Goal: Find specific page/section: Find specific page/section

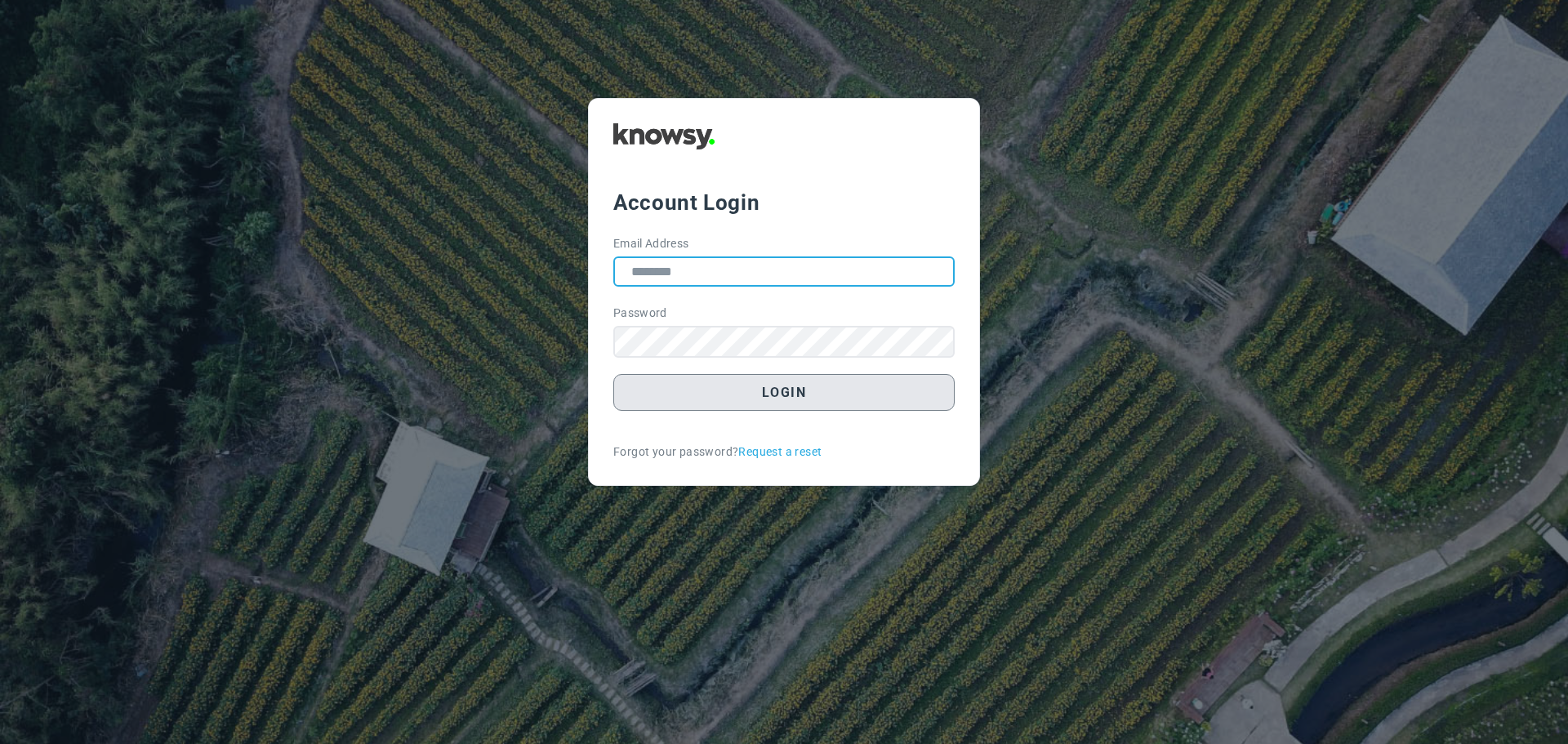
type input "**********"
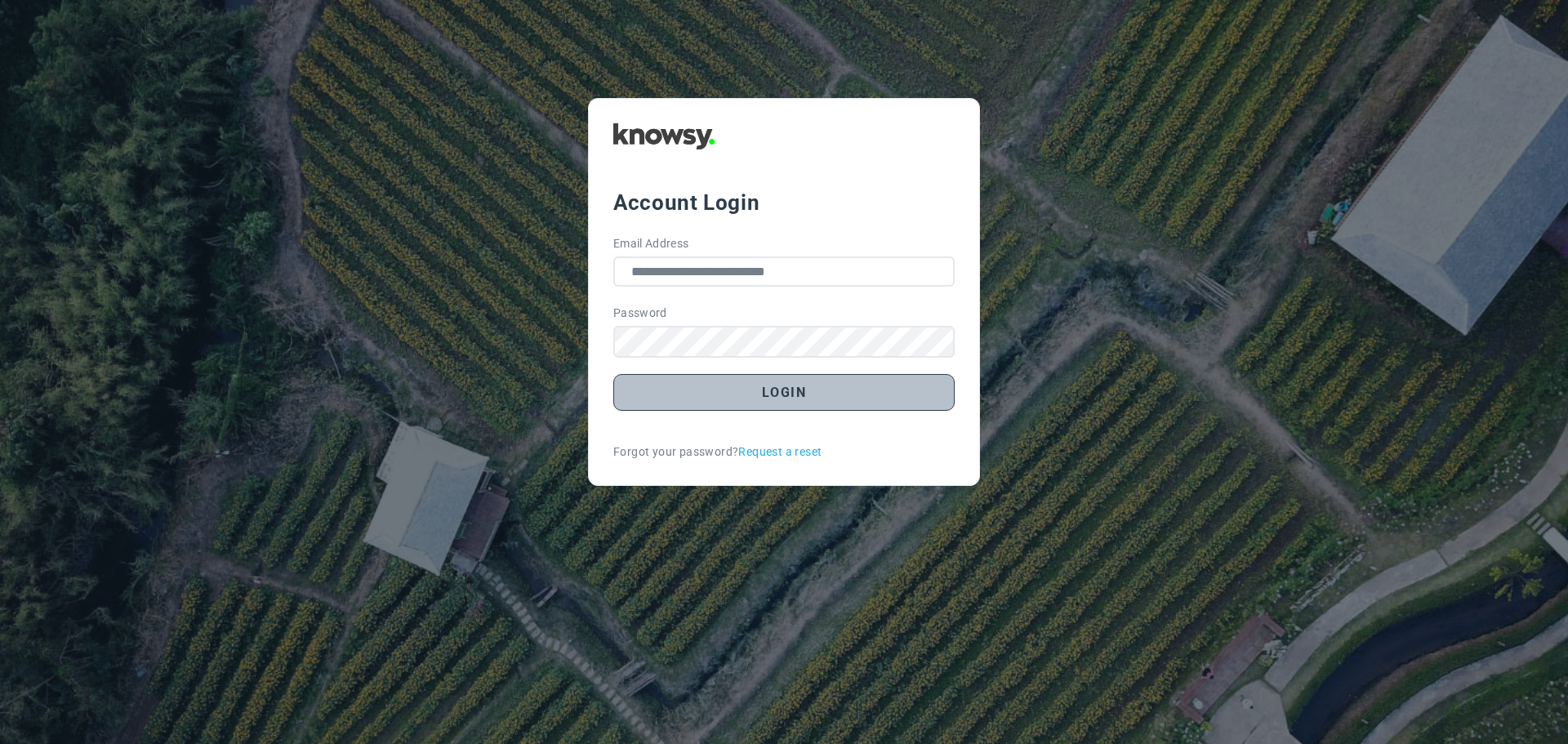
click at [781, 393] on button "Login" at bounding box center [784, 392] width 341 height 36
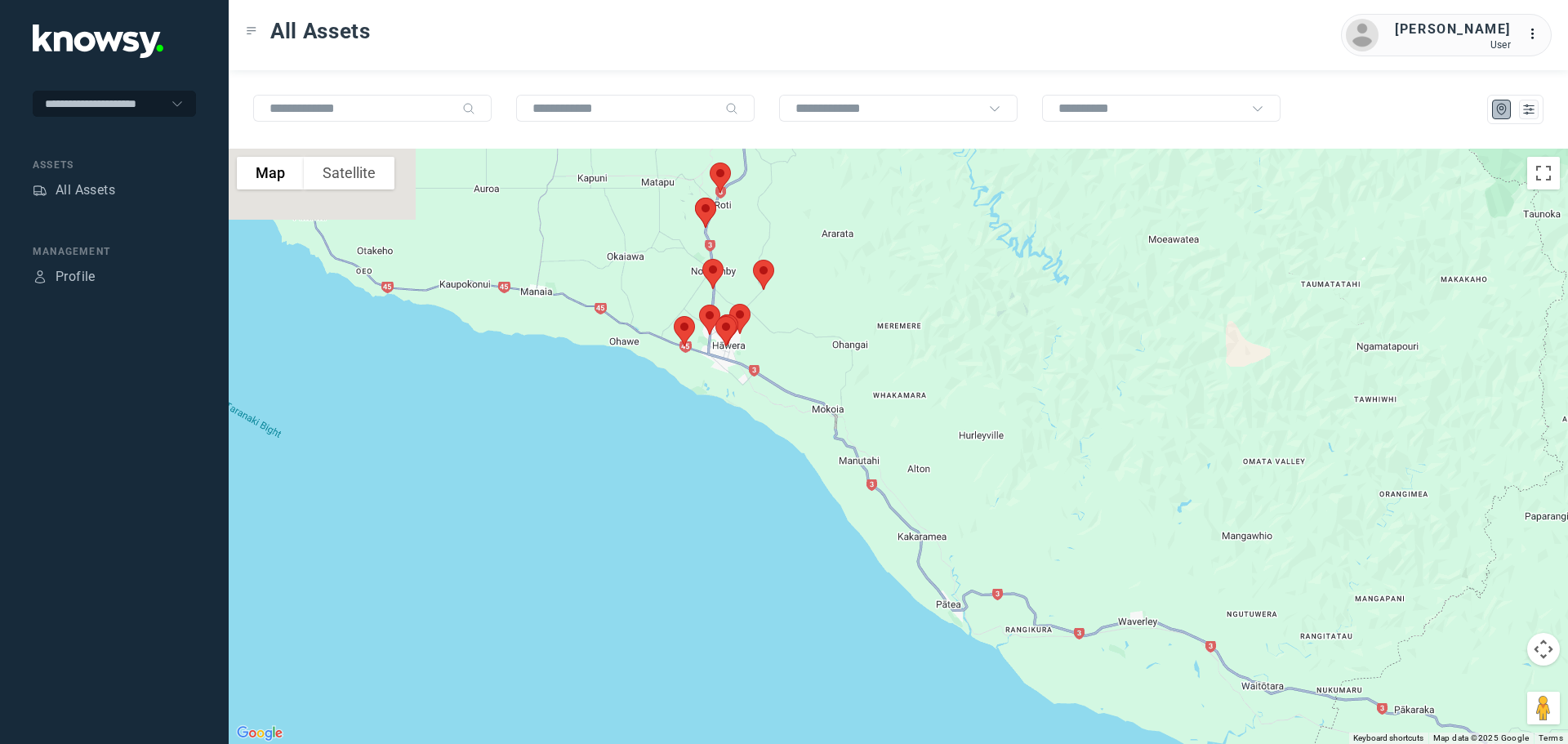
drag, startPoint x: 708, startPoint y: 227, endPoint x: 882, endPoint y: 297, distance: 187.6
click at [882, 297] on div at bounding box center [899, 446] width 1340 height 596
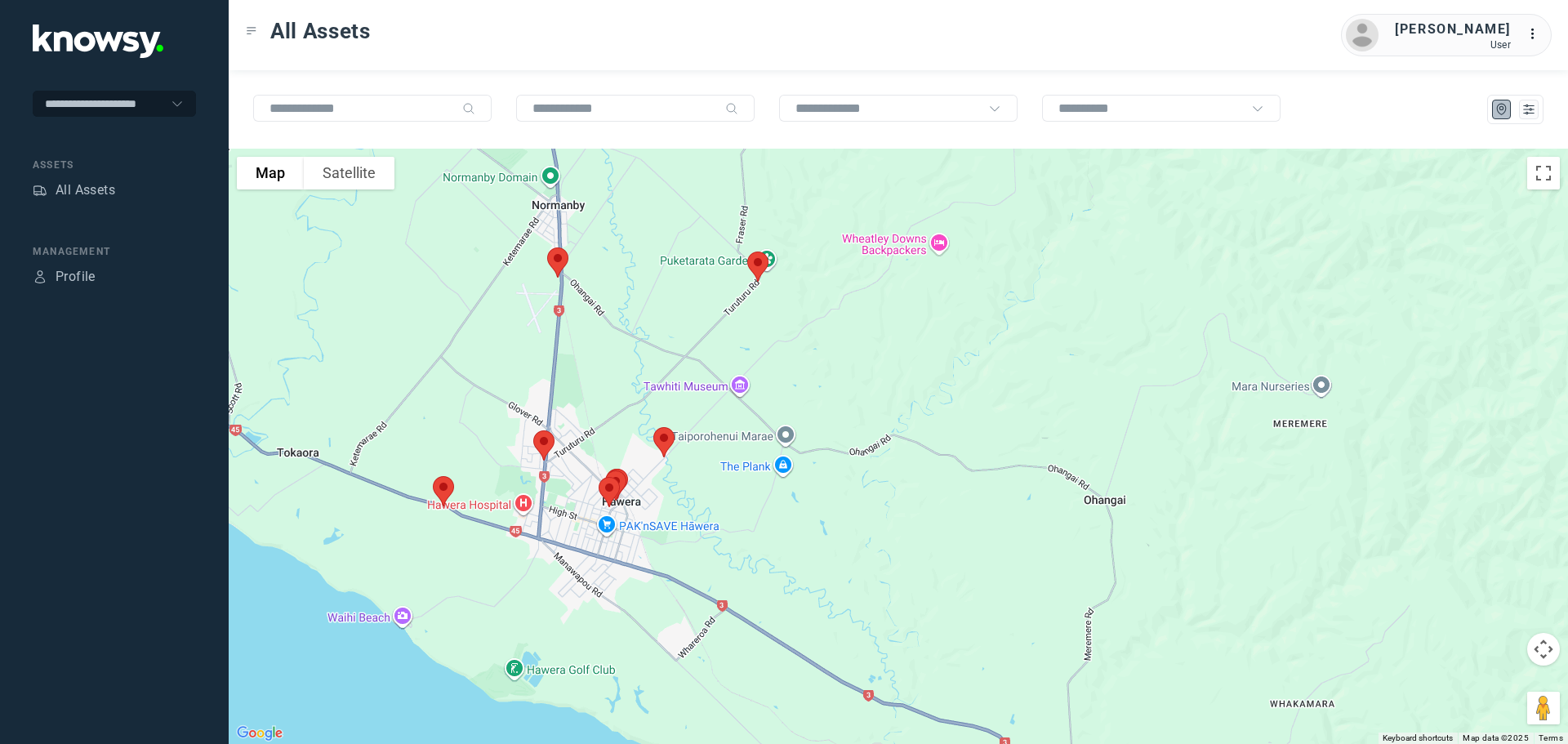
drag, startPoint x: 673, startPoint y: 257, endPoint x: 760, endPoint y: 243, distance: 88.1
click at [760, 243] on div at bounding box center [899, 446] width 1340 height 596
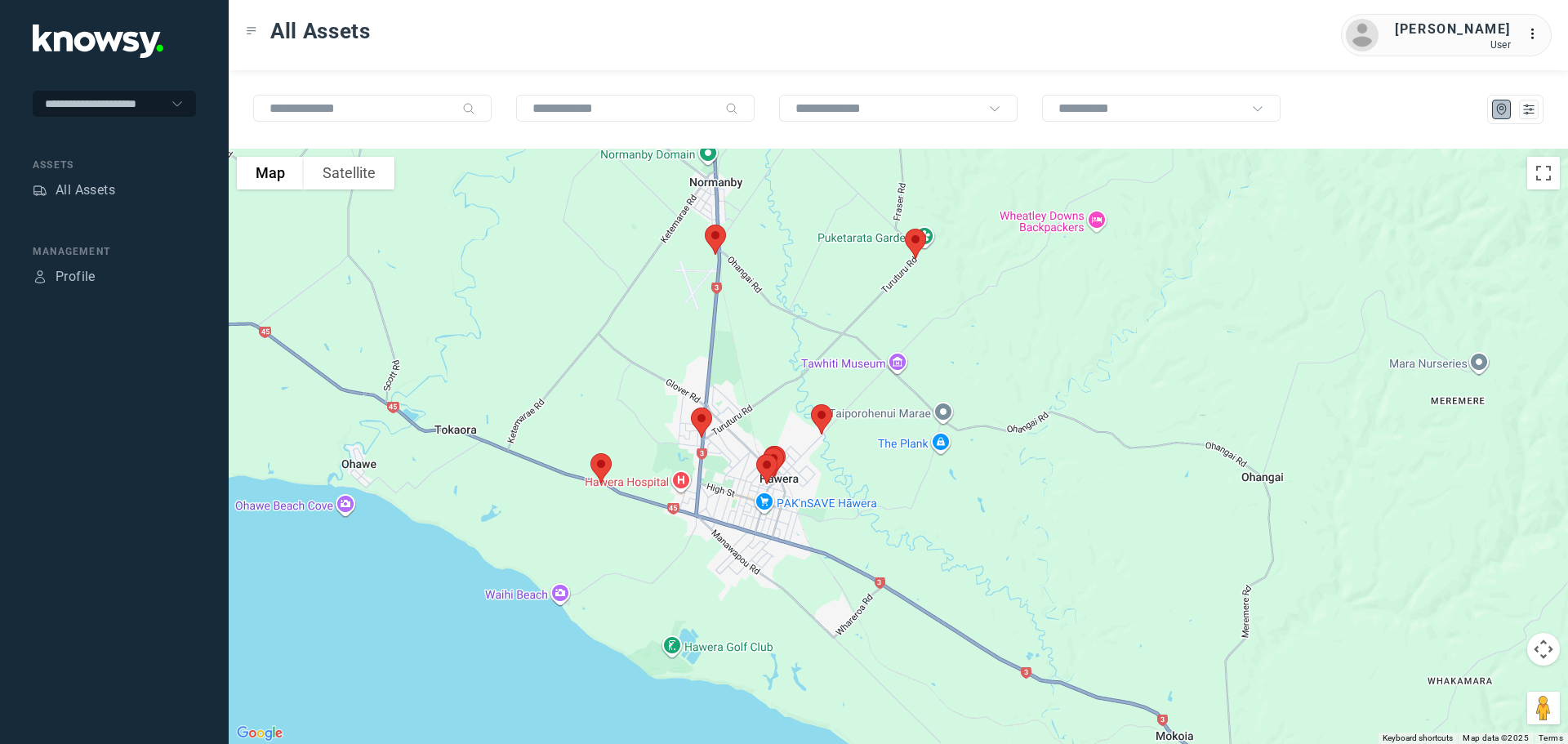
click at [715, 237] on img at bounding box center [716, 240] width 35 height 43
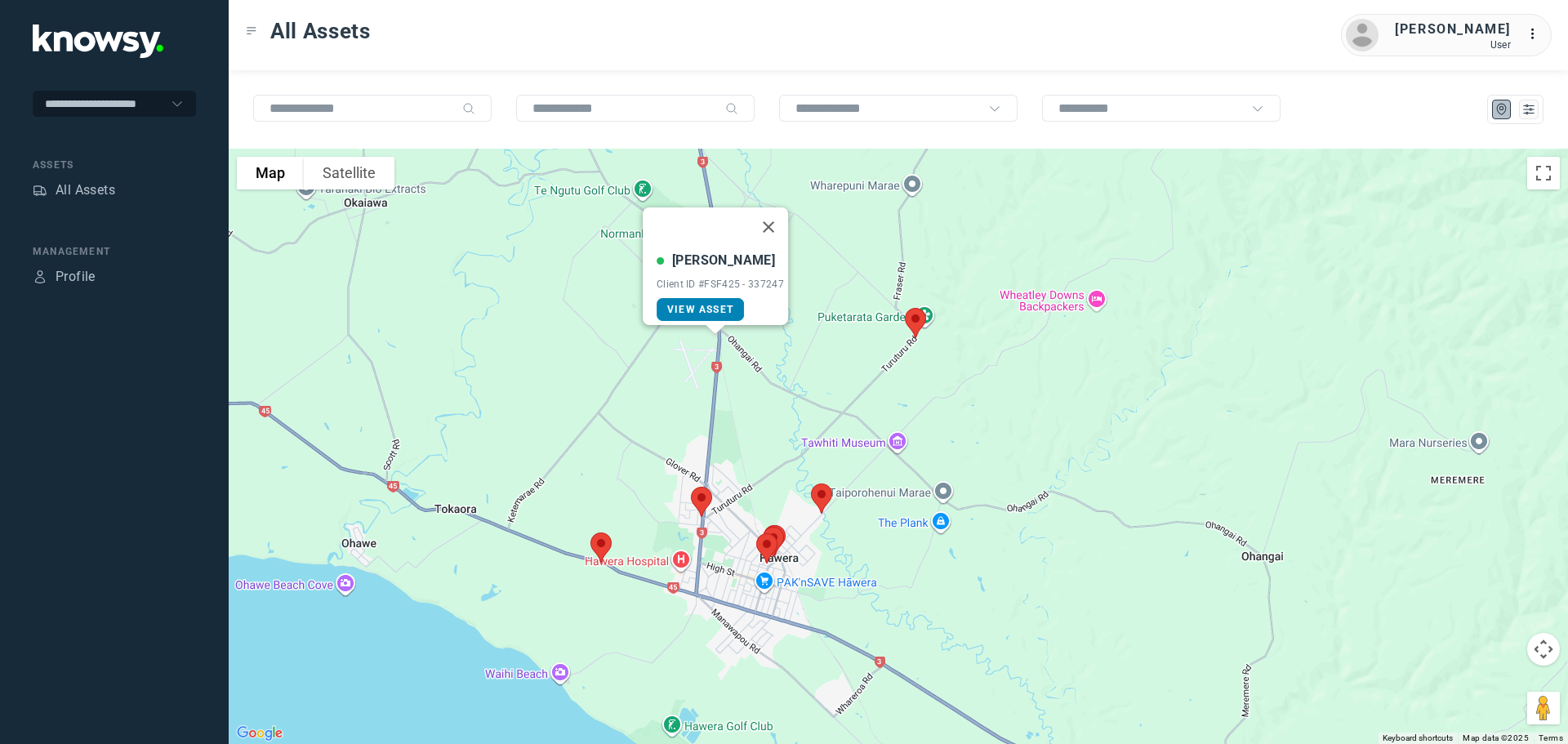
click at [702, 304] on span "View Asset" at bounding box center [700, 309] width 66 height 11
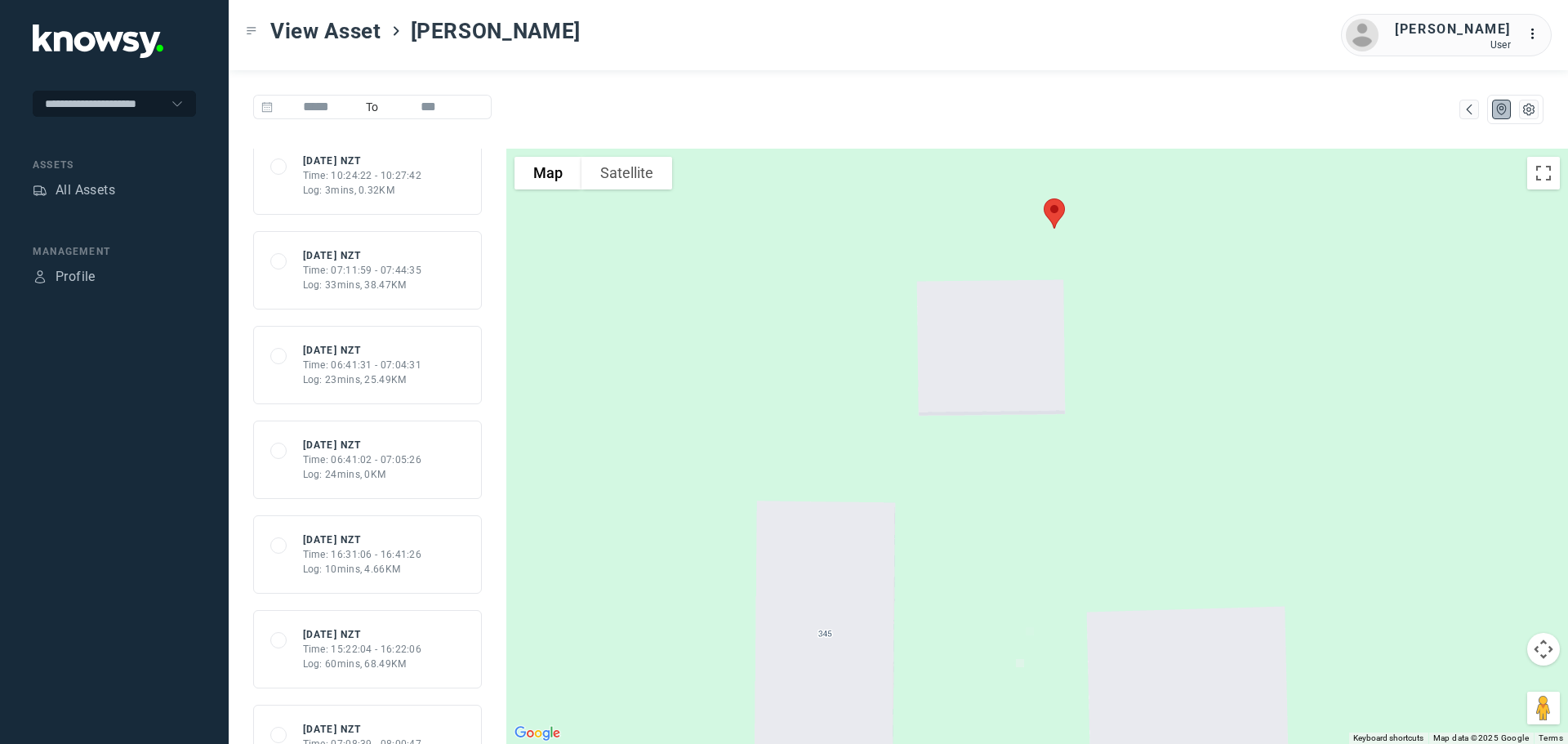
scroll to position [409, 0]
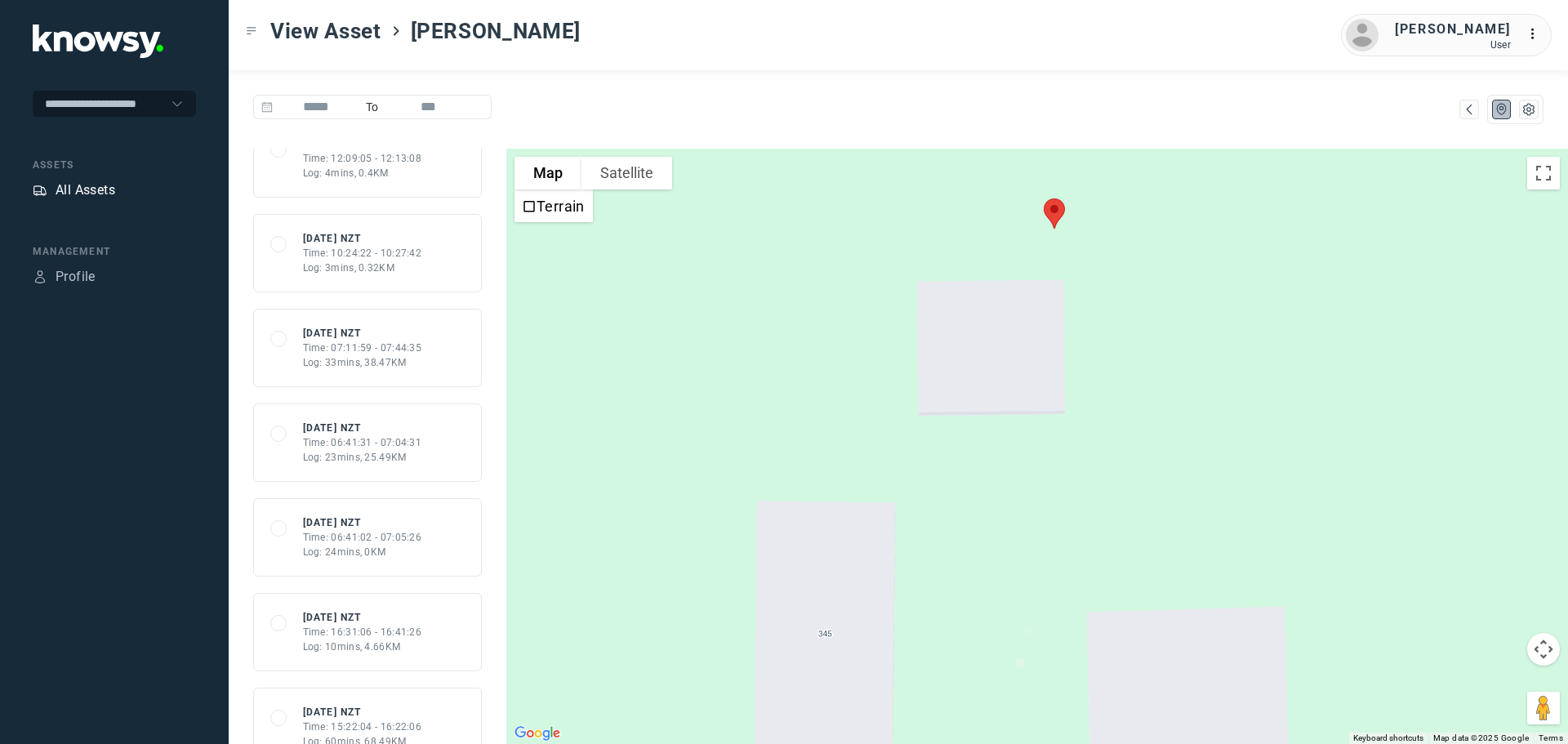
click at [85, 188] on div "All Assets" at bounding box center [85, 190] width 60 height 20
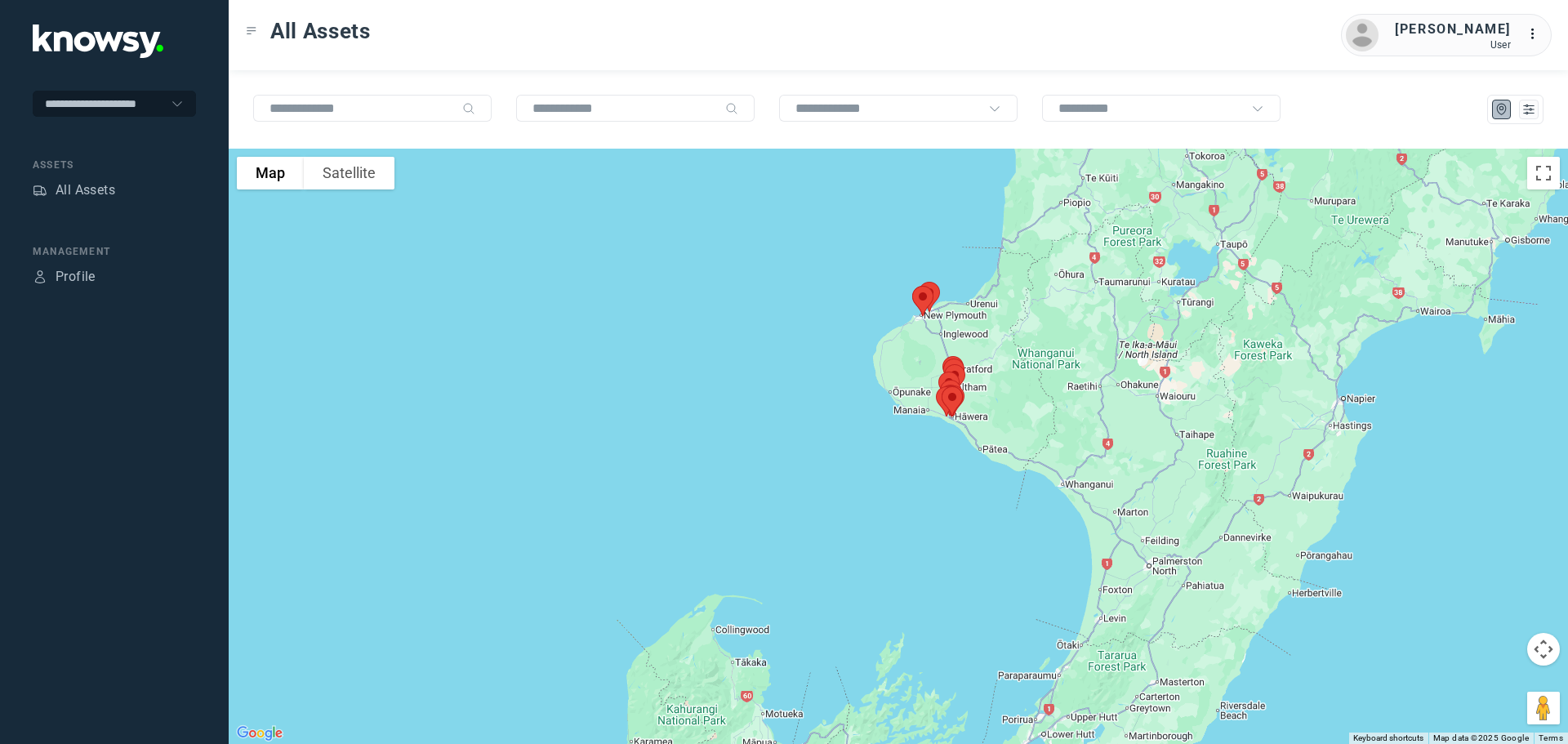
drag, startPoint x: 940, startPoint y: 225, endPoint x: 974, endPoint y: 333, distance: 113.2
click at [974, 333] on div at bounding box center [899, 446] width 1340 height 596
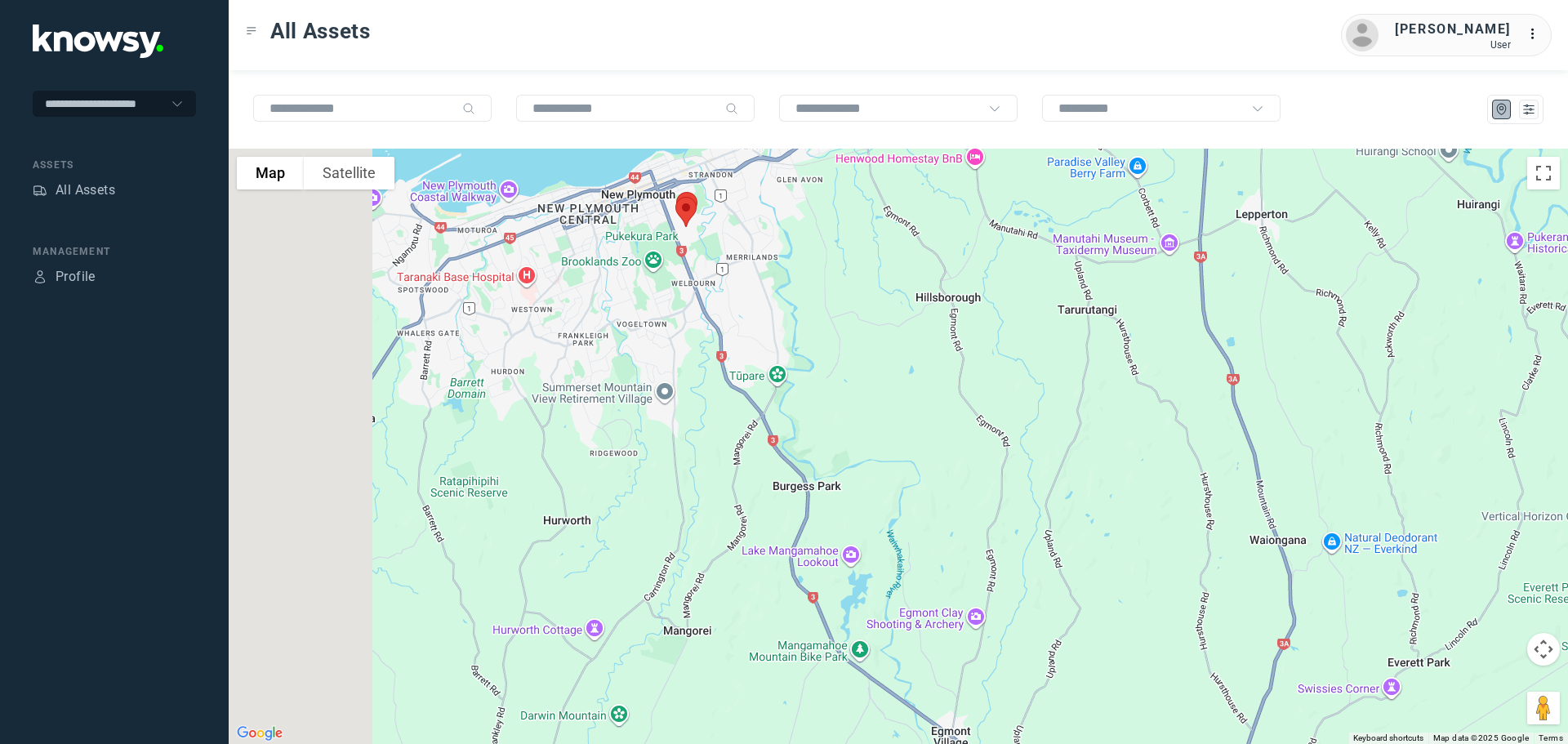
drag, startPoint x: 541, startPoint y: 210, endPoint x: 709, endPoint y: 232, distance: 169.4
click at [711, 232] on div at bounding box center [899, 446] width 1340 height 596
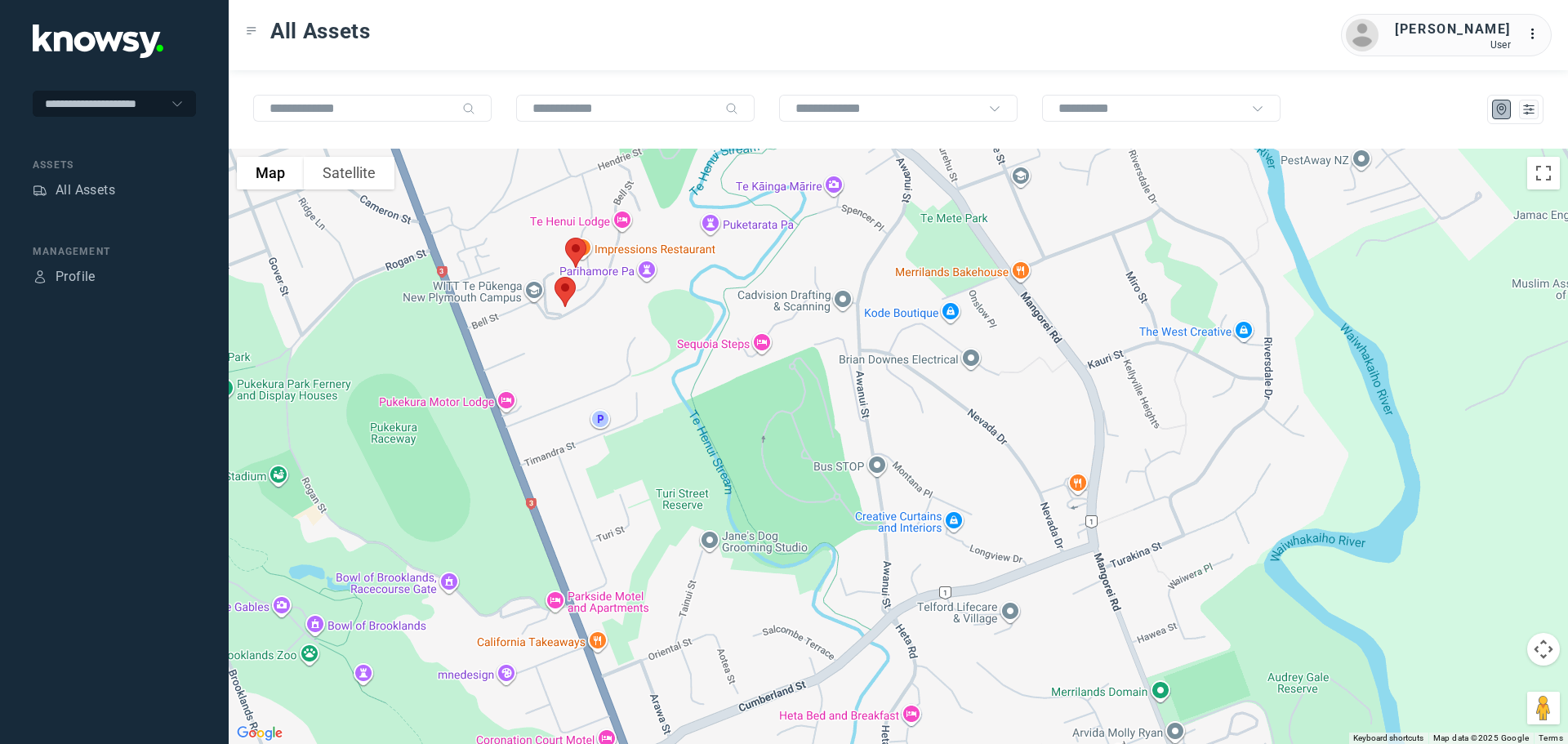
drag, startPoint x: 593, startPoint y: 203, endPoint x: 646, endPoint y: 308, distance: 117.6
click at [646, 308] on div at bounding box center [899, 446] width 1340 height 596
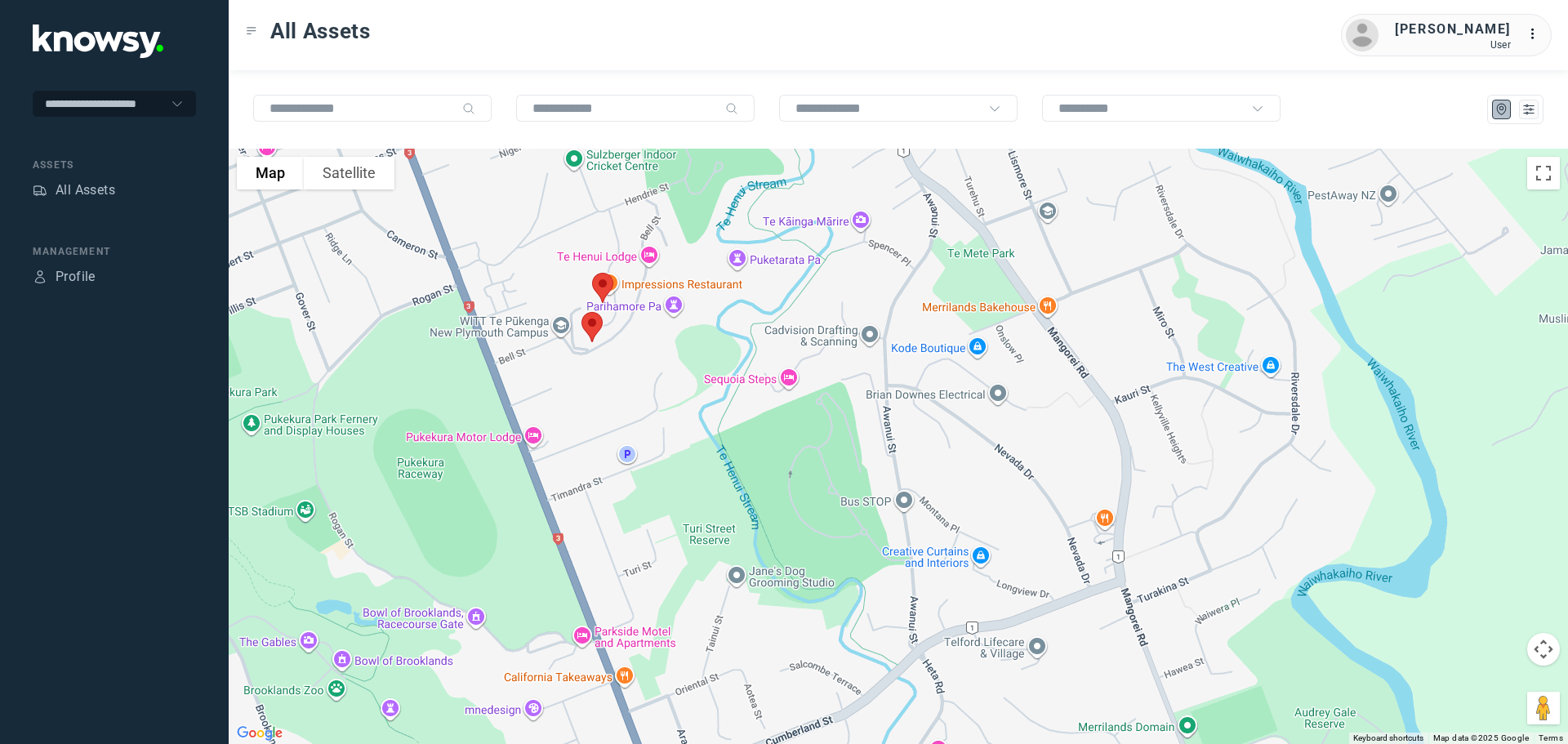
click at [608, 279] on img at bounding box center [603, 288] width 35 height 43
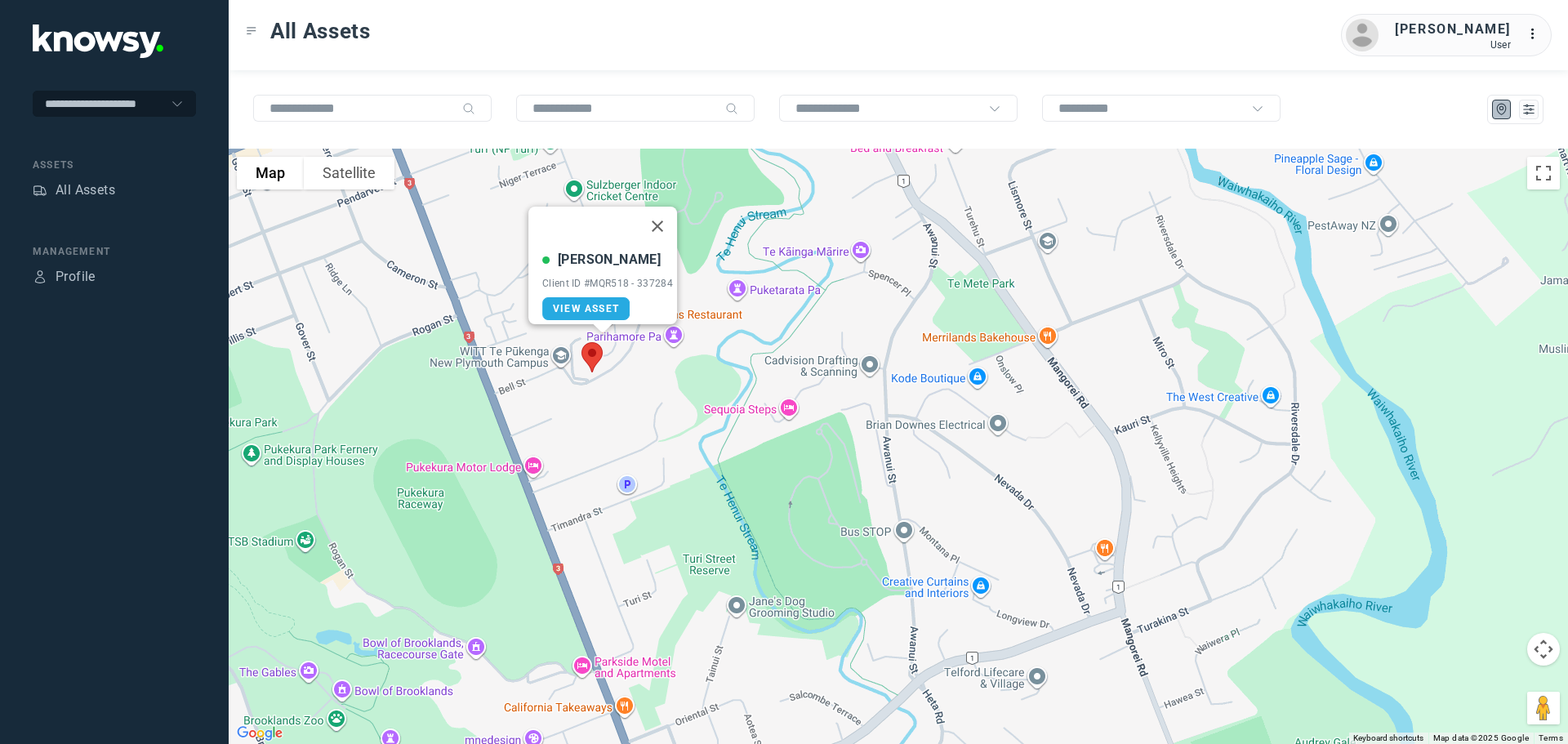
click at [660, 215] on button "Close" at bounding box center [657, 226] width 39 height 39
click at [594, 357] on img at bounding box center [593, 358] width 35 height 43
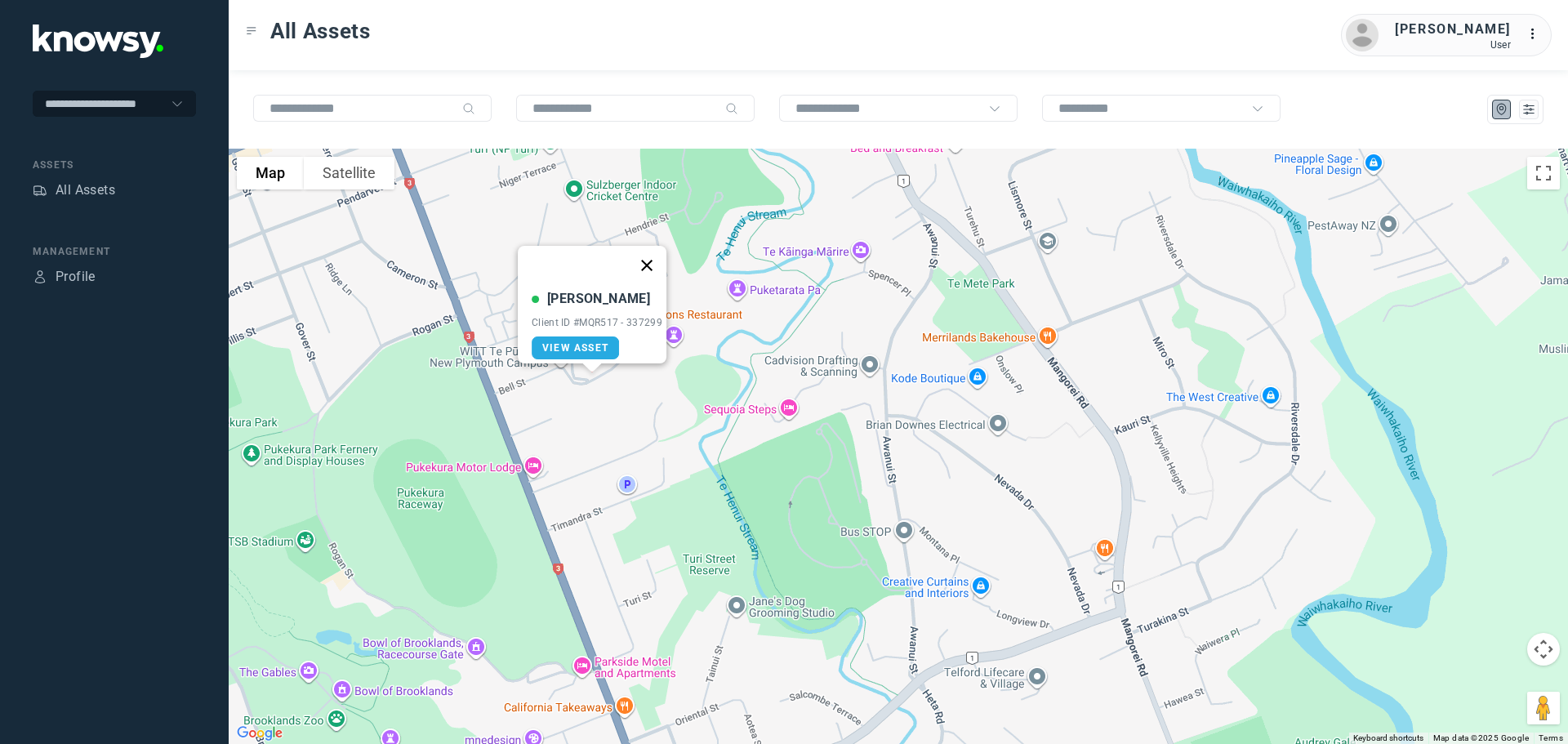
click at [647, 253] on button "Close" at bounding box center [646, 265] width 39 height 39
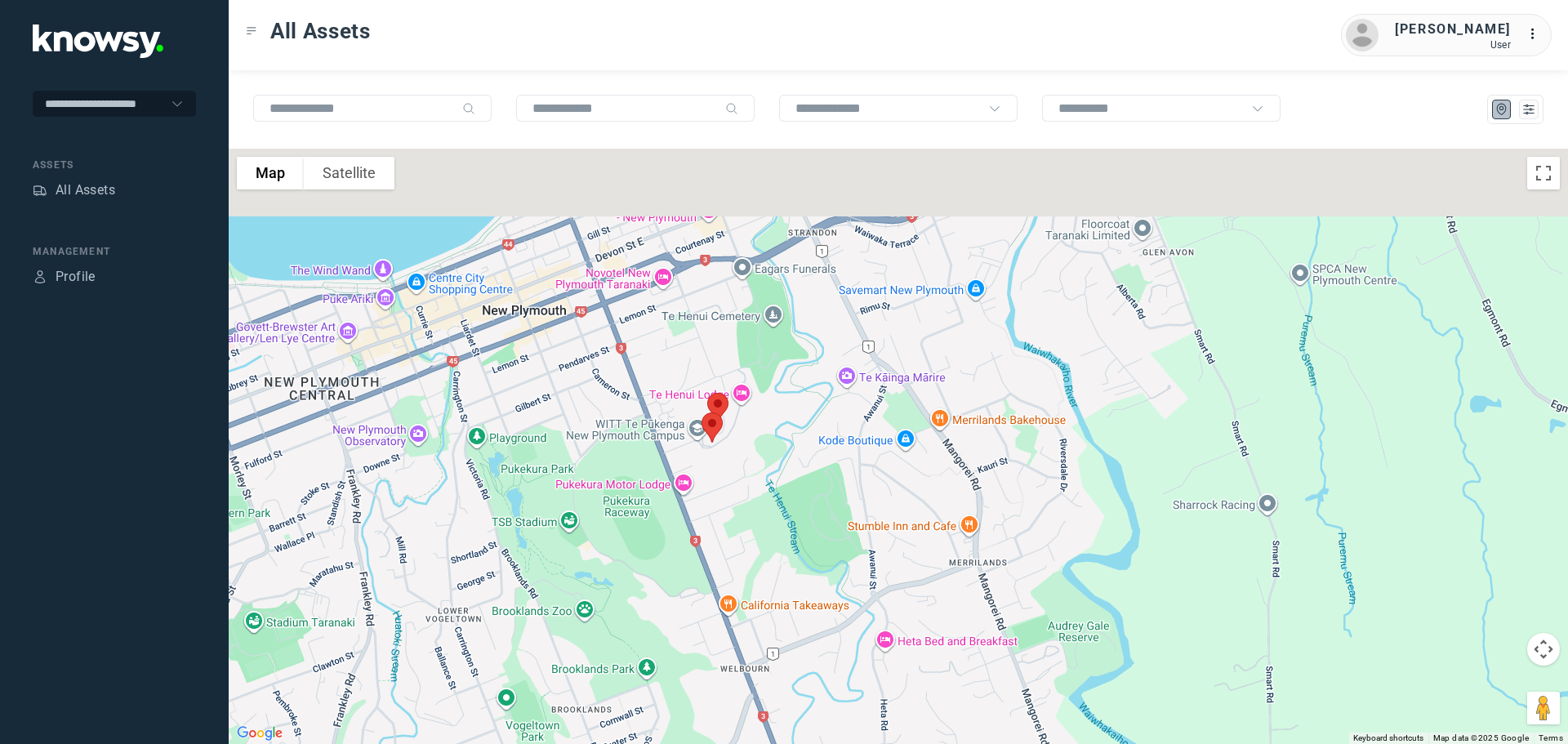
drag, startPoint x: 817, startPoint y: 245, endPoint x: 822, endPoint y: 404, distance: 159.1
click at [822, 404] on div at bounding box center [899, 446] width 1340 height 596
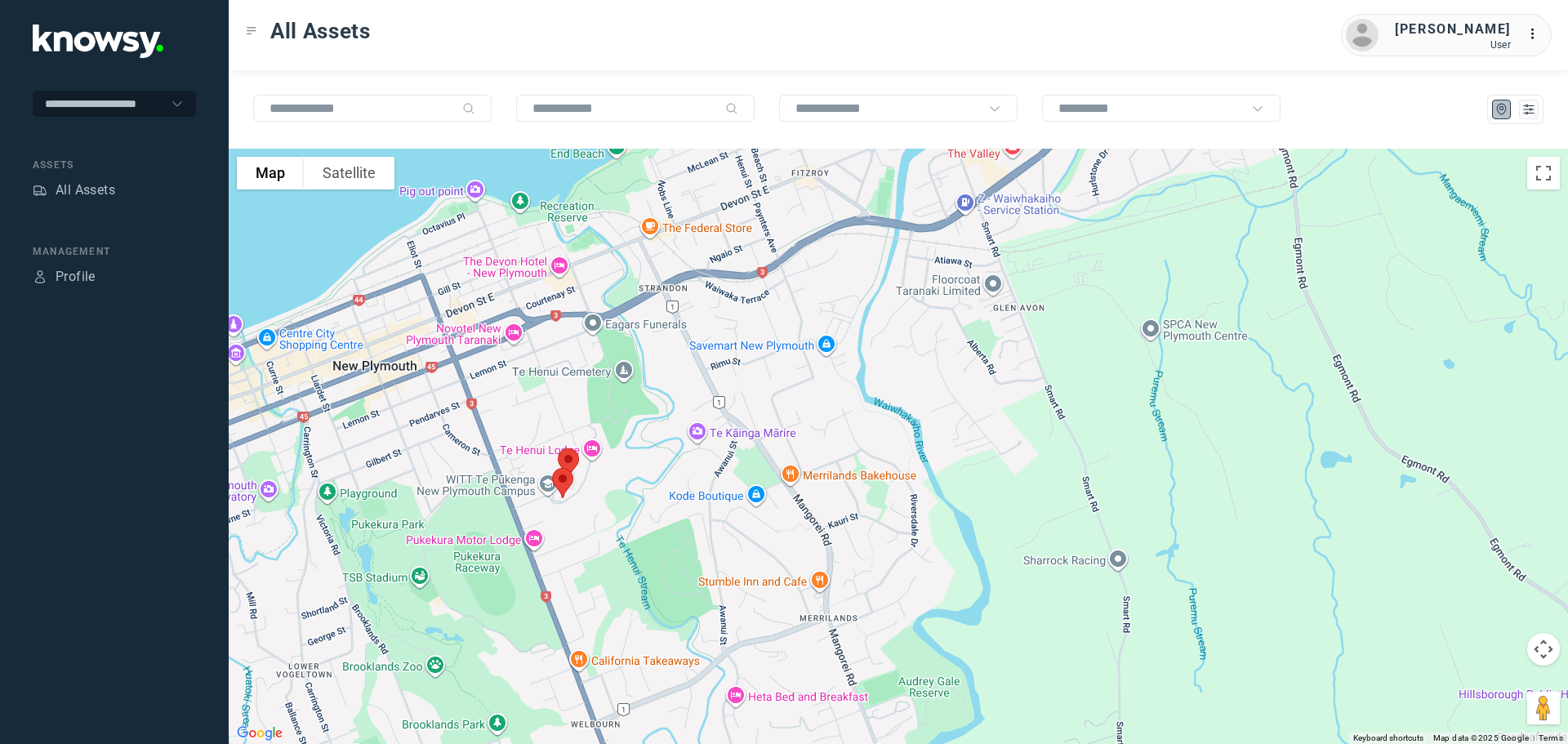
drag, startPoint x: 874, startPoint y: 326, endPoint x: 720, endPoint y: 272, distance: 163.2
click at [720, 272] on div at bounding box center [899, 446] width 1340 height 596
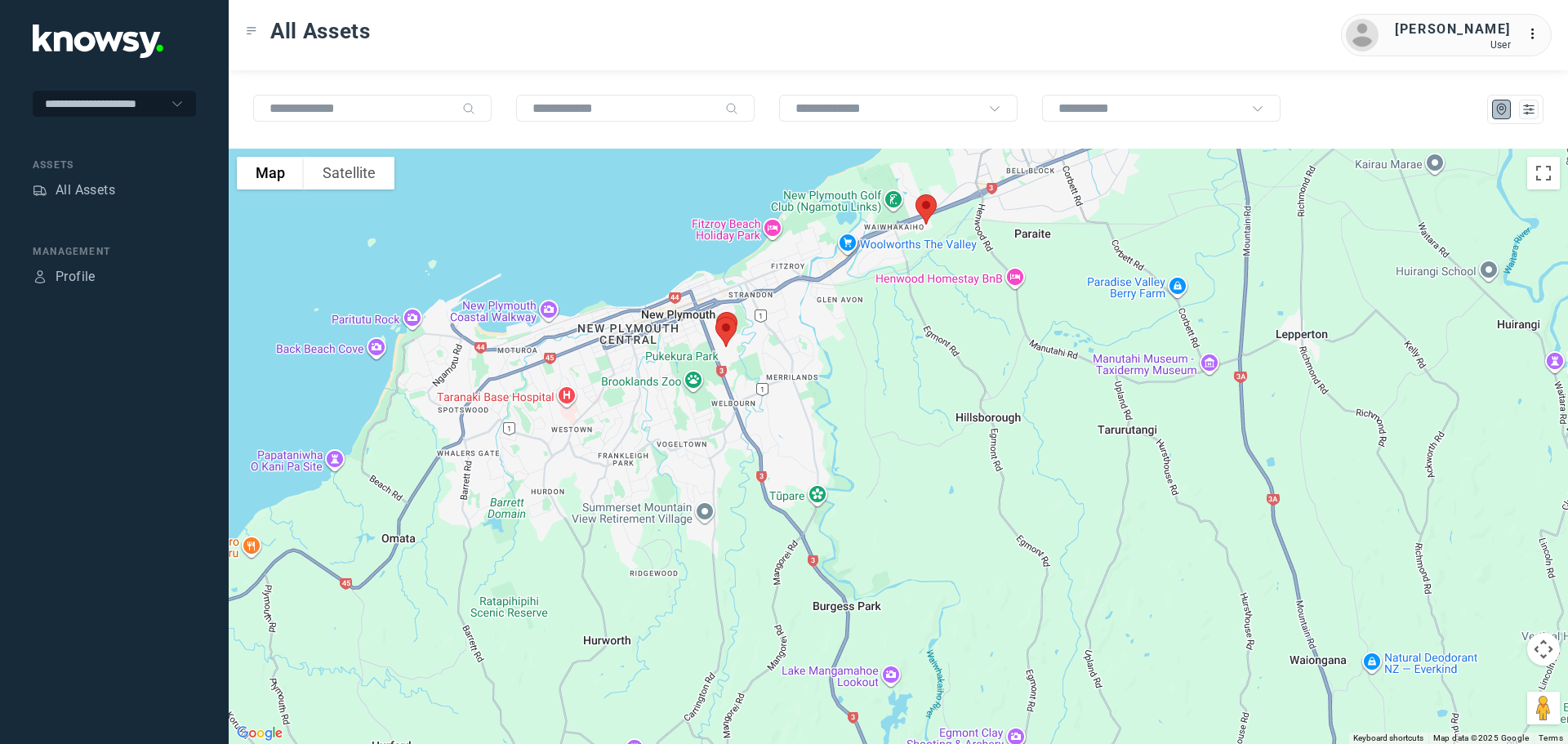
click at [928, 205] on img at bounding box center [927, 209] width 35 height 43
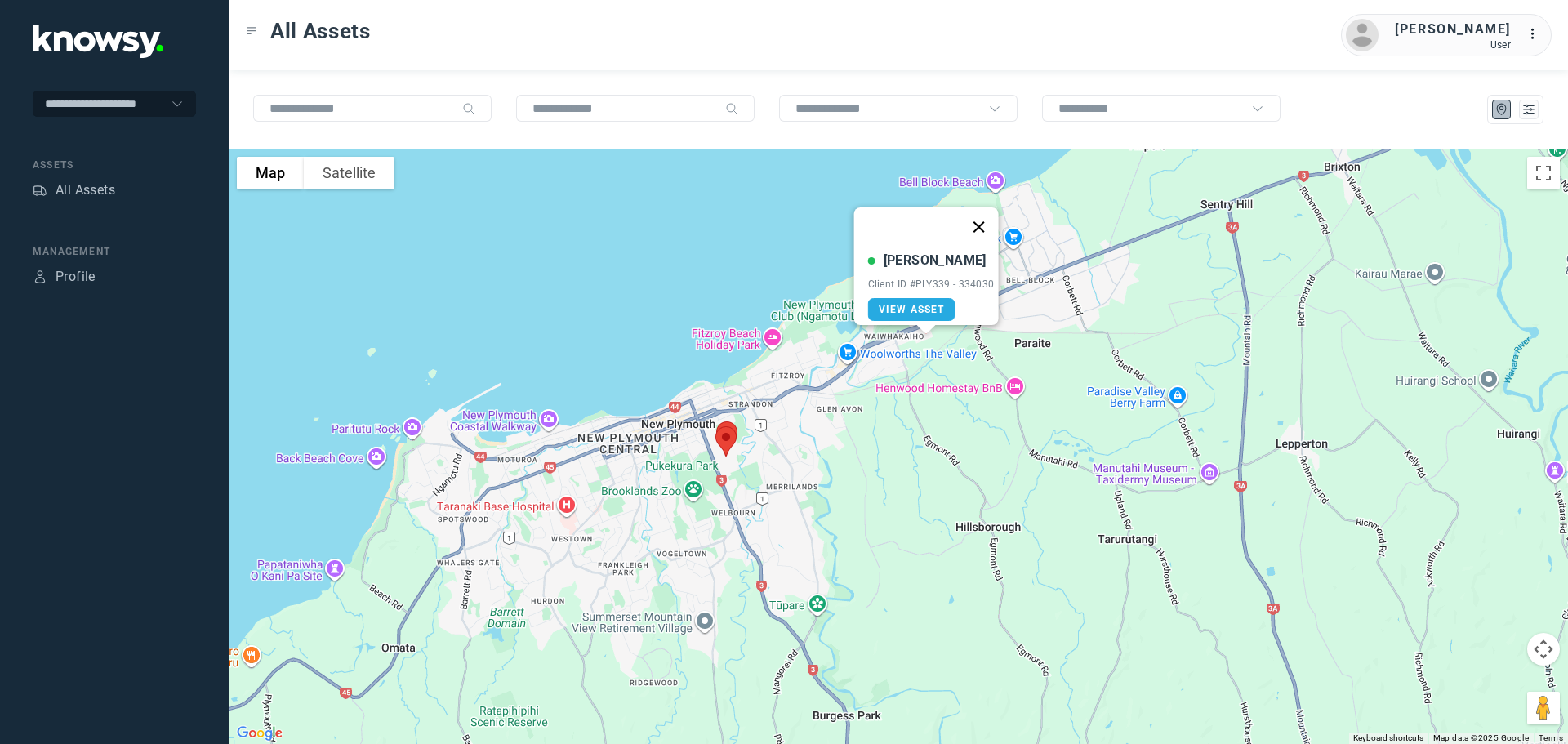
click at [987, 215] on button "Close" at bounding box center [978, 227] width 39 height 39
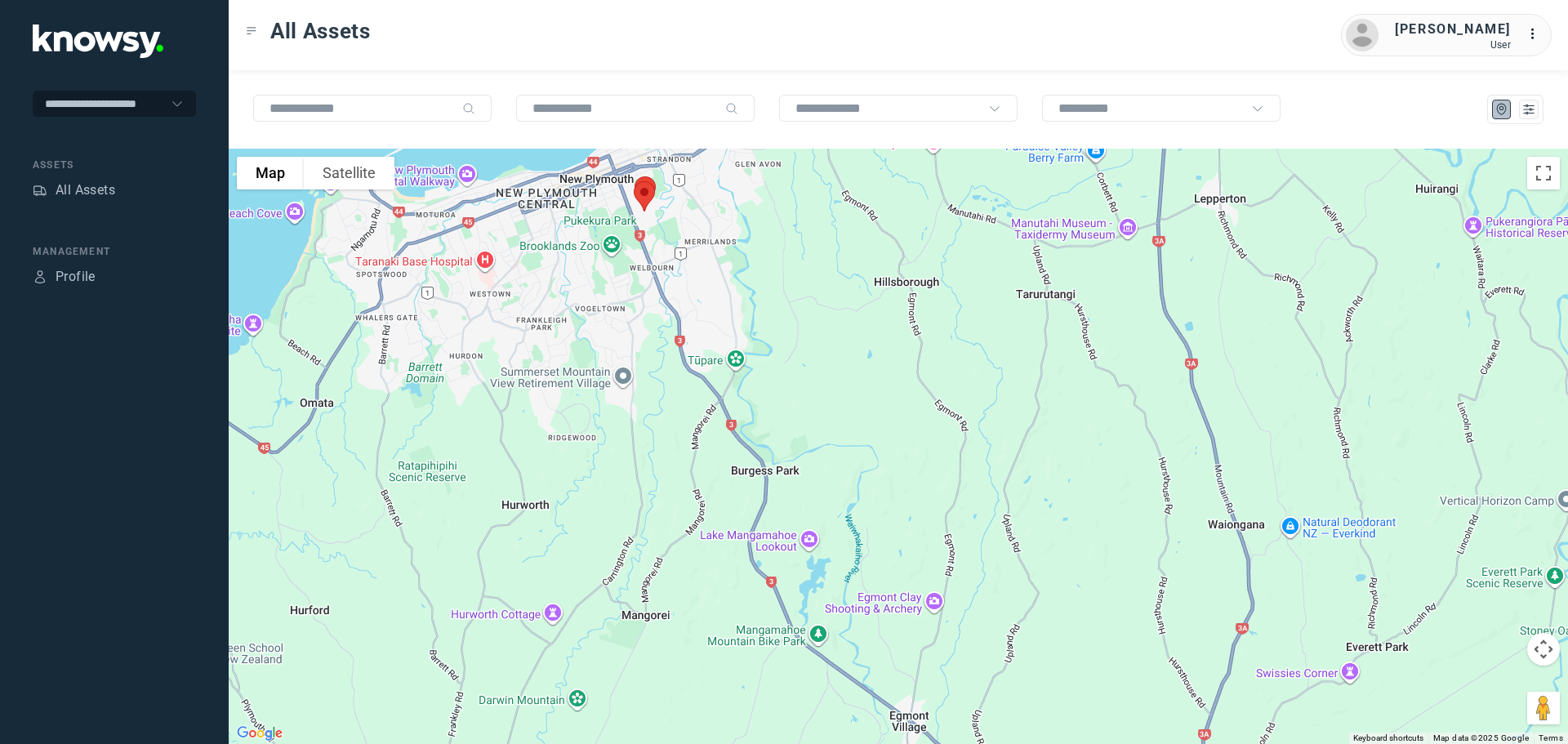
drag, startPoint x: 875, startPoint y: 419, endPoint x: 784, endPoint y: 144, distance: 289.7
click at [785, 144] on div "To navigate the map with touch gestures double-tap and hold your finger on the …" at bounding box center [899, 407] width 1340 height 674
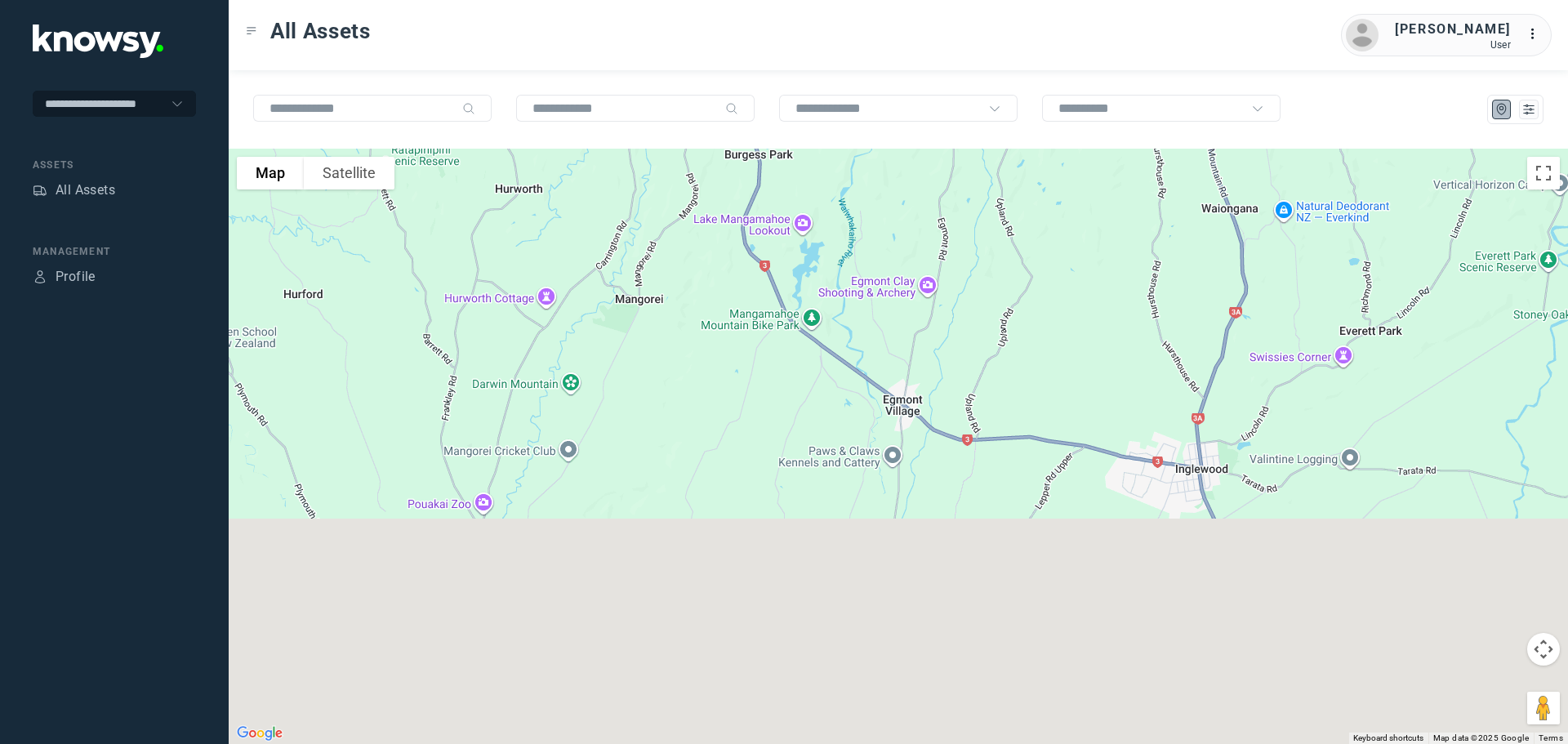
drag, startPoint x: 813, startPoint y: 300, endPoint x: 822, endPoint y: 148, distance: 152.3
click at [822, 148] on div at bounding box center [899, 446] width 1340 height 596
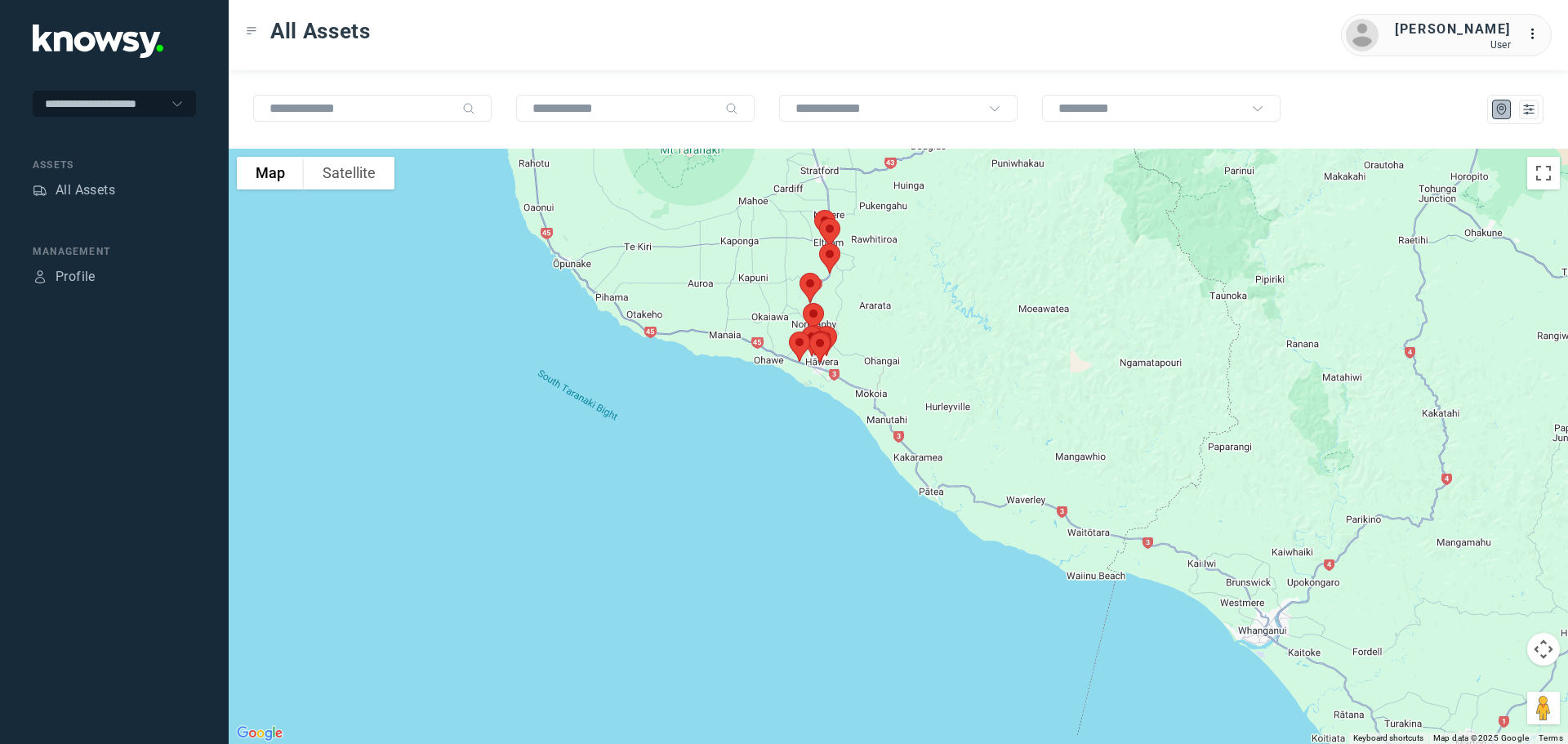
drag, startPoint x: 916, startPoint y: 310, endPoint x: 817, endPoint y: 155, distance: 183.9
click at [817, 155] on div at bounding box center [899, 446] width 1340 height 596
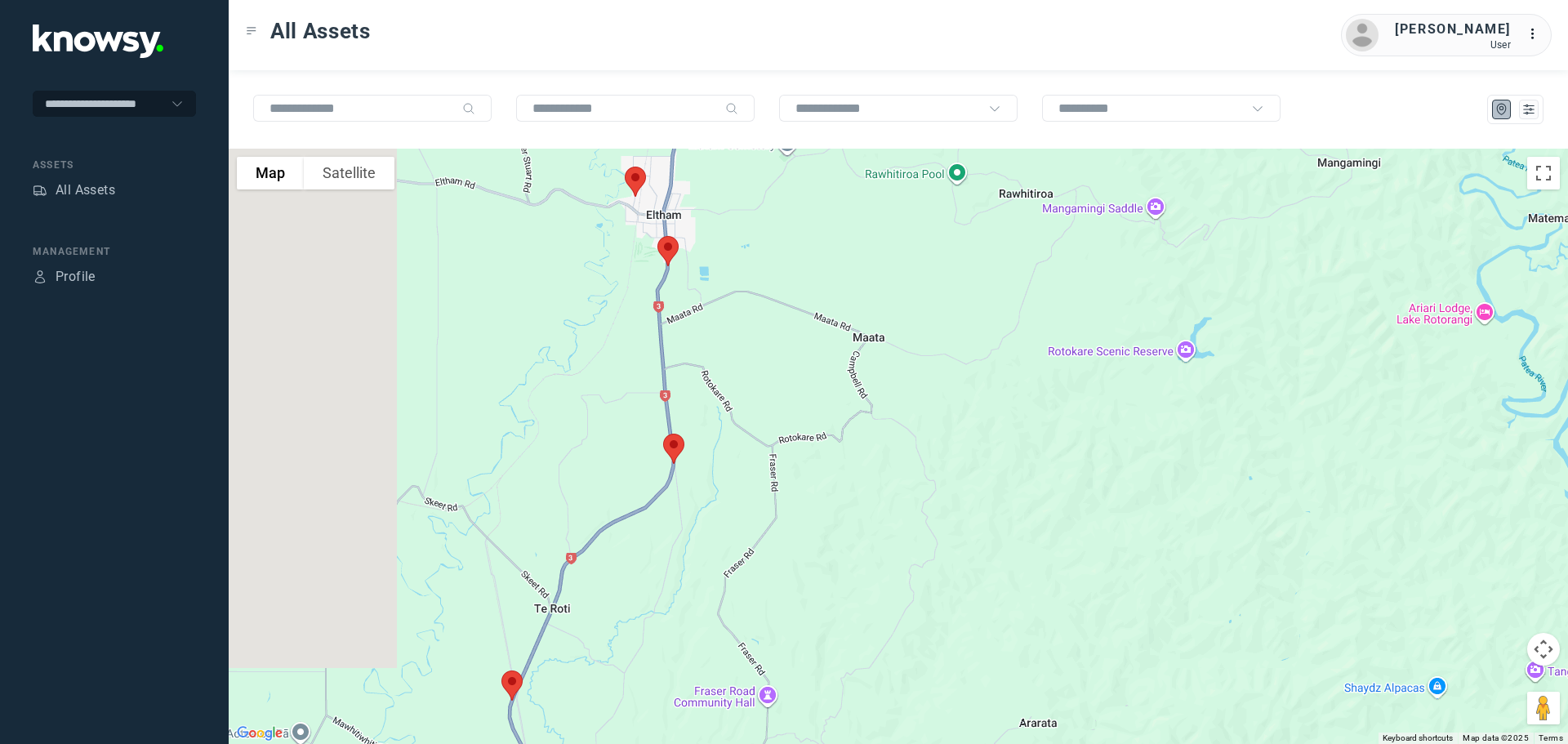
drag, startPoint x: 678, startPoint y: 235, endPoint x: 932, endPoint y: 203, distance: 256.0
click at [928, 203] on div at bounding box center [899, 446] width 1340 height 596
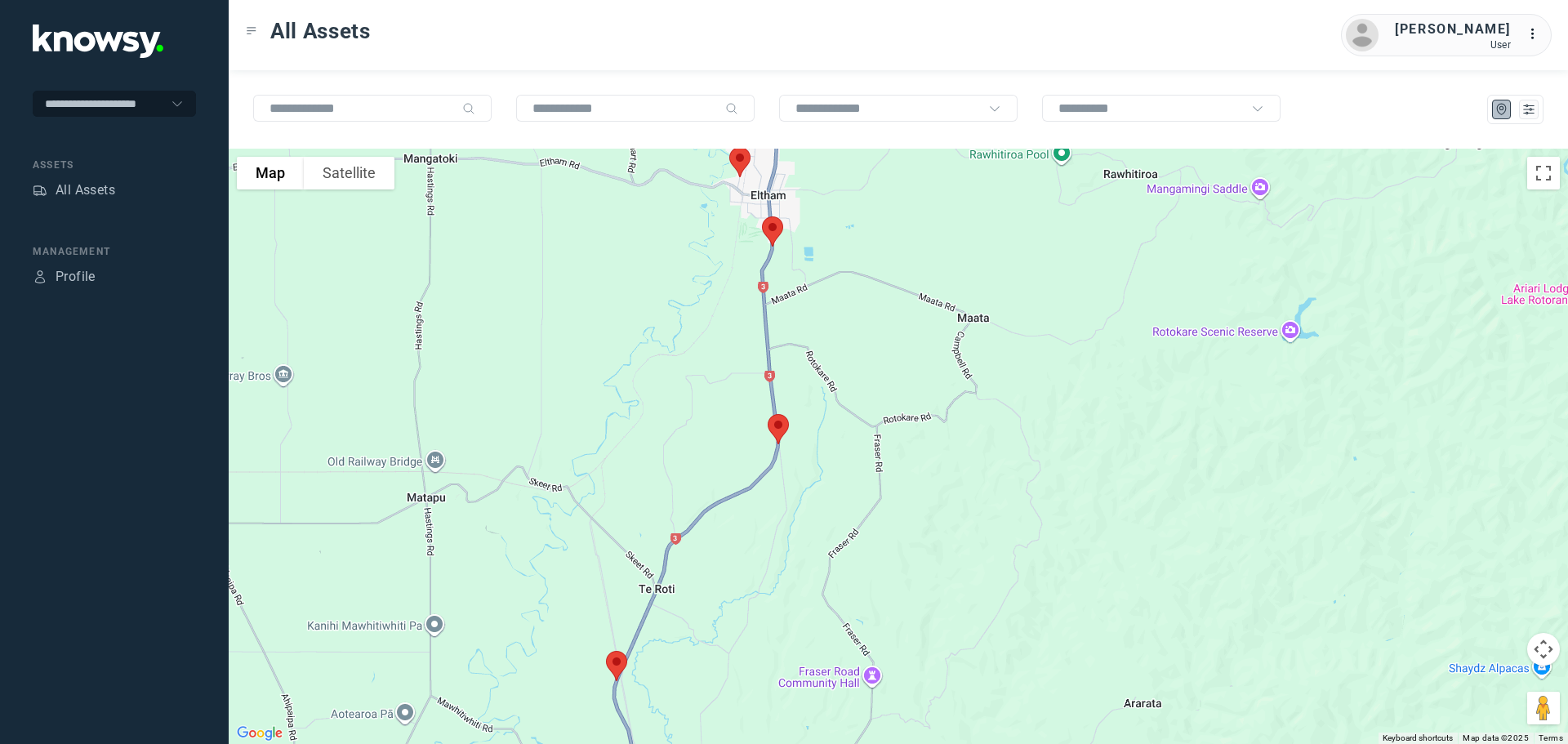
click at [742, 161] on img at bounding box center [740, 162] width 35 height 43
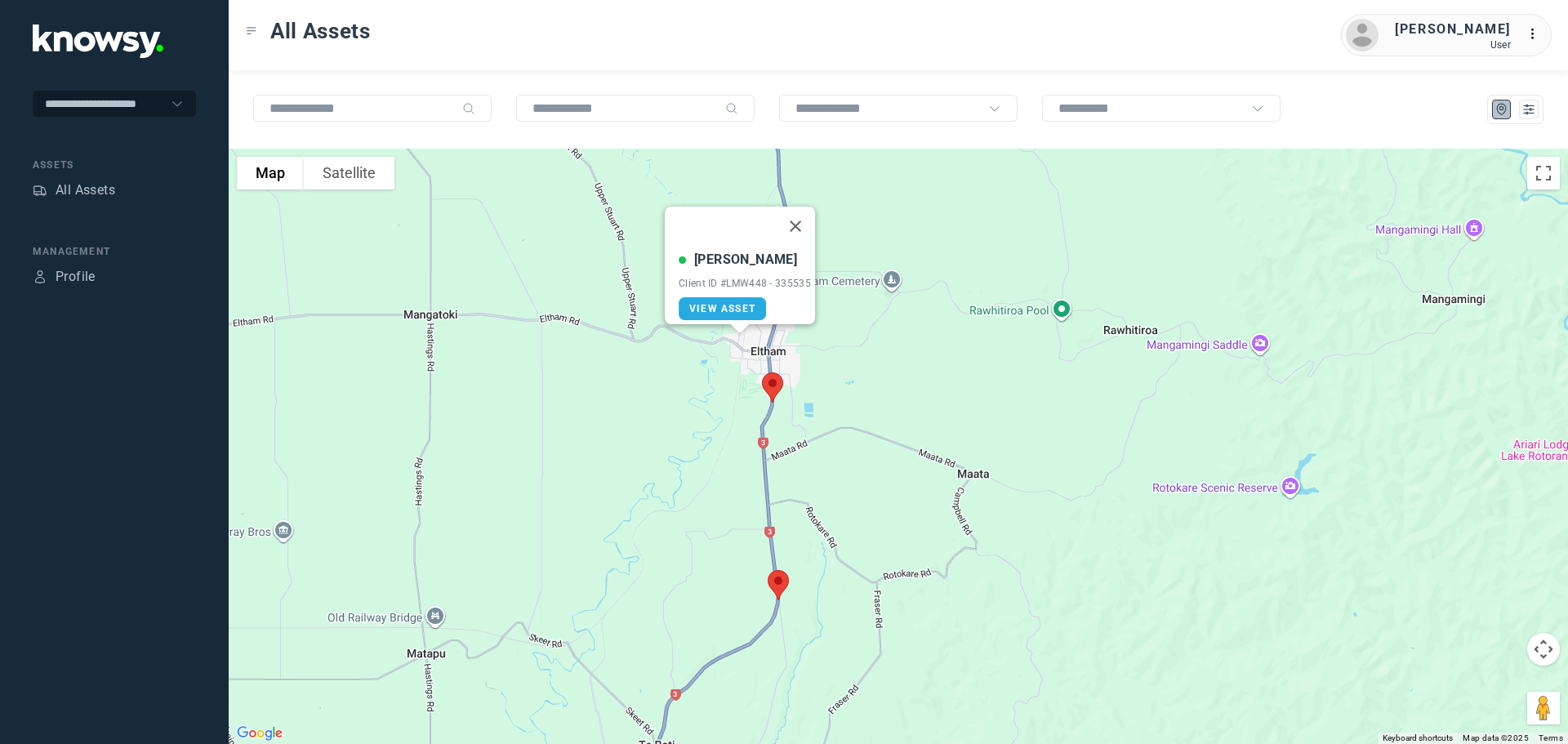
drag, startPoint x: 801, startPoint y: 217, endPoint x: 795, endPoint y: 277, distance: 60.3
click at [801, 222] on button "Close" at bounding box center [795, 226] width 39 height 39
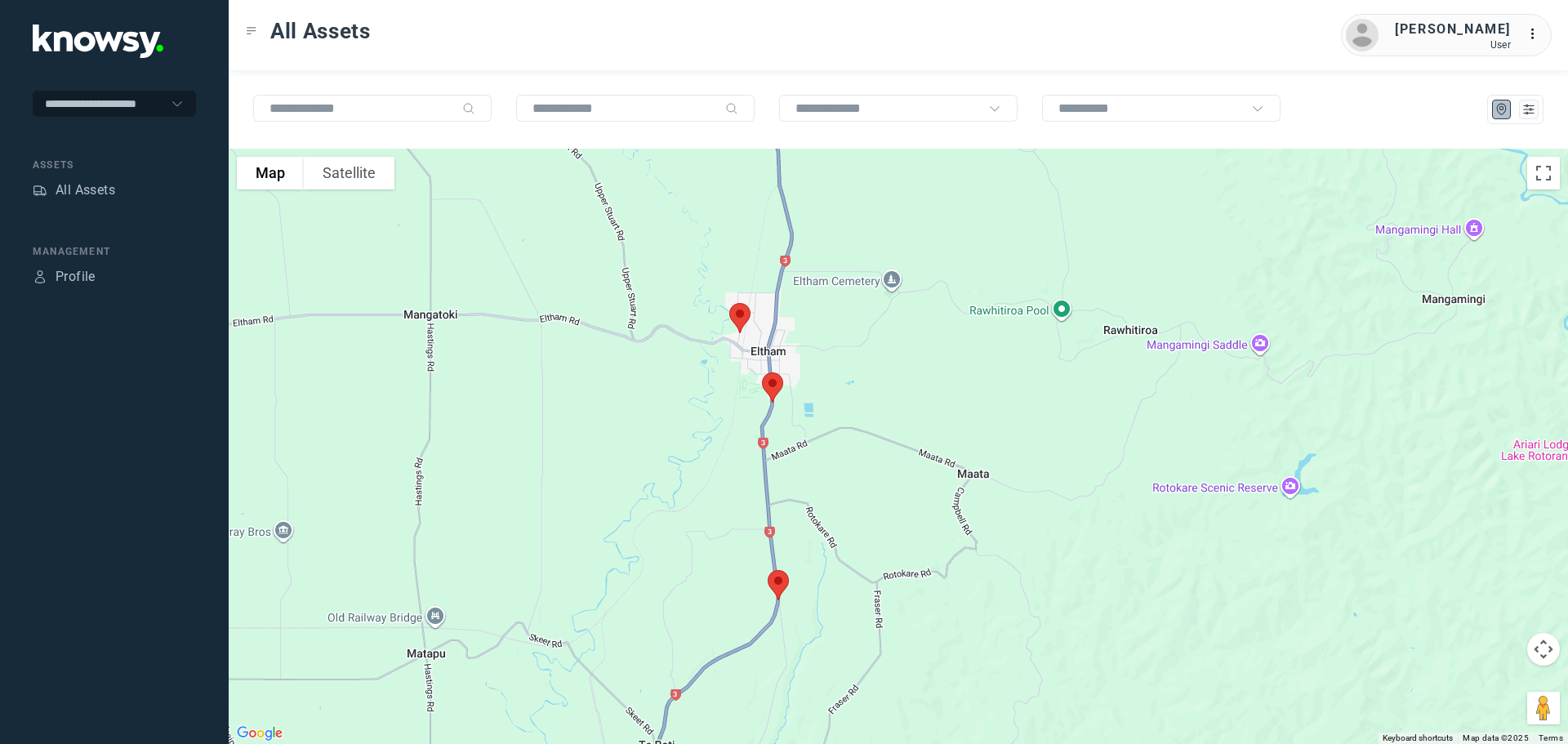
click at [773, 383] on img at bounding box center [773, 388] width 35 height 43
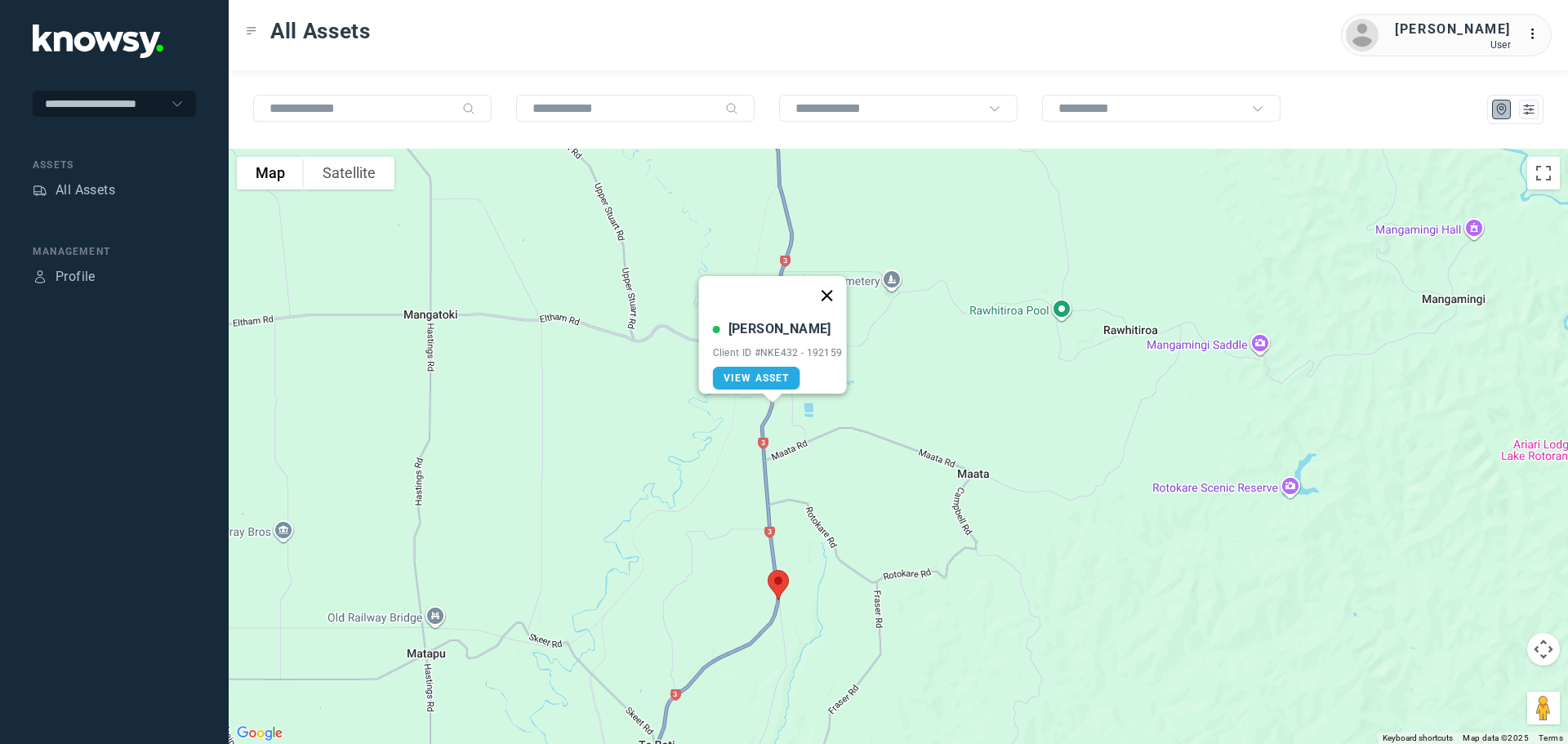
click at [835, 285] on button "Close" at bounding box center [826, 295] width 39 height 39
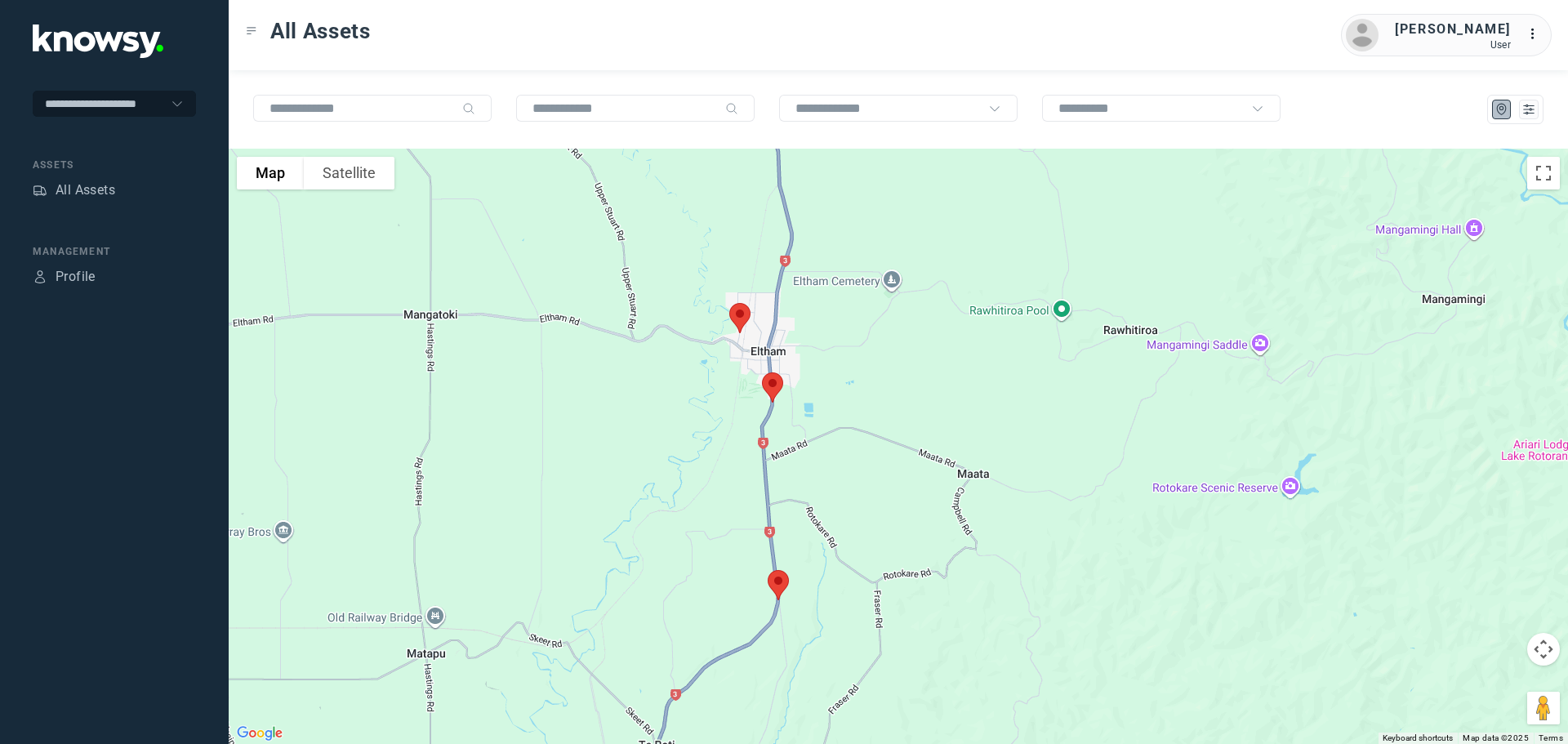
click at [777, 580] on img at bounding box center [778, 585] width 35 height 43
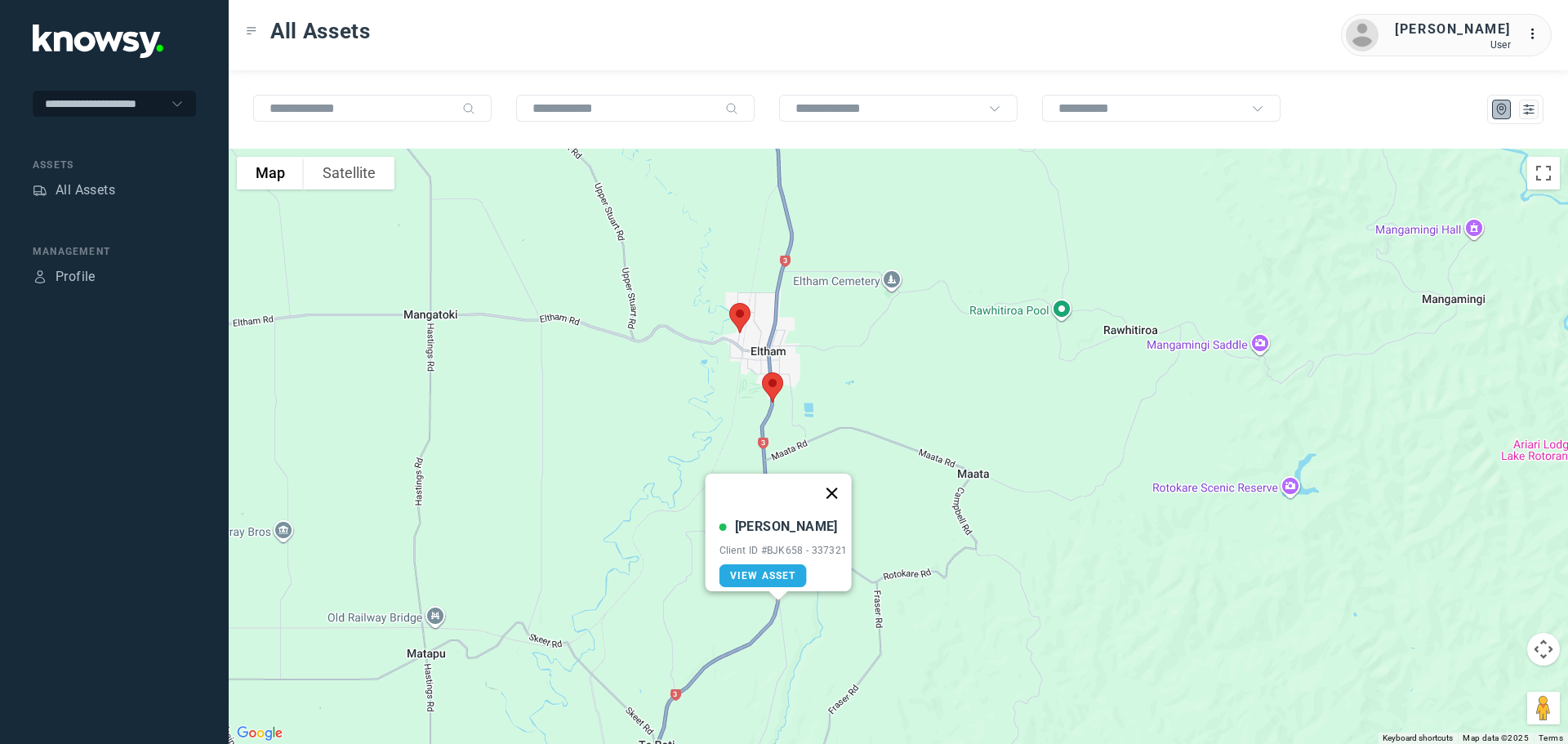
click at [837, 488] on button "Close" at bounding box center [831, 493] width 39 height 39
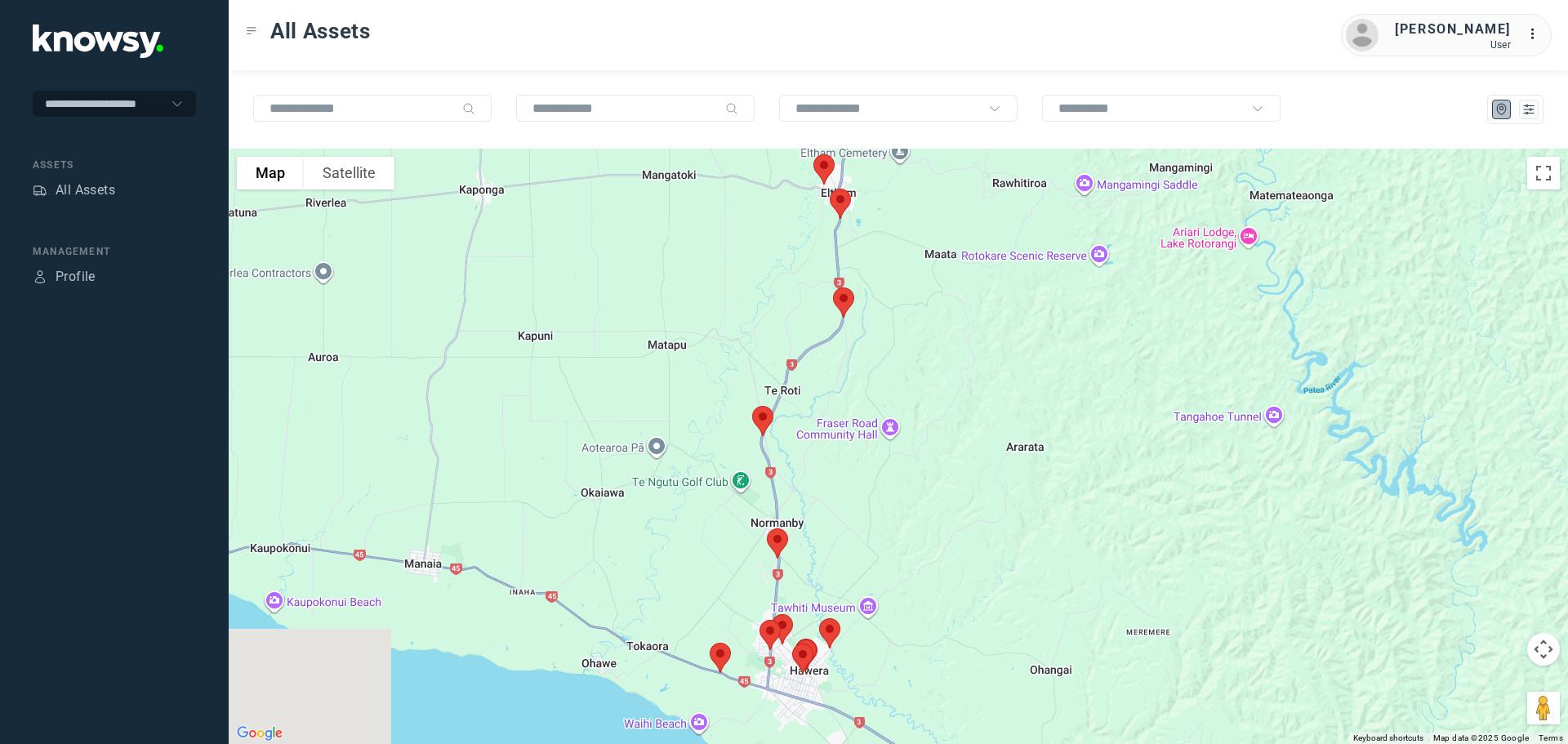
drag, startPoint x: 841, startPoint y: 569, endPoint x: 881, endPoint y: 258, distance: 313.6
click at [881, 258] on div at bounding box center [899, 446] width 1340 height 596
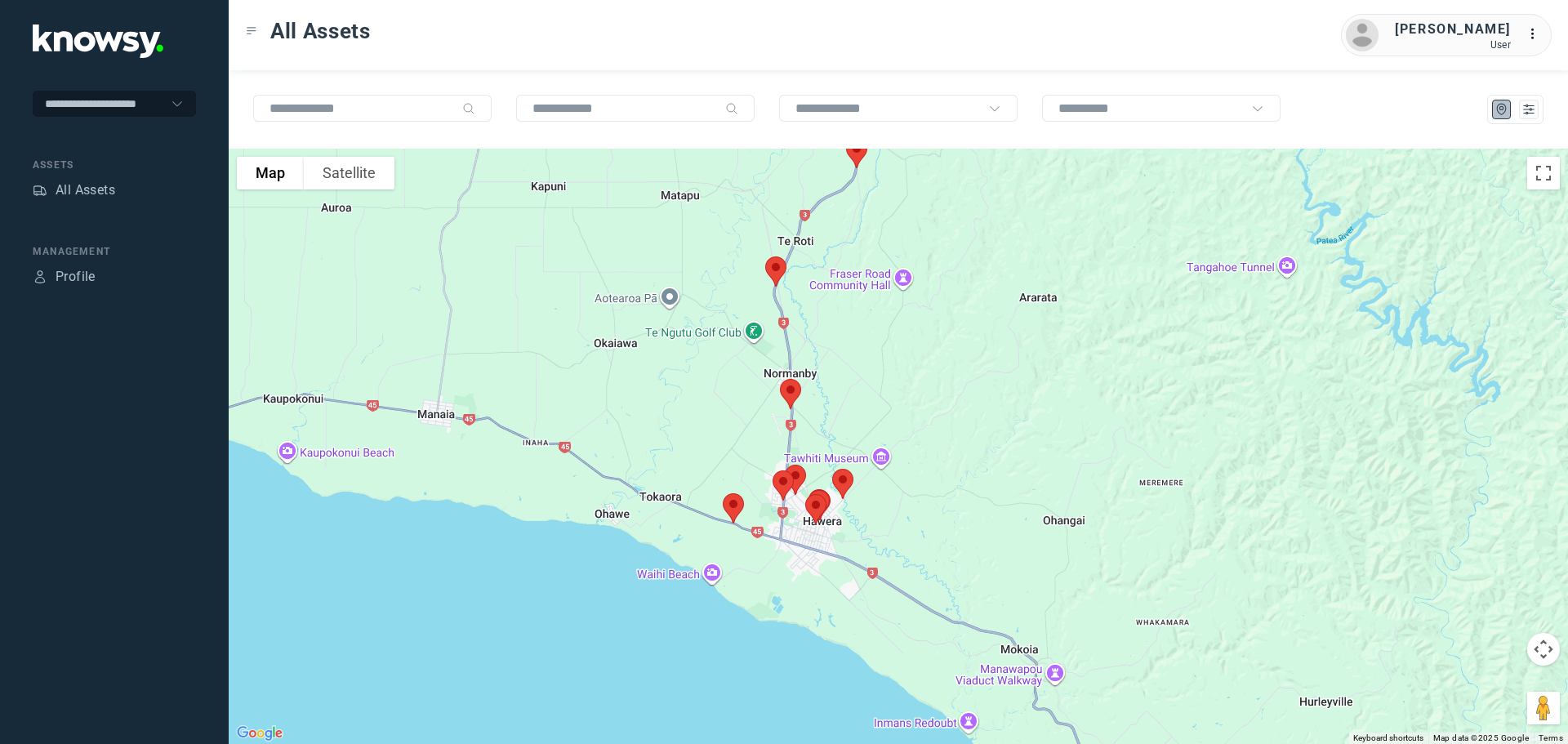
click at [774, 272] on img at bounding box center [776, 272] width 35 height 43
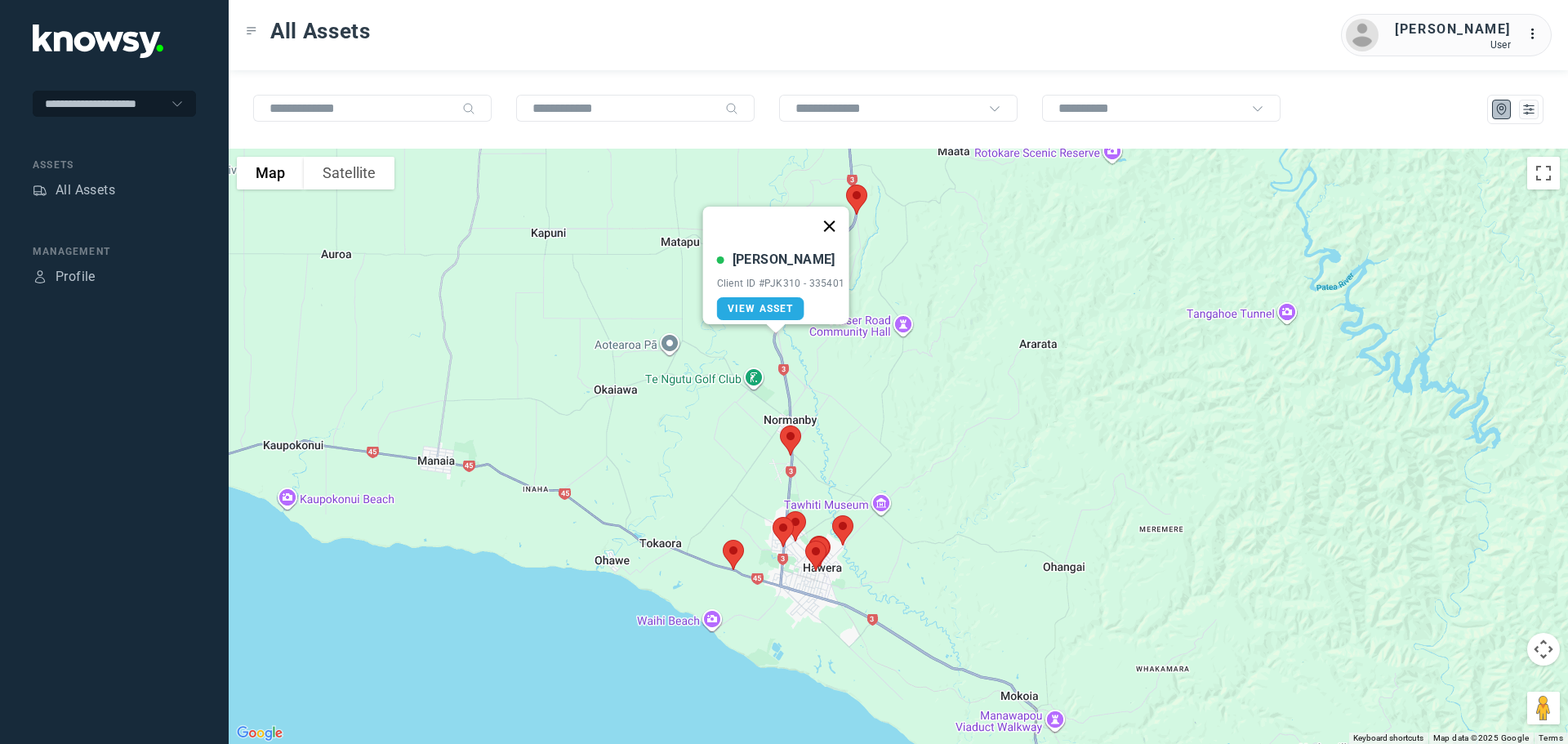
click at [833, 214] on button "Close" at bounding box center [829, 226] width 39 height 39
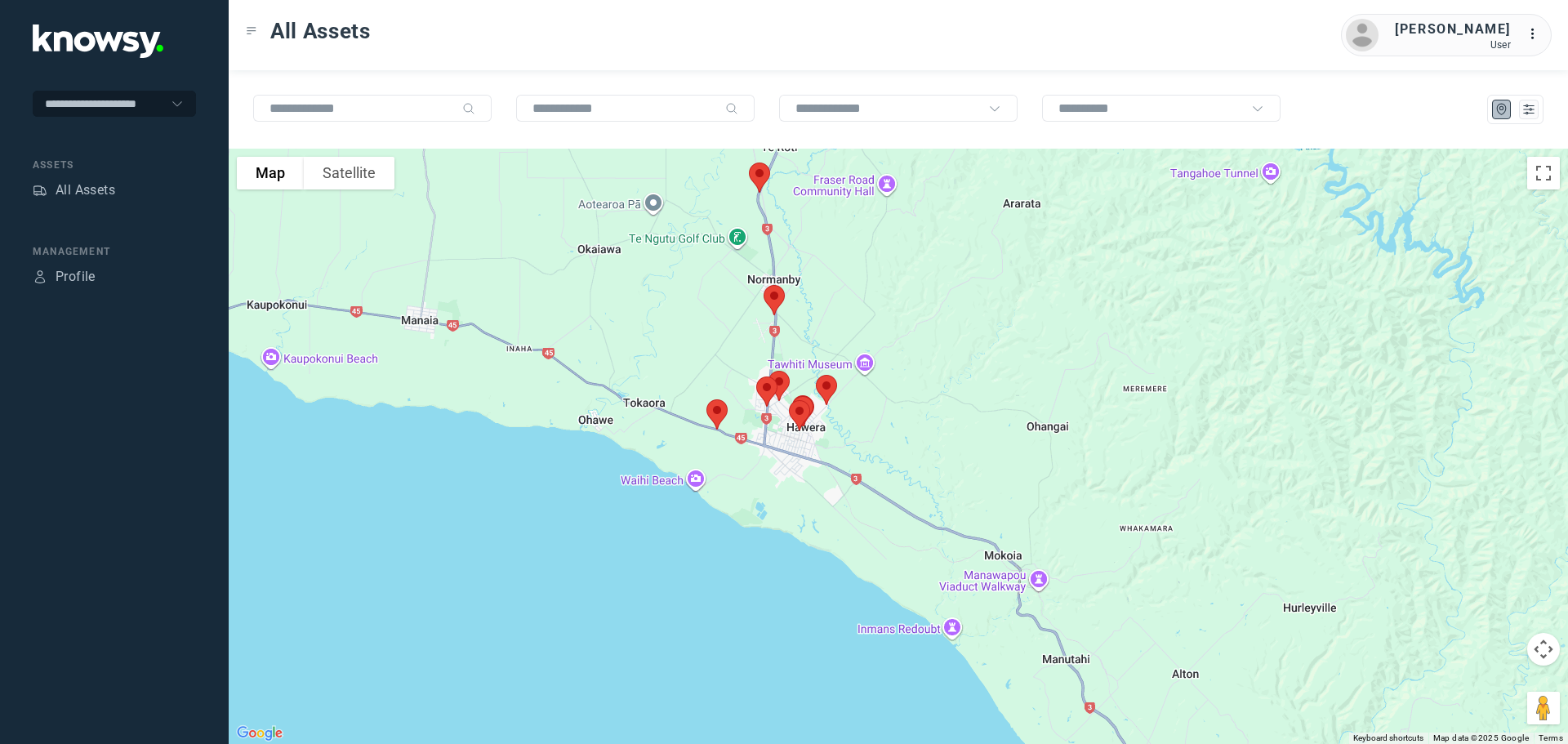
drag, startPoint x: 860, startPoint y: 410, endPoint x: 841, endPoint y: 264, distance: 147.2
click at [841, 264] on div at bounding box center [899, 446] width 1340 height 596
click at [776, 298] on img at bounding box center [774, 300] width 35 height 43
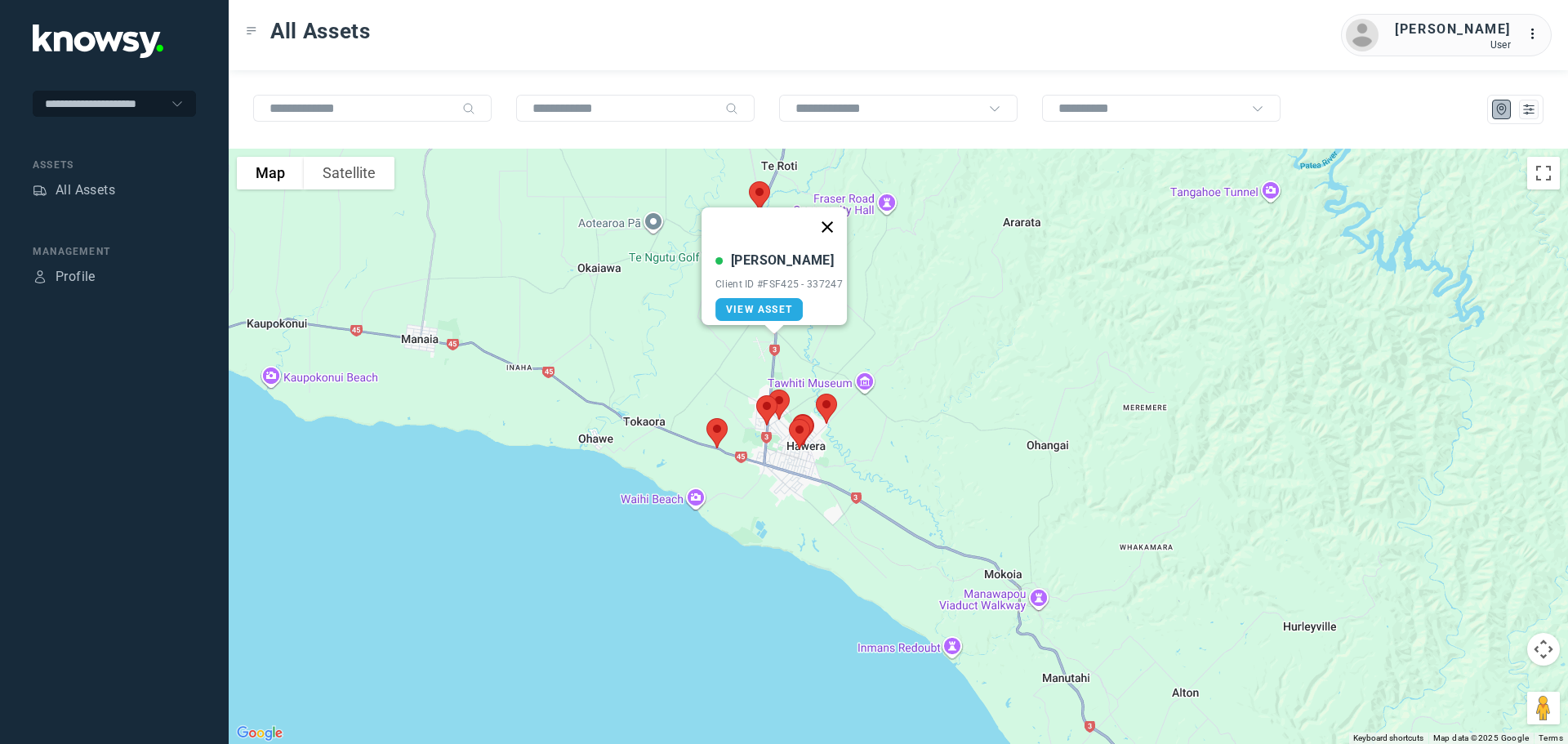
click at [830, 216] on button "Close" at bounding box center [827, 227] width 39 height 39
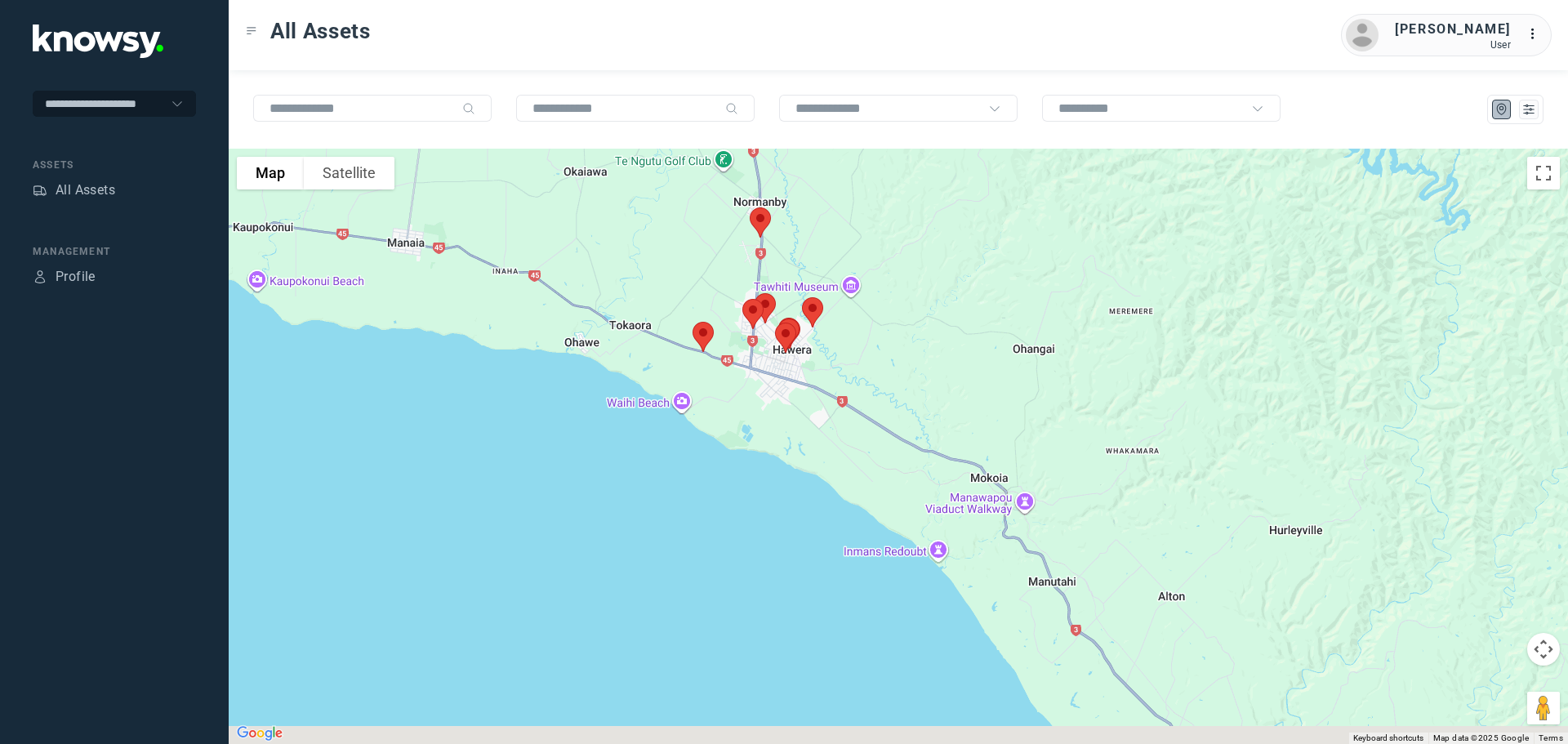
drag, startPoint x: 853, startPoint y: 361, endPoint x: 835, endPoint y: 262, distance: 100.6
click at [839, 261] on div at bounding box center [899, 446] width 1340 height 596
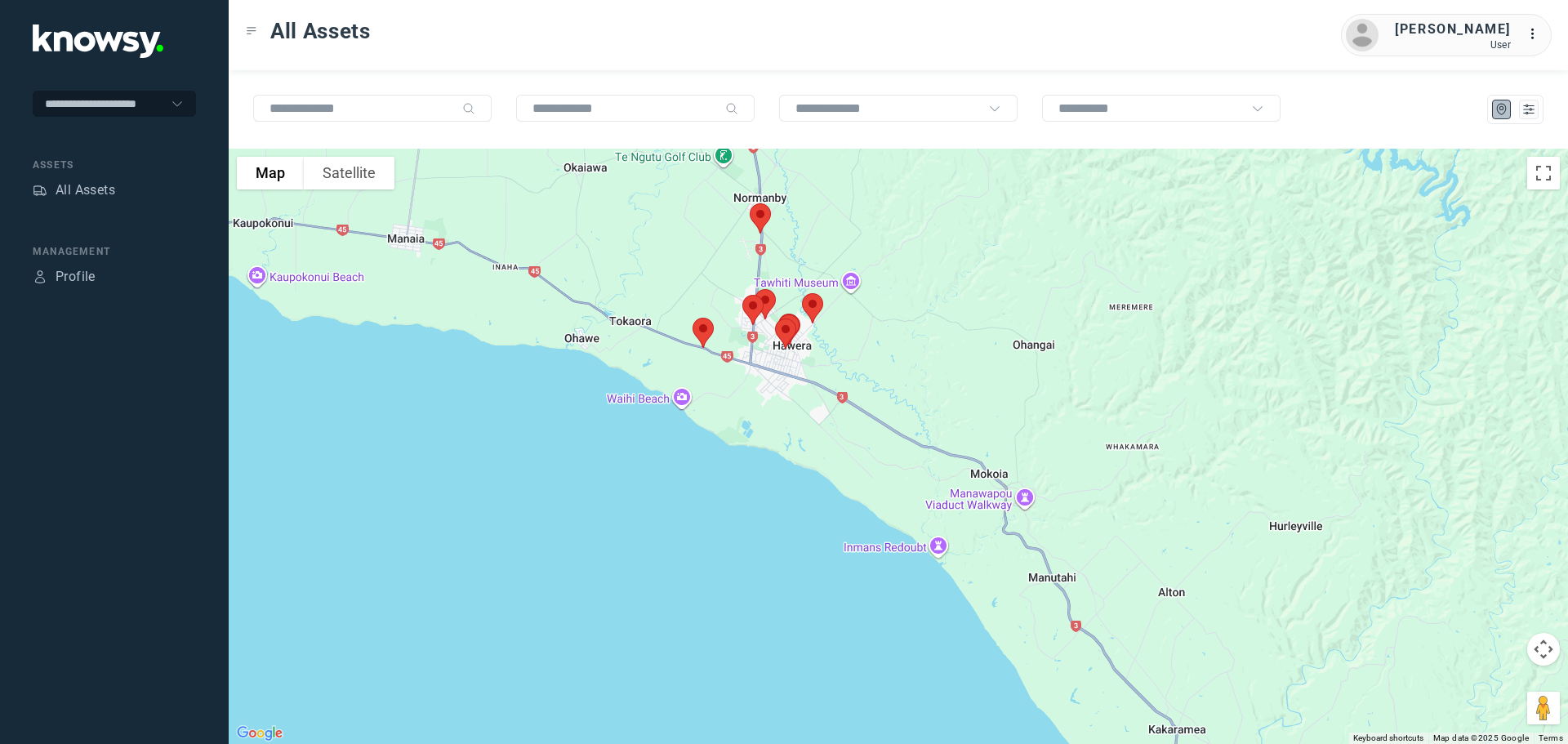
click at [703, 337] on img at bounding box center [704, 333] width 35 height 43
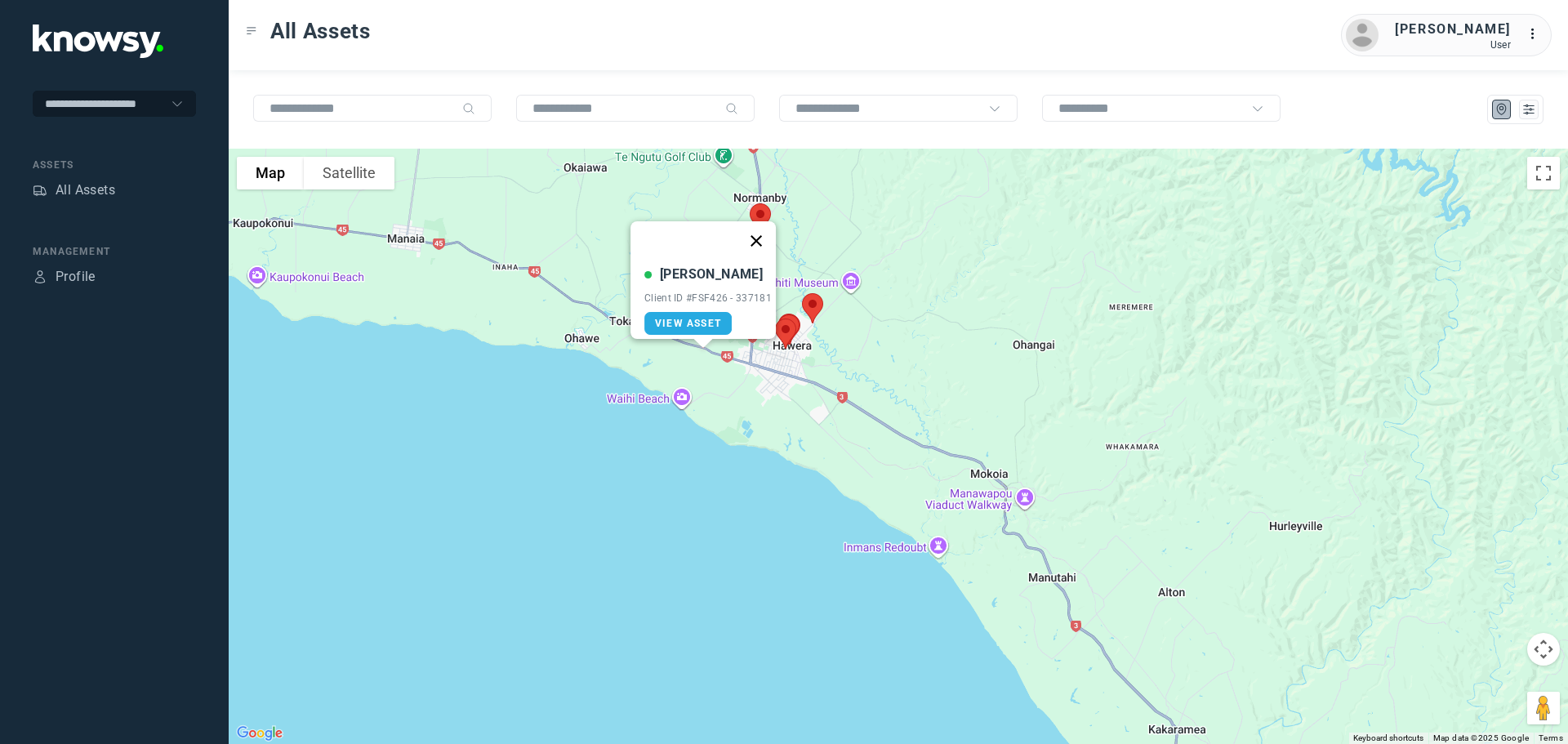
click at [763, 232] on button "Close" at bounding box center [756, 240] width 39 height 39
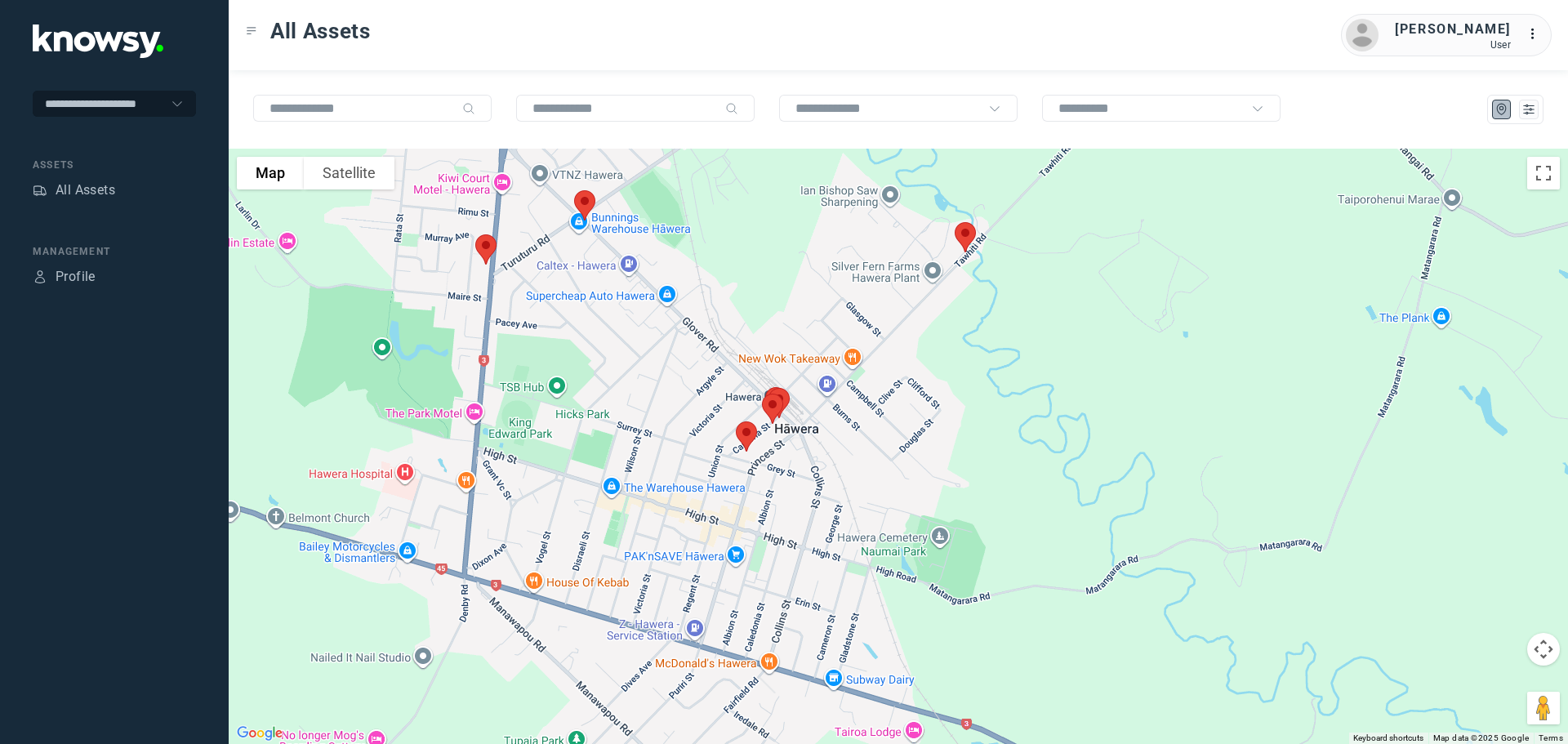
drag, startPoint x: 798, startPoint y: 247, endPoint x: 905, endPoint y: 437, distance: 218.1
click at [905, 437] on div at bounding box center [899, 446] width 1340 height 596
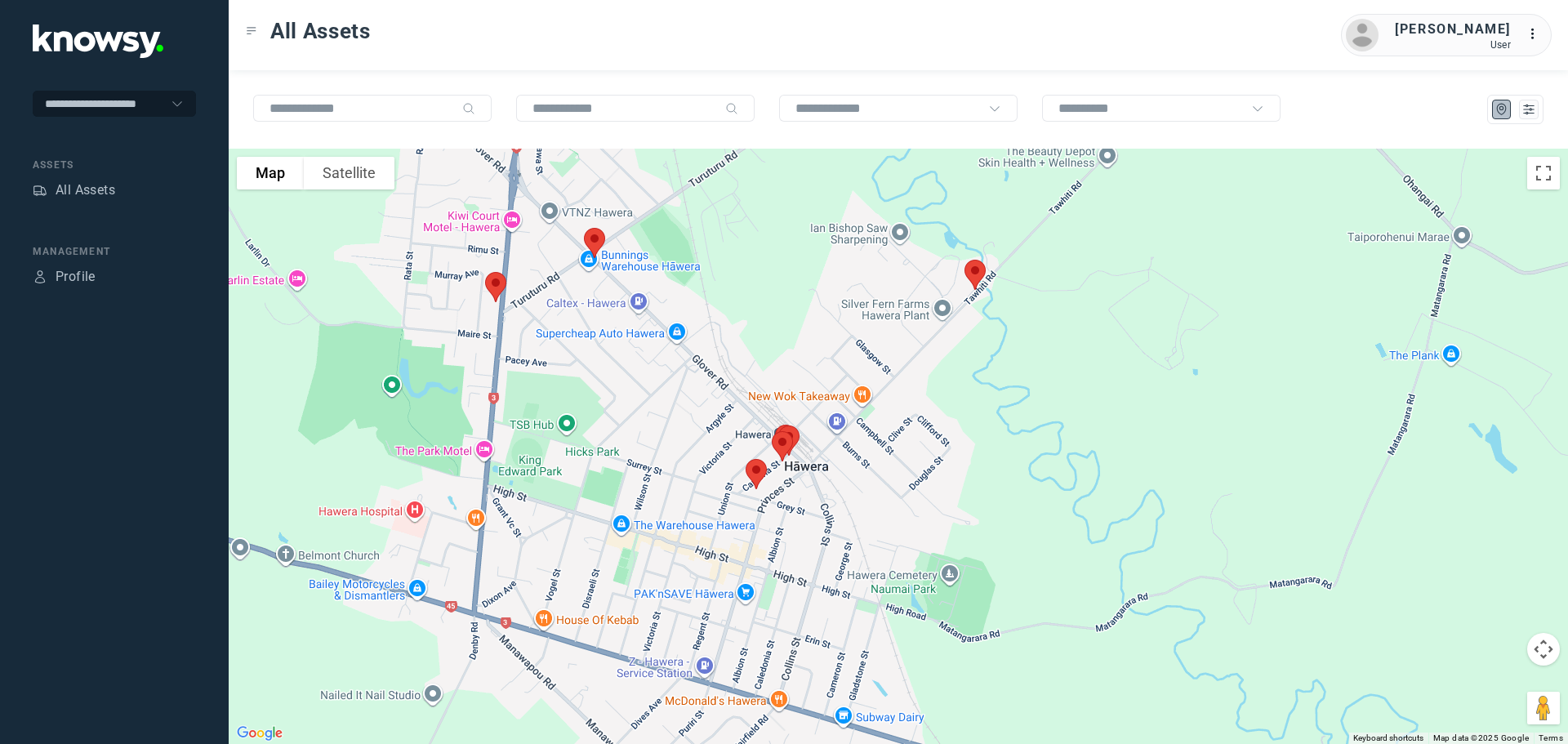
drag, startPoint x: 882, startPoint y: 327, endPoint x: 889, endPoint y: 367, distance: 40.6
click at [889, 367] on div at bounding box center [899, 446] width 1340 height 596
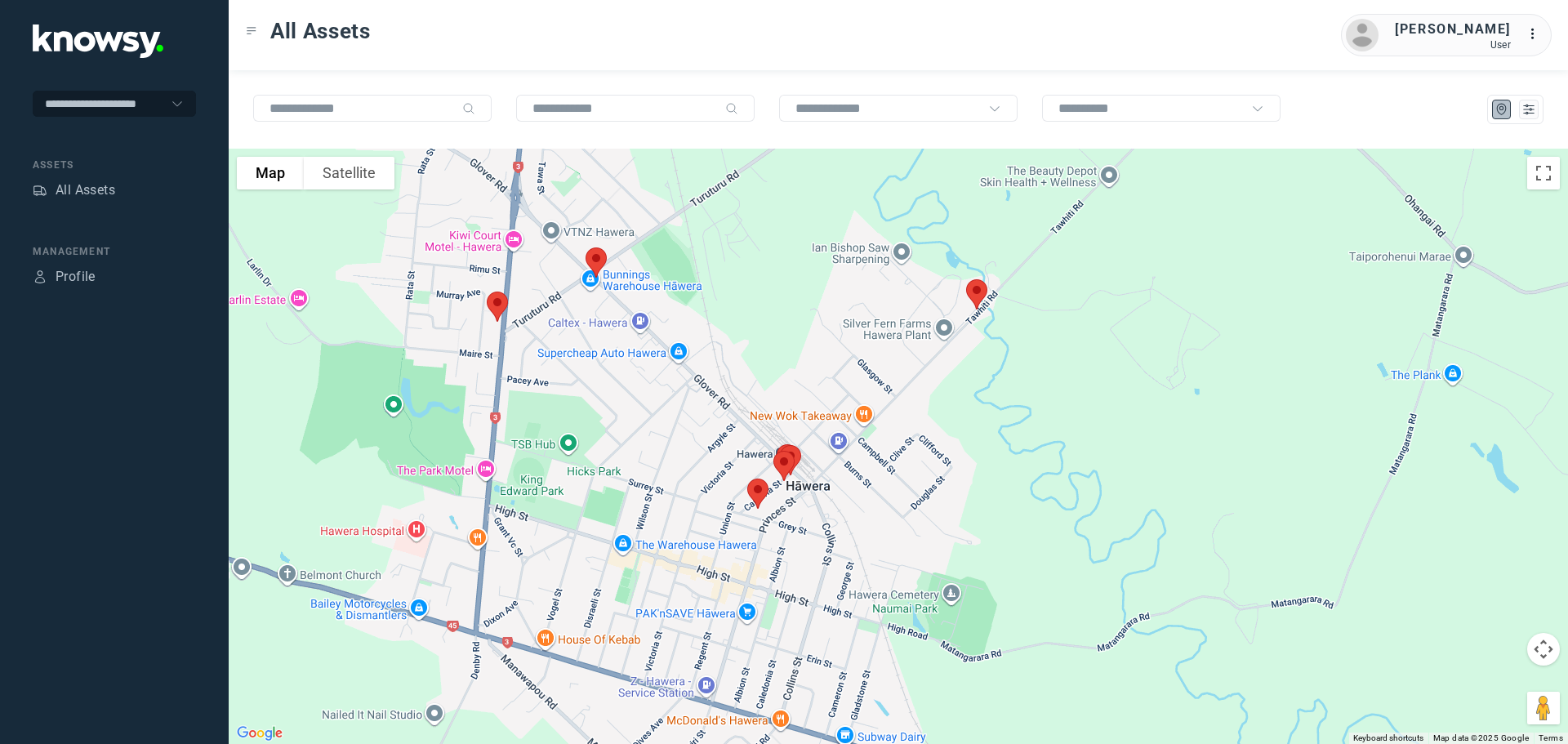
click at [980, 293] on img at bounding box center [977, 294] width 35 height 43
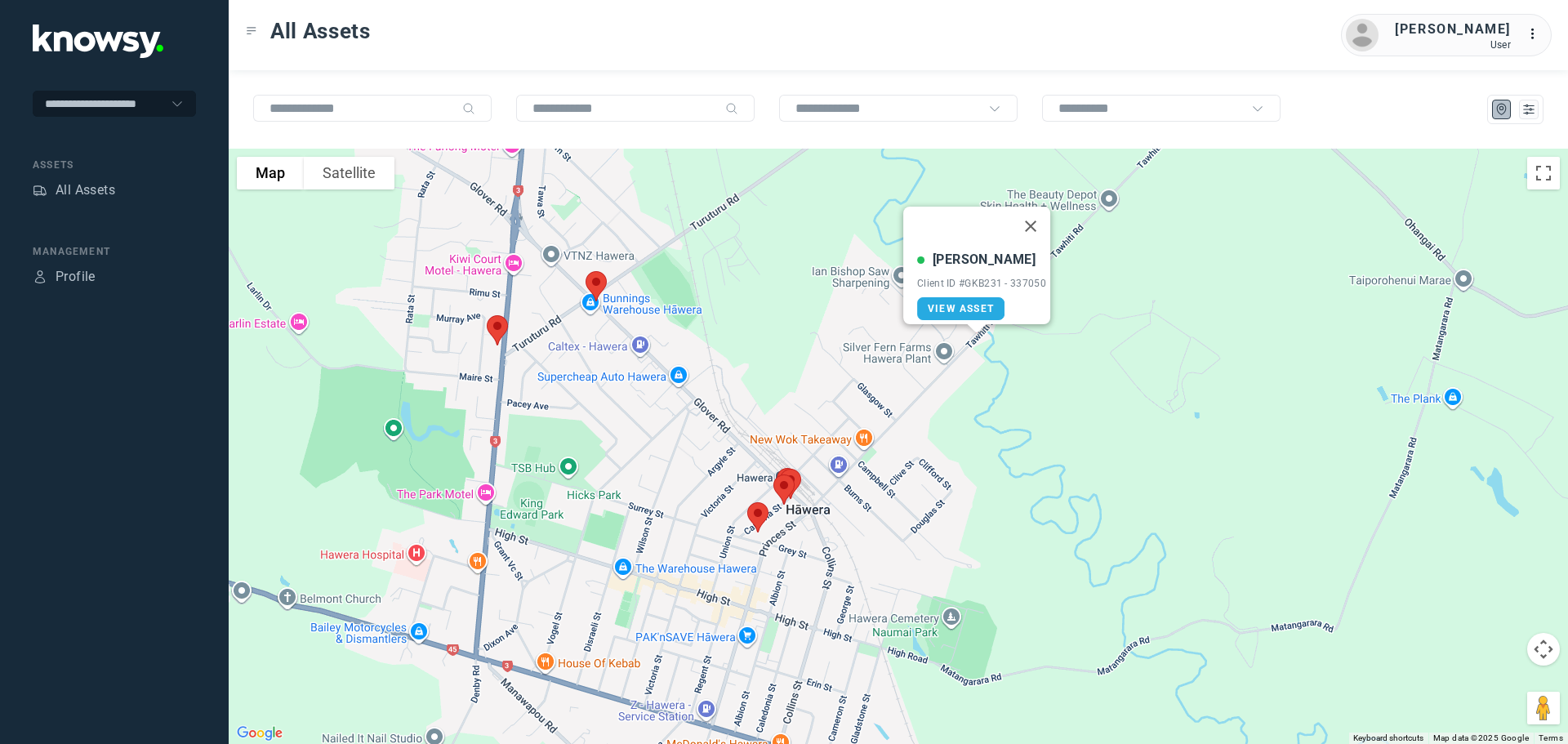
click at [1034, 218] on button "Close" at bounding box center [1030, 226] width 39 height 39
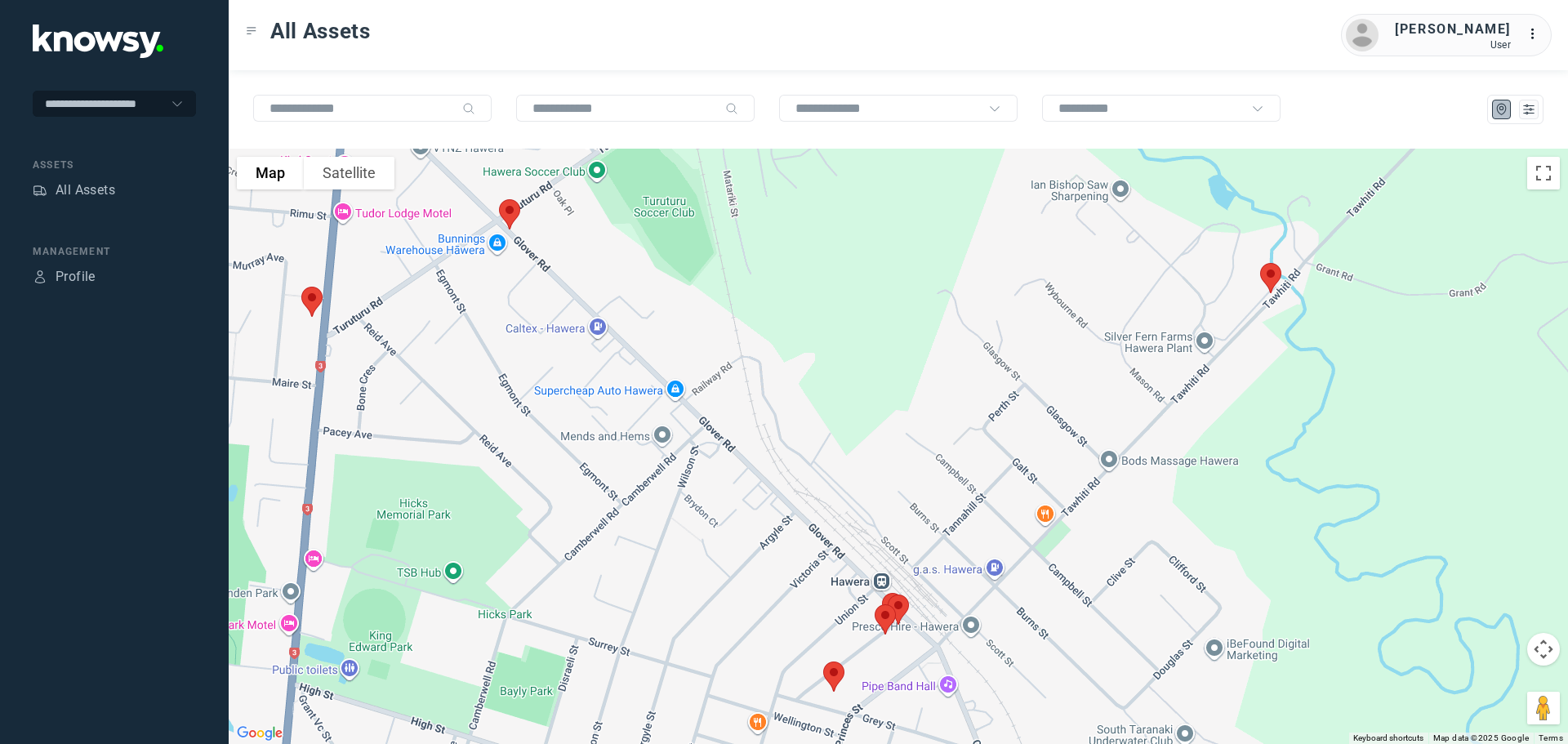
click at [310, 303] on img at bounding box center [312, 302] width 35 height 43
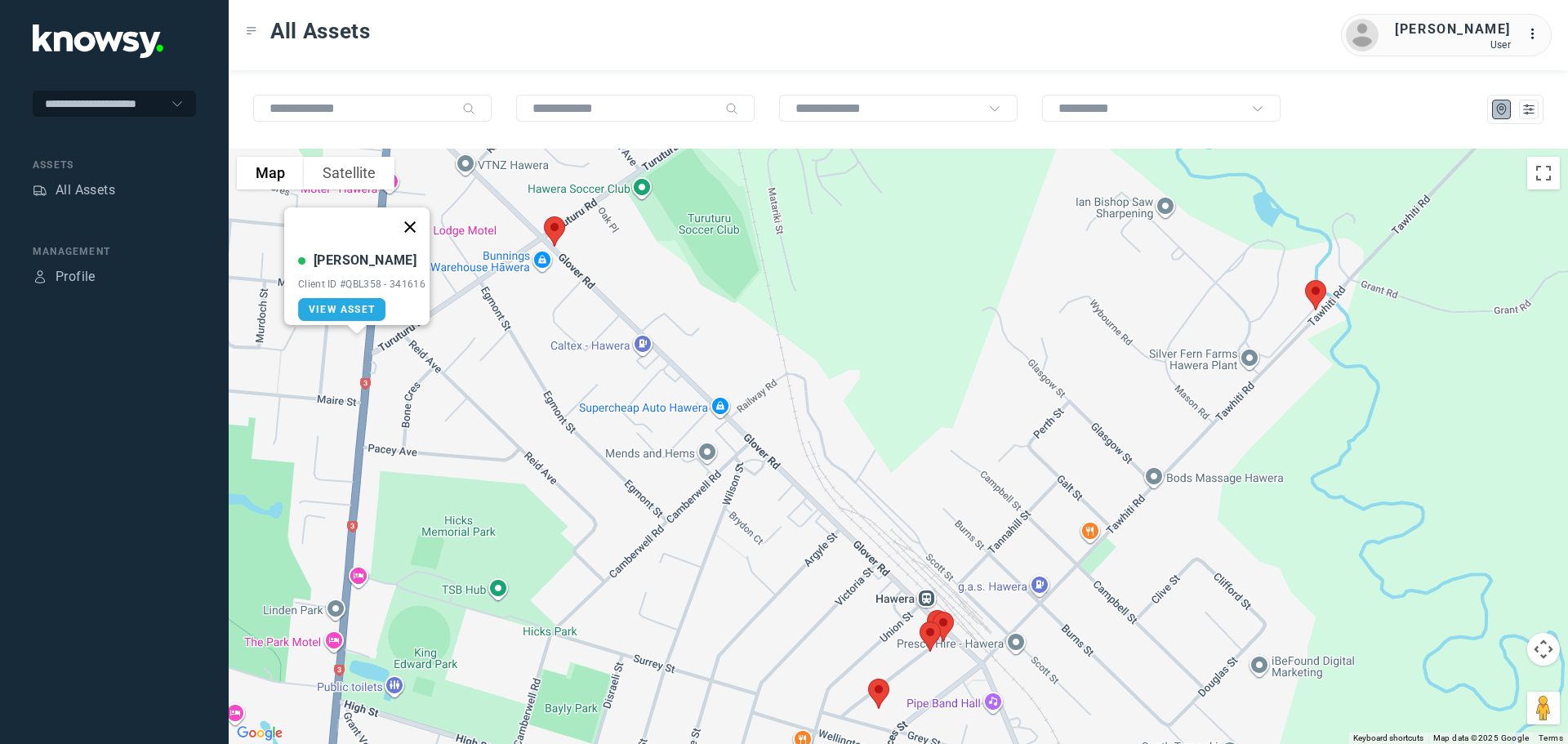
click at [418, 215] on button "Close" at bounding box center [410, 227] width 39 height 39
click at [554, 229] on img at bounding box center [554, 232] width 35 height 43
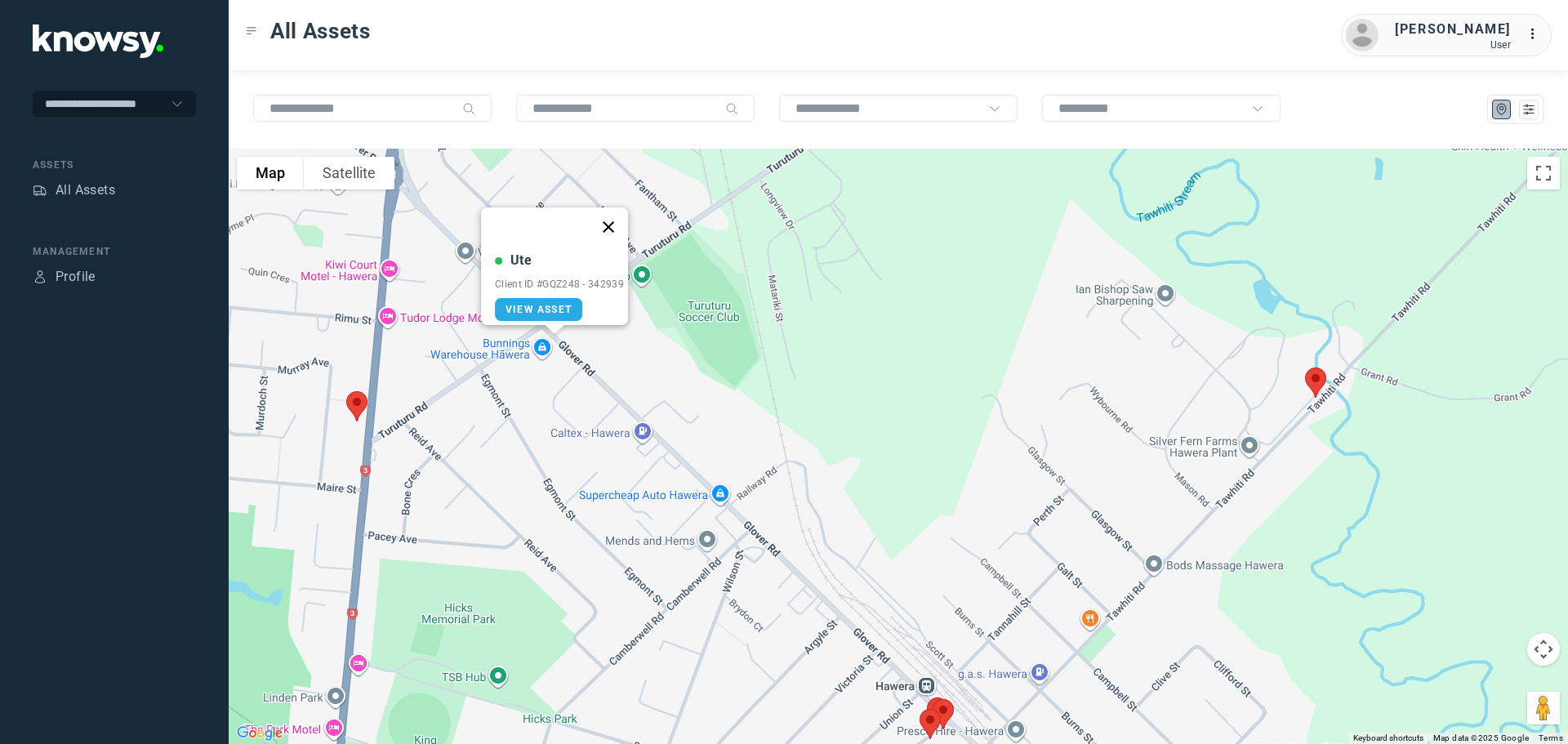
click at [615, 222] on button "Close" at bounding box center [608, 227] width 39 height 39
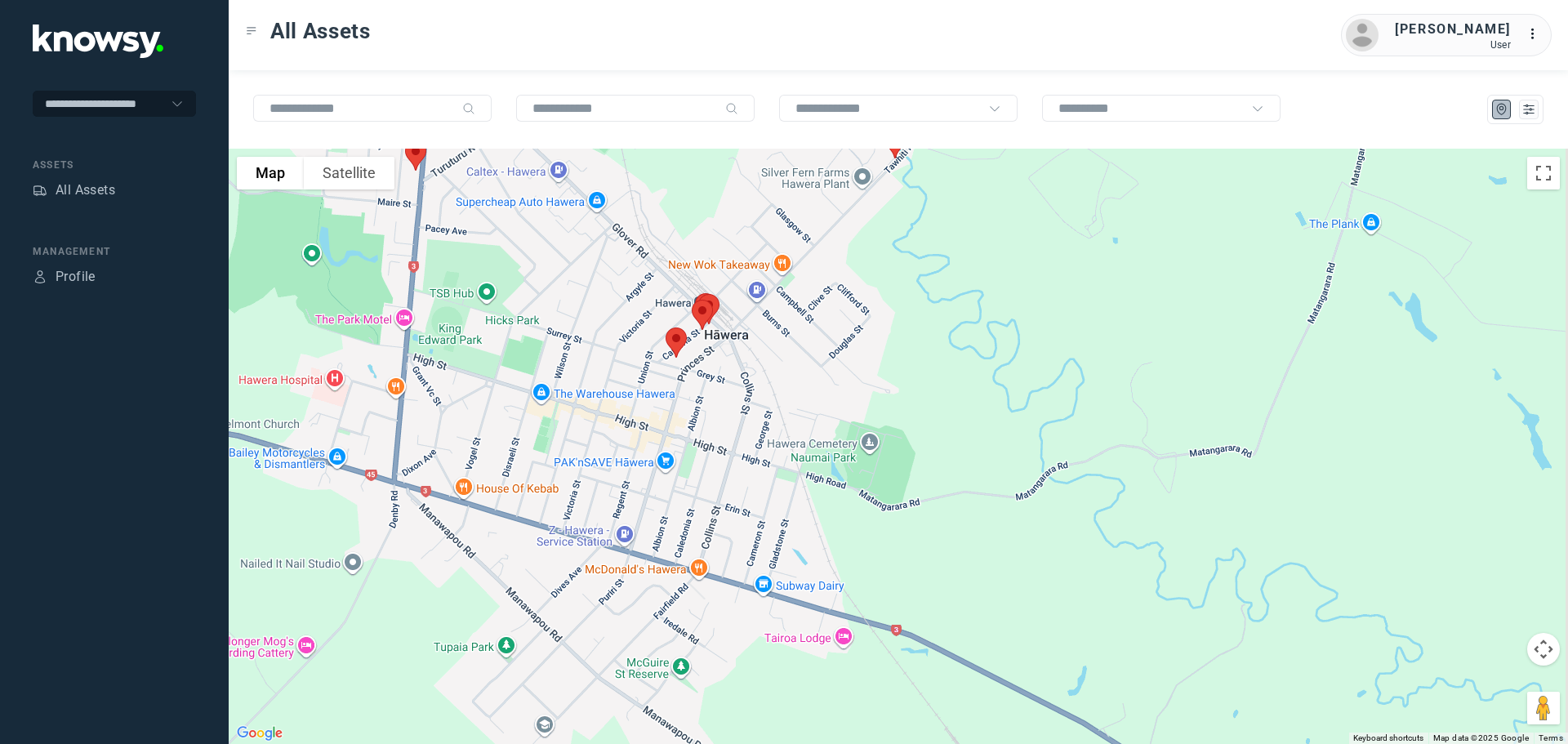
drag, startPoint x: 691, startPoint y: 423, endPoint x: 613, endPoint y: 186, distance: 249.5
click at [613, 186] on div at bounding box center [899, 446] width 1340 height 596
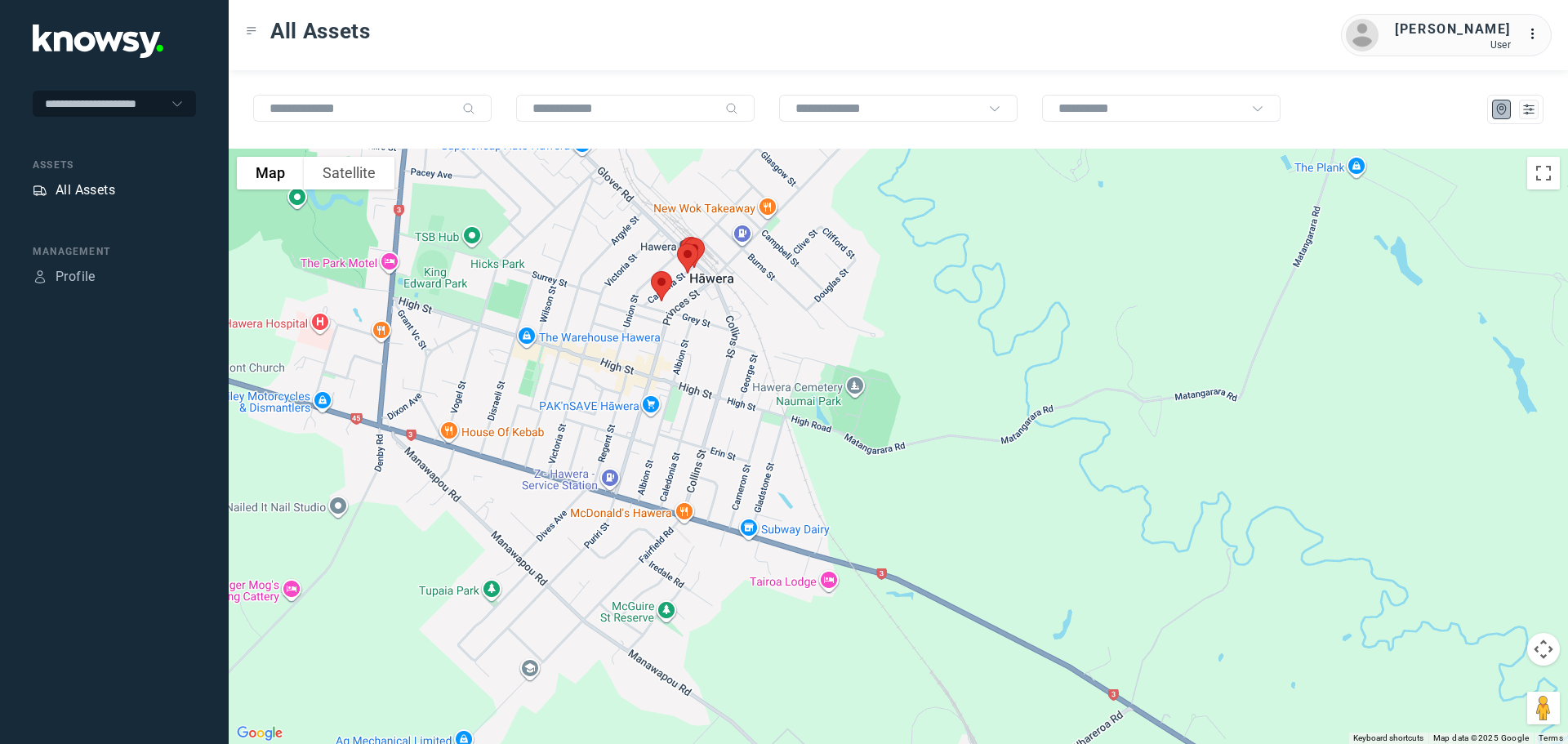
click at [75, 189] on div "All Assets" at bounding box center [85, 190] width 60 height 20
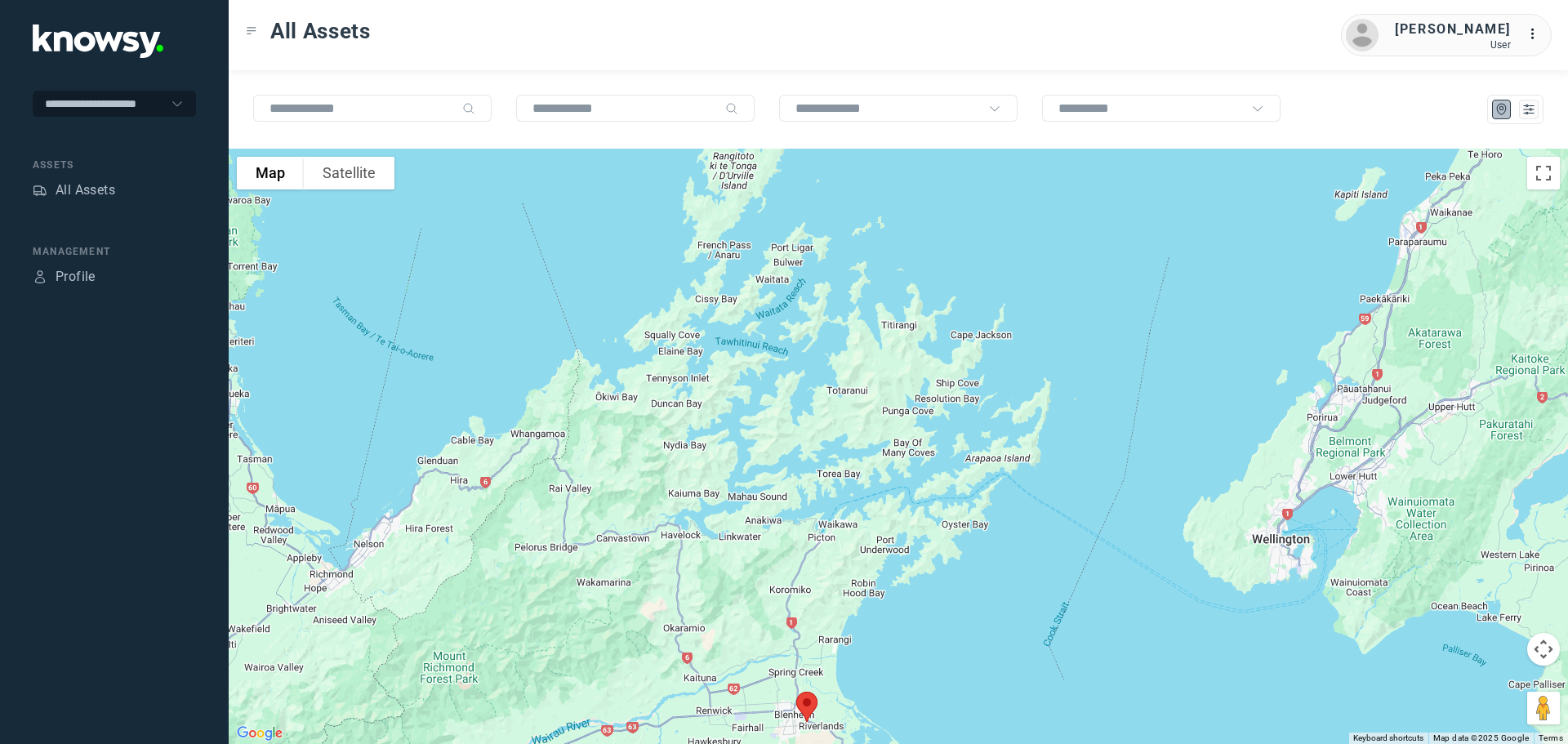
drag, startPoint x: 845, startPoint y: 525, endPoint x: 809, endPoint y: 662, distance: 141.7
click at [809, 662] on div at bounding box center [899, 446] width 1340 height 596
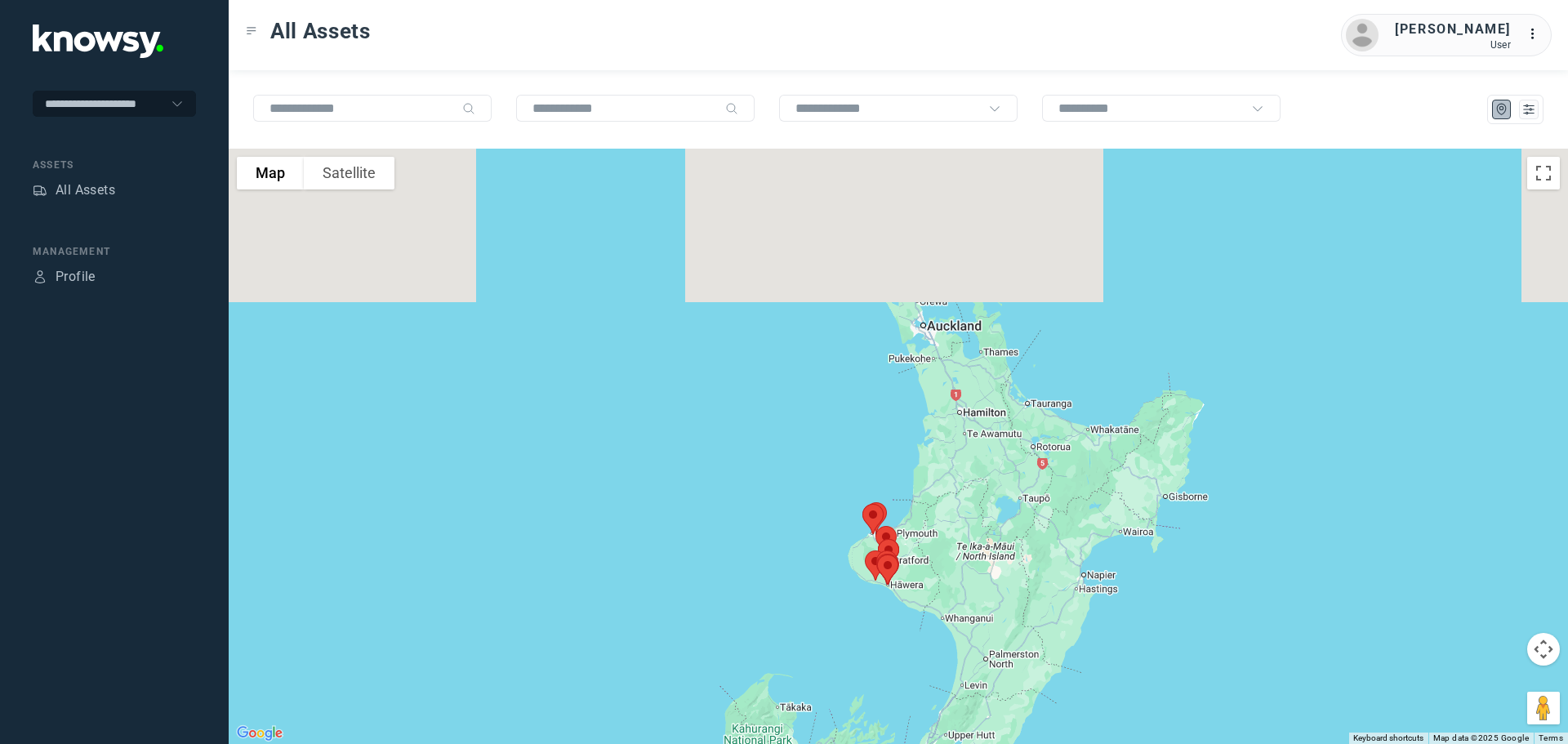
drag, startPoint x: 916, startPoint y: 417, endPoint x: 950, endPoint y: 570, distance: 156.7
click at [950, 570] on div at bounding box center [899, 446] width 1340 height 596
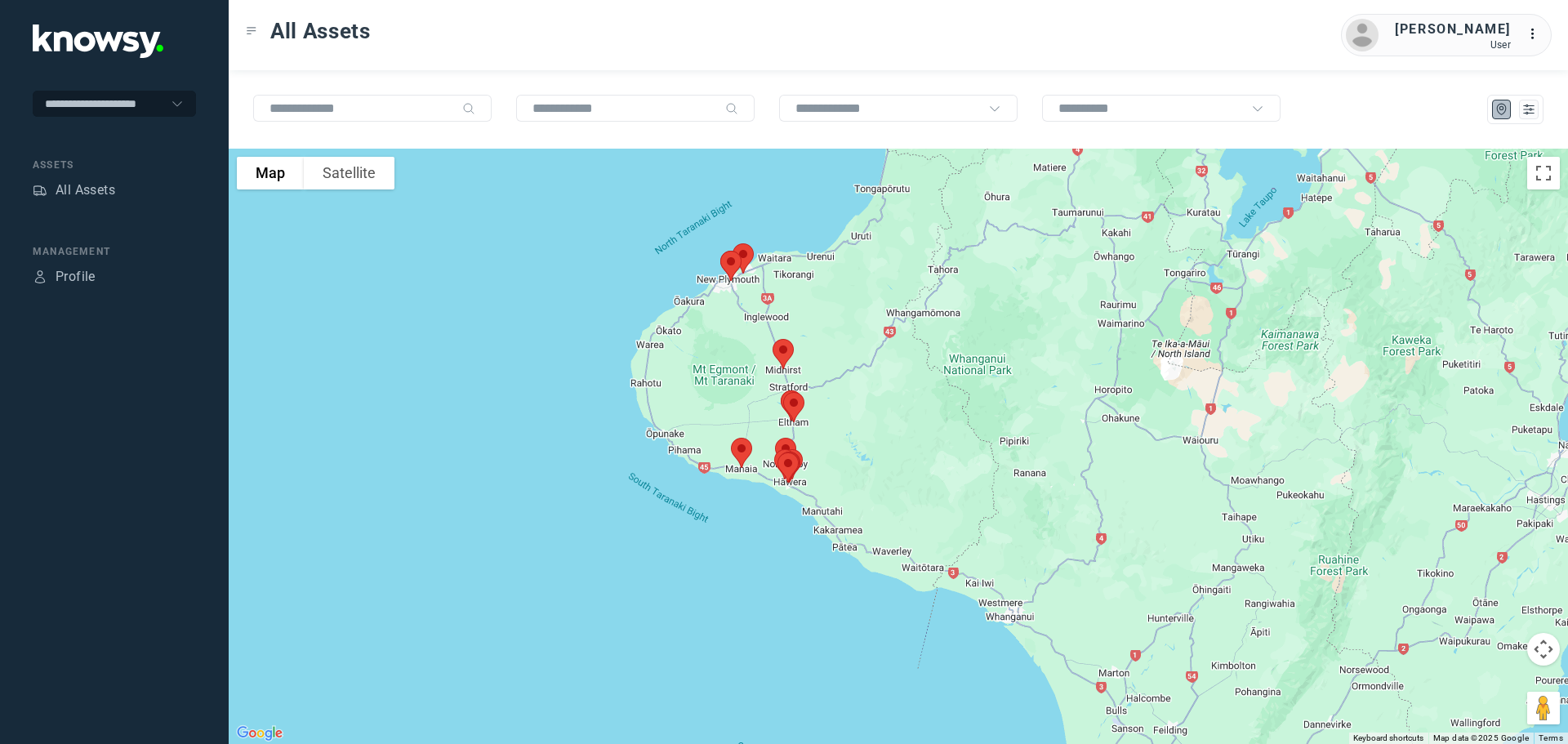
drag, startPoint x: 900, startPoint y: 536, endPoint x: 902, endPoint y: 253, distance: 283.0
click at [909, 246] on div at bounding box center [899, 446] width 1340 height 596
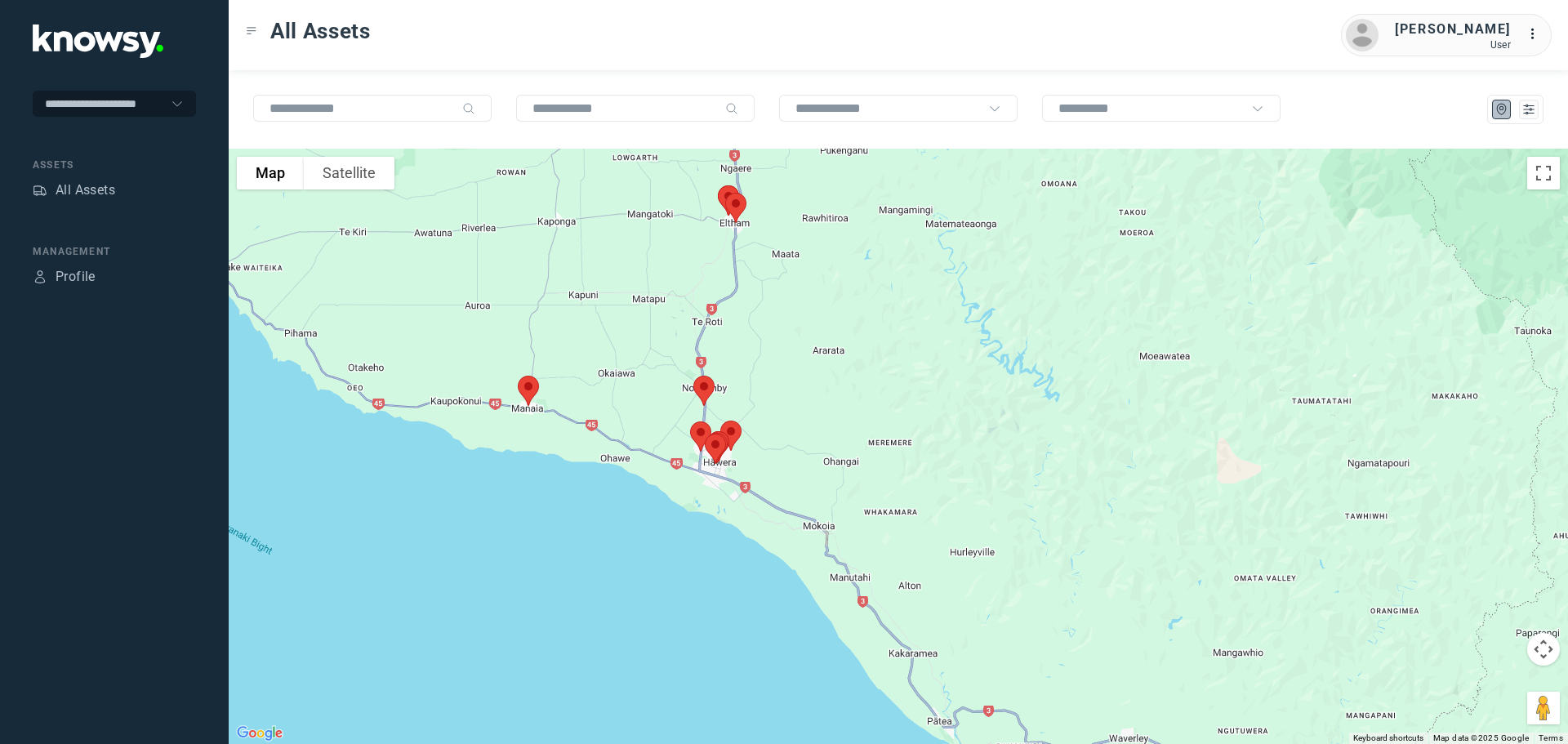
drag, startPoint x: 683, startPoint y: 479, endPoint x: 788, endPoint y: 334, distance: 179.0
click at [788, 331] on div at bounding box center [899, 446] width 1340 height 596
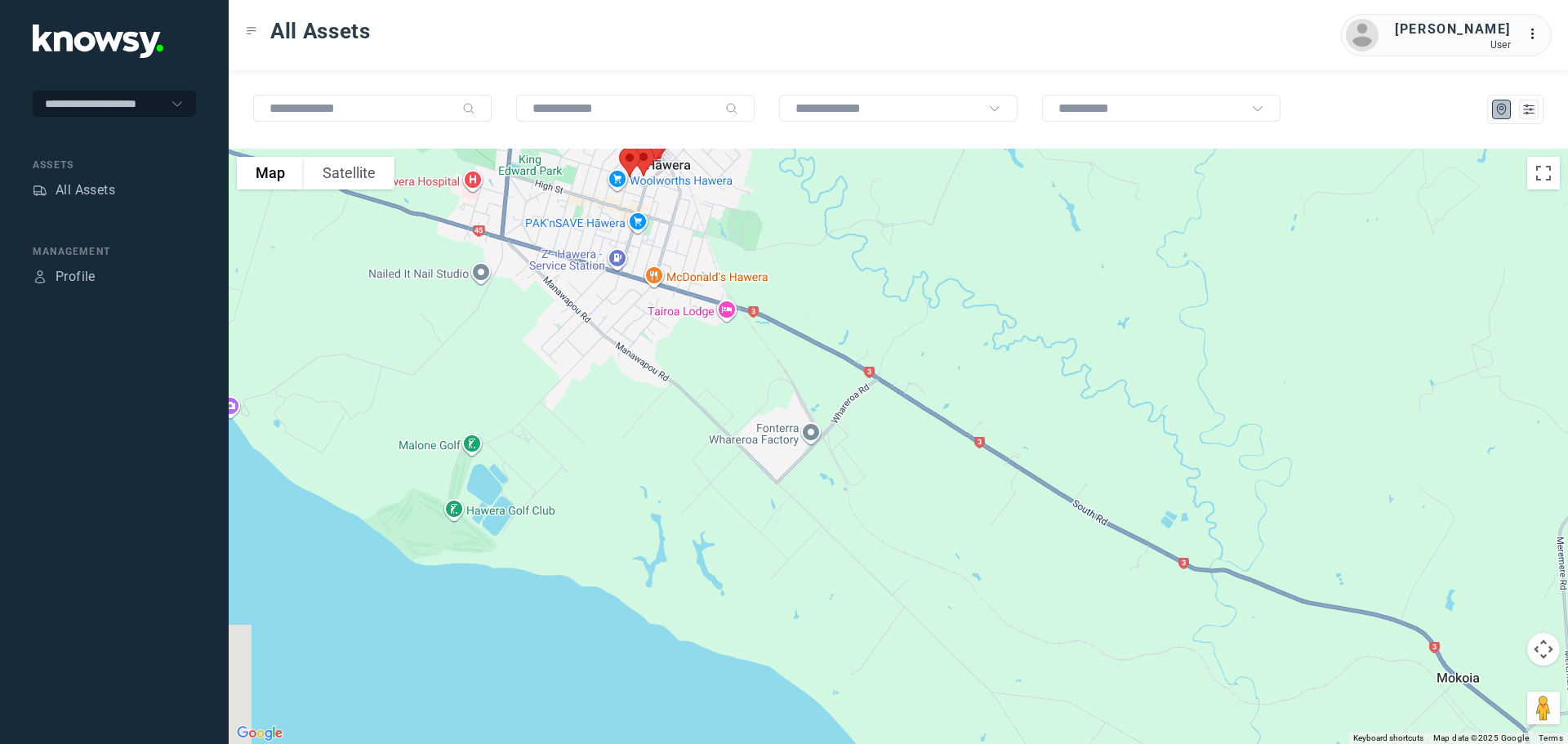
drag, startPoint x: 556, startPoint y: 300, endPoint x: 1032, endPoint y: 338, distance: 477.5
click at [1032, 338] on div at bounding box center [899, 446] width 1340 height 596
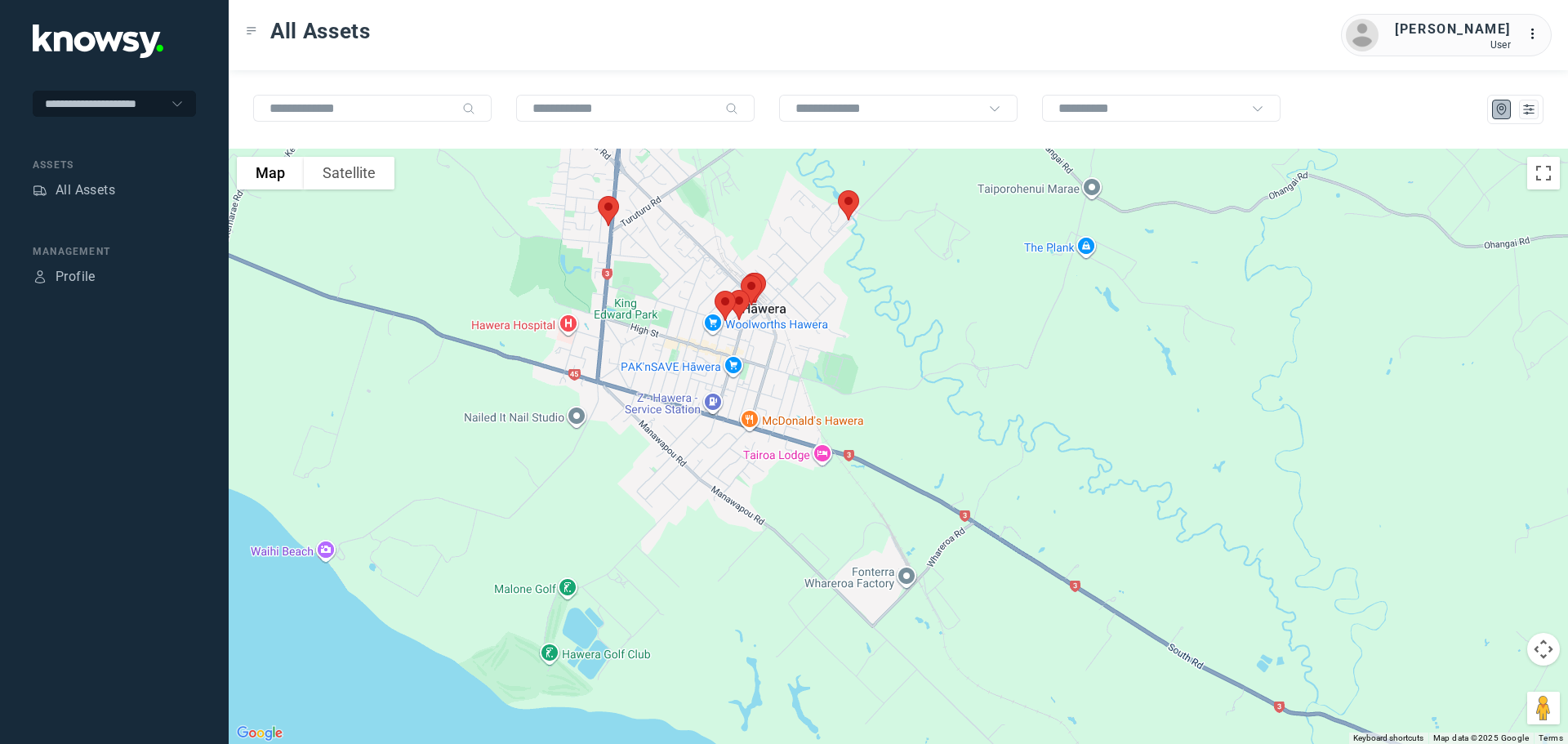
drag, startPoint x: 906, startPoint y: 352, endPoint x: 961, endPoint y: 477, distance: 136.6
click at [961, 477] on div at bounding box center [899, 446] width 1340 height 596
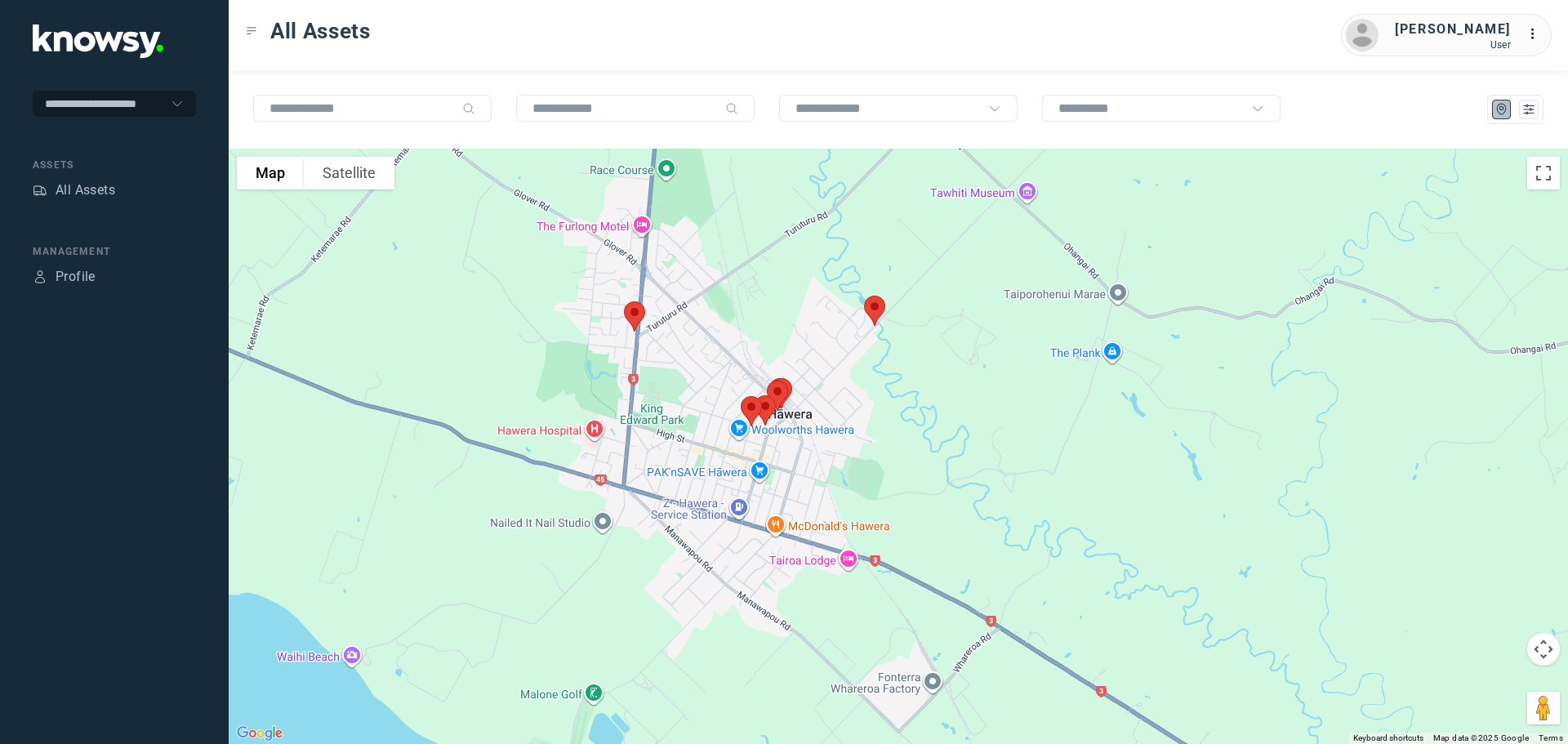
drag, startPoint x: 901, startPoint y: 424, endPoint x: 909, endPoint y: 497, distance: 73.4
click at [909, 497] on div at bounding box center [899, 446] width 1340 height 596
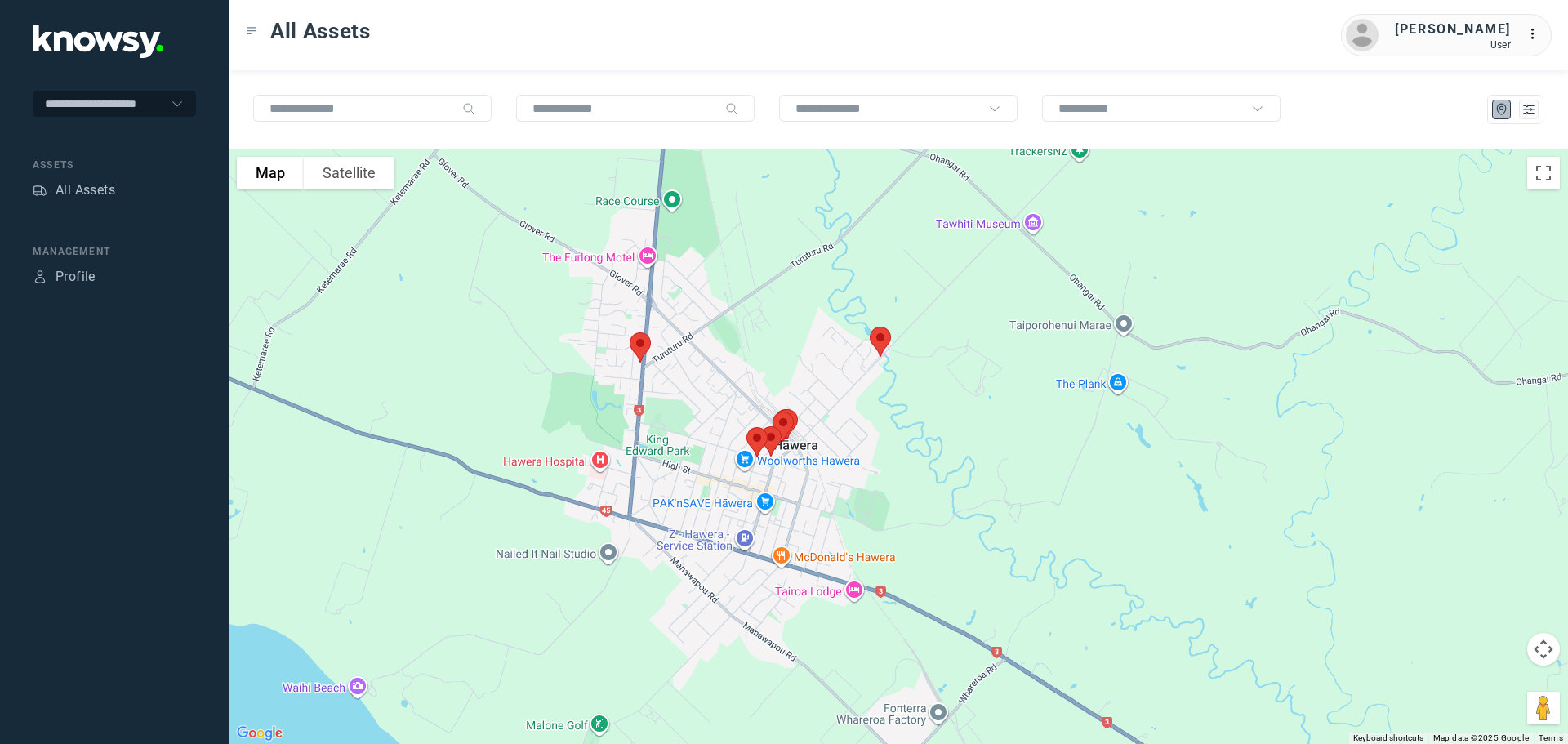
click at [882, 337] on img at bounding box center [881, 342] width 35 height 43
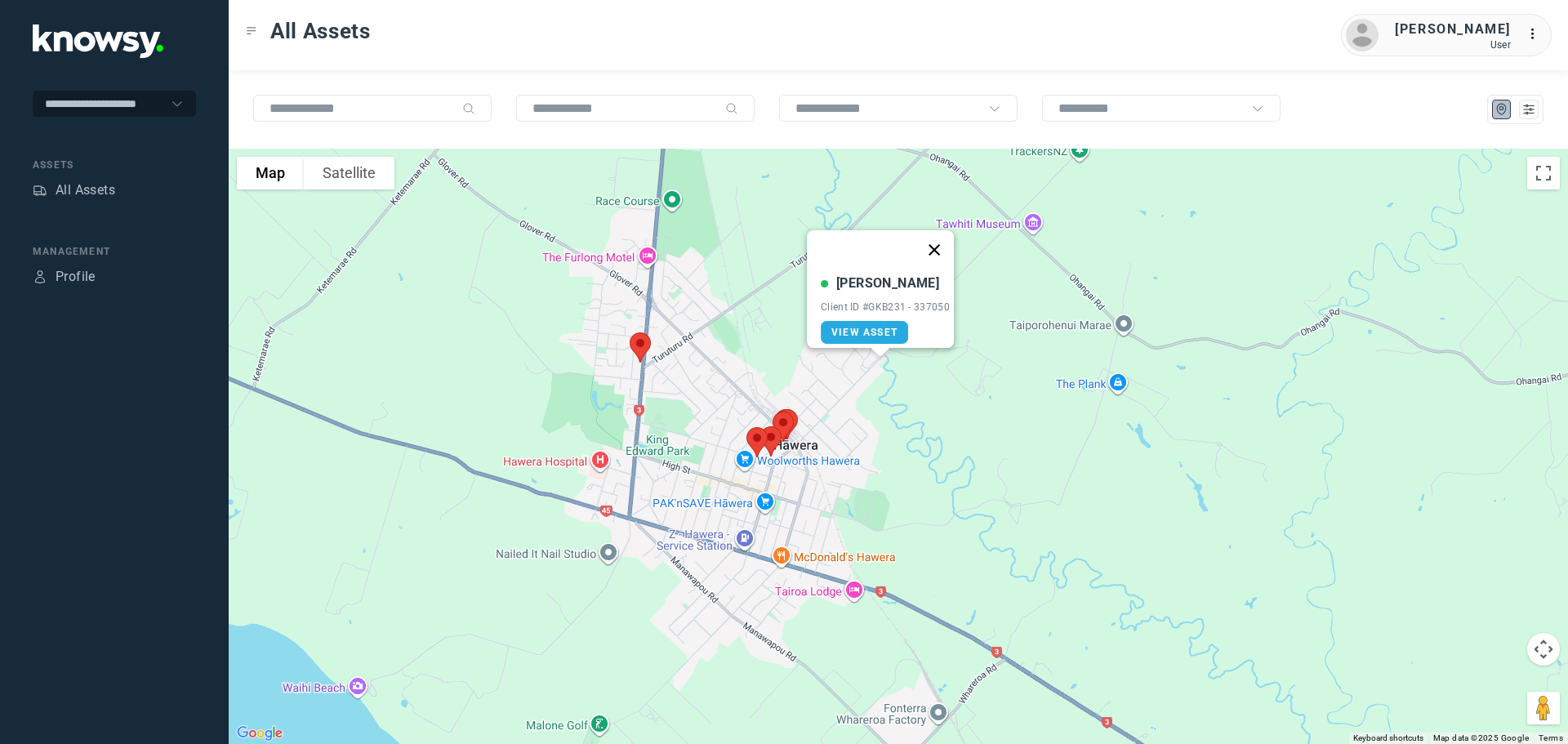
click at [941, 240] on button "Close" at bounding box center [934, 249] width 39 height 39
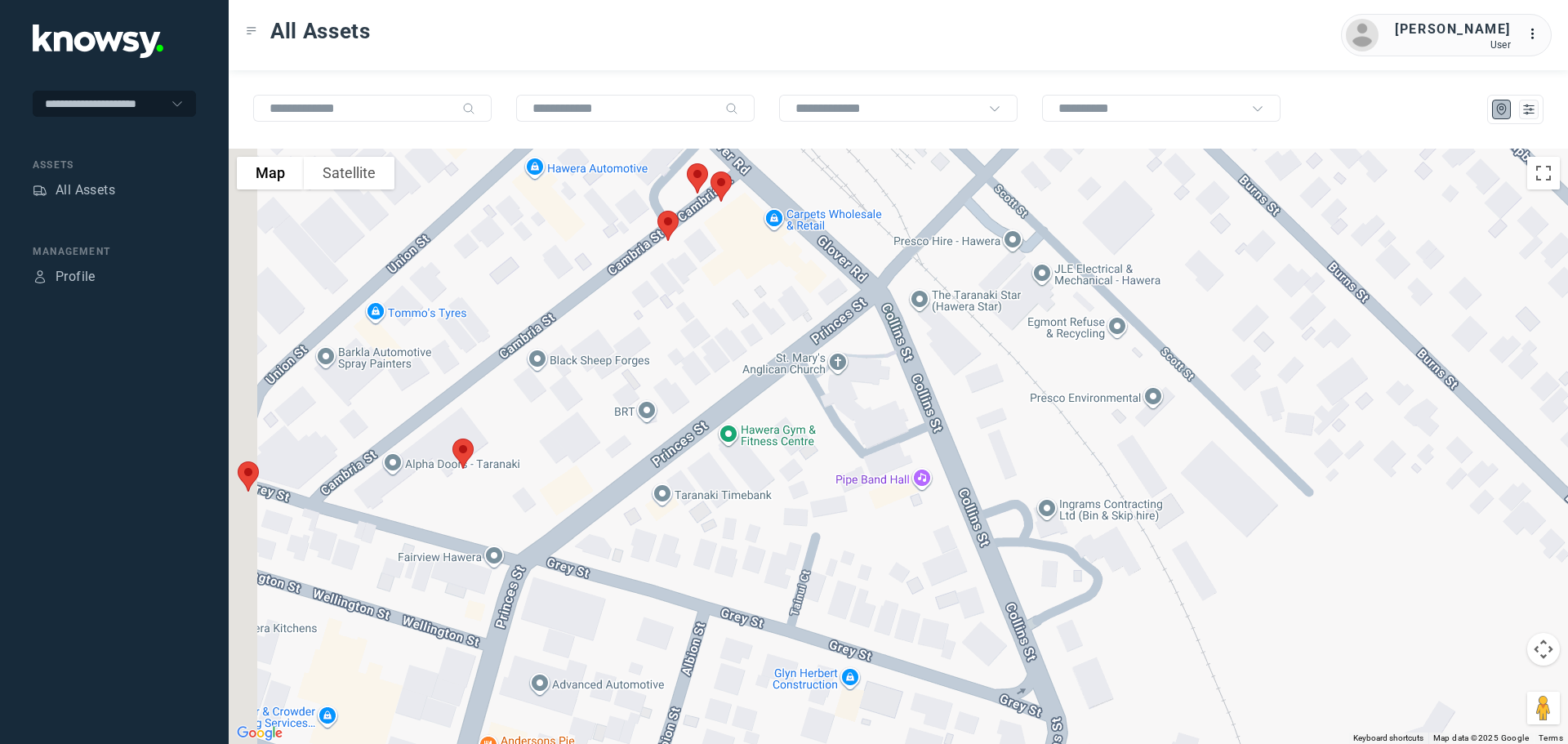
drag, startPoint x: 550, startPoint y: 411, endPoint x: 866, endPoint y: 317, distance: 329.7
click at [866, 317] on div at bounding box center [899, 446] width 1340 height 596
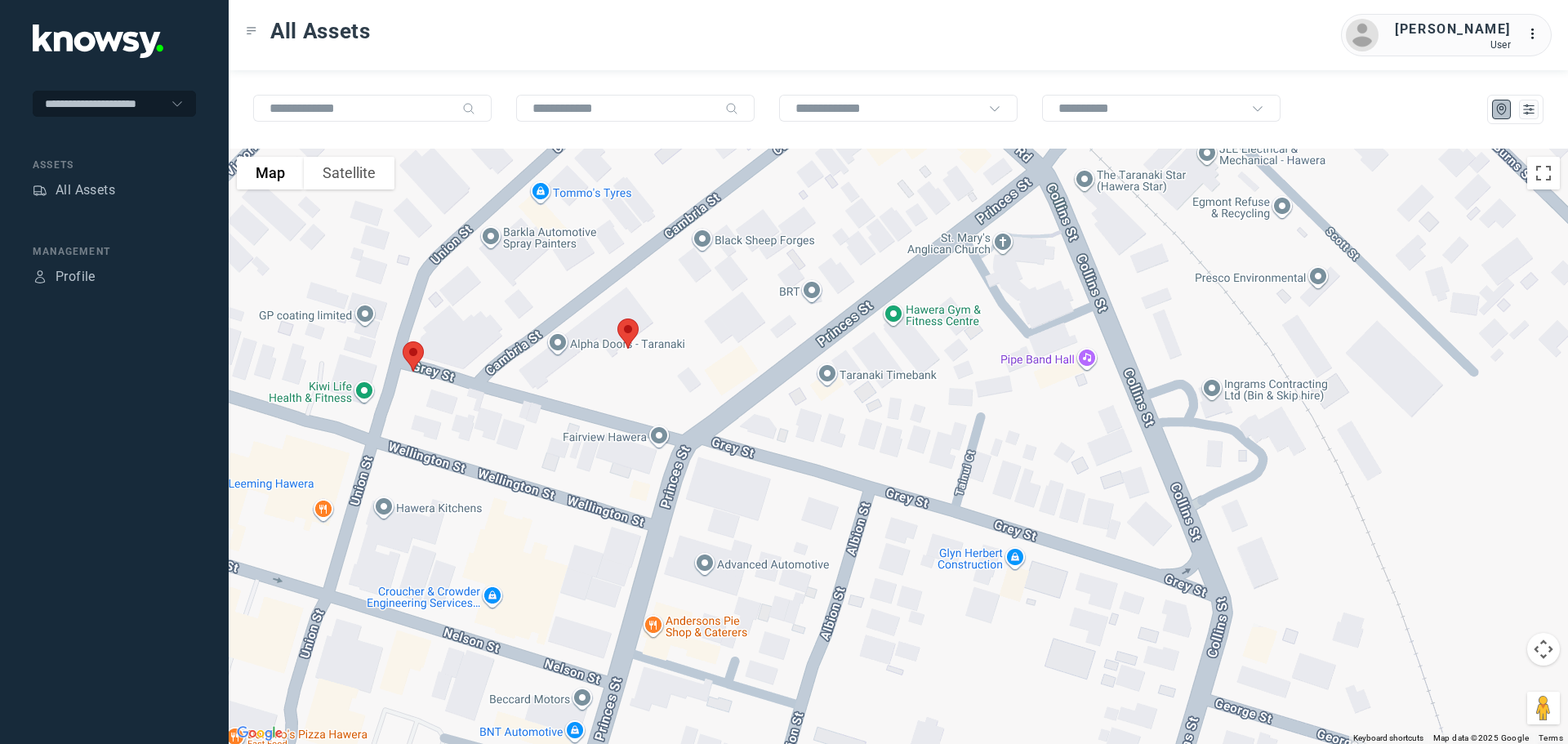
drag, startPoint x: 676, startPoint y: 476, endPoint x: 829, endPoint y: 360, distance: 192.0
click at [829, 360] on div at bounding box center [899, 446] width 1340 height 596
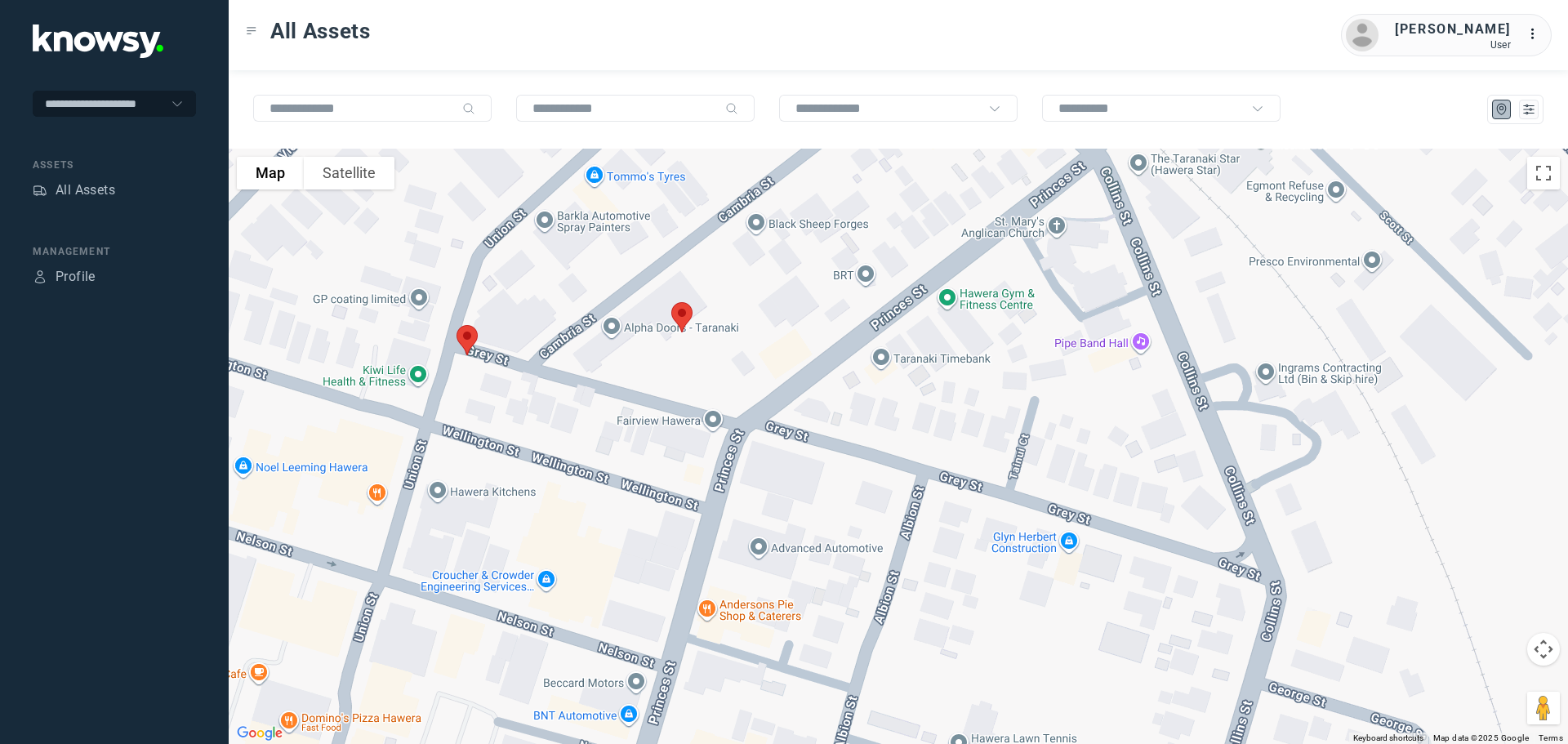
click at [463, 332] on img at bounding box center [468, 340] width 35 height 43
click at [528, 238] on button "Close" at bounding box center [521, 248] width 39 height 39
click at [682, 319] on img at bounding box center [682, 318] width 35 height 43
click at [743, 219] on button "Close" at bounding box center [734, 226] width 39 height 39
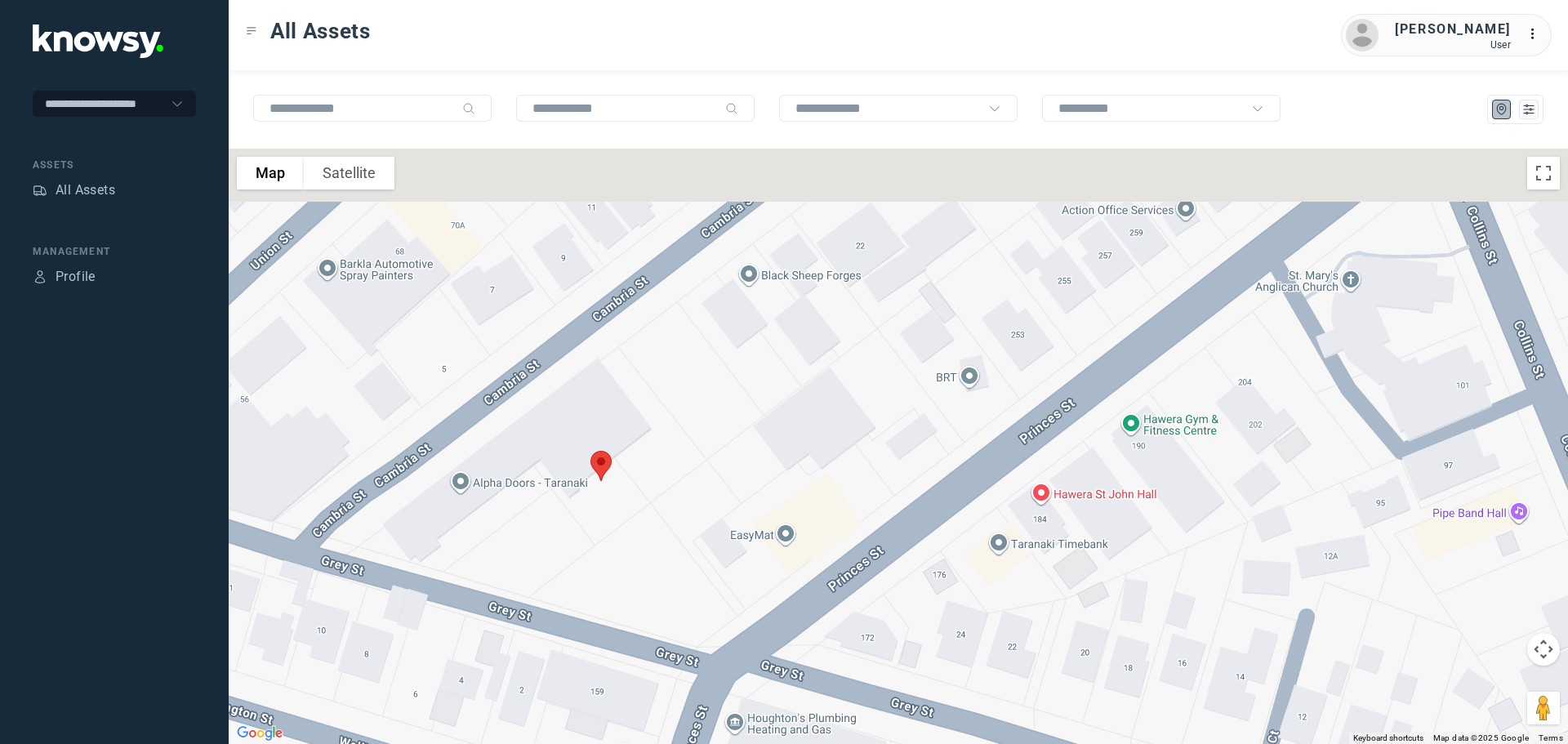
drag, startPoint x: 646, startPoint y: 168, endPoint x: 602, endPoint y: 412, distance: 247.9
click at [602, 414] on div at bounding box center [899, 446] width 1340 height 596
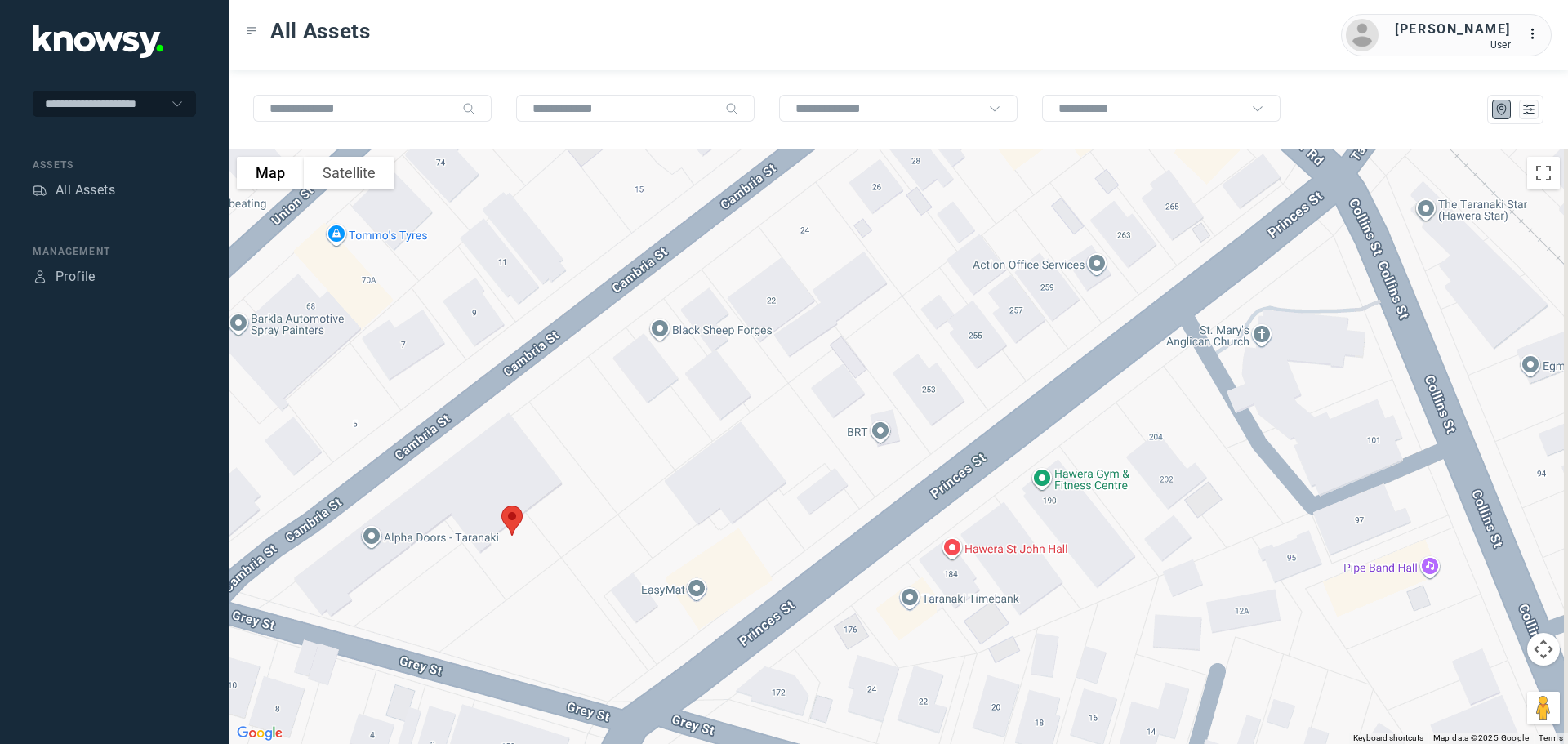
drag, startPoint x: 634, startPoint y: 299, endPoint x: 521, endPoint y: 354, distance: 125.7
click at [521, 354] on div at bounding box center [899, 446] width 1340 height 596
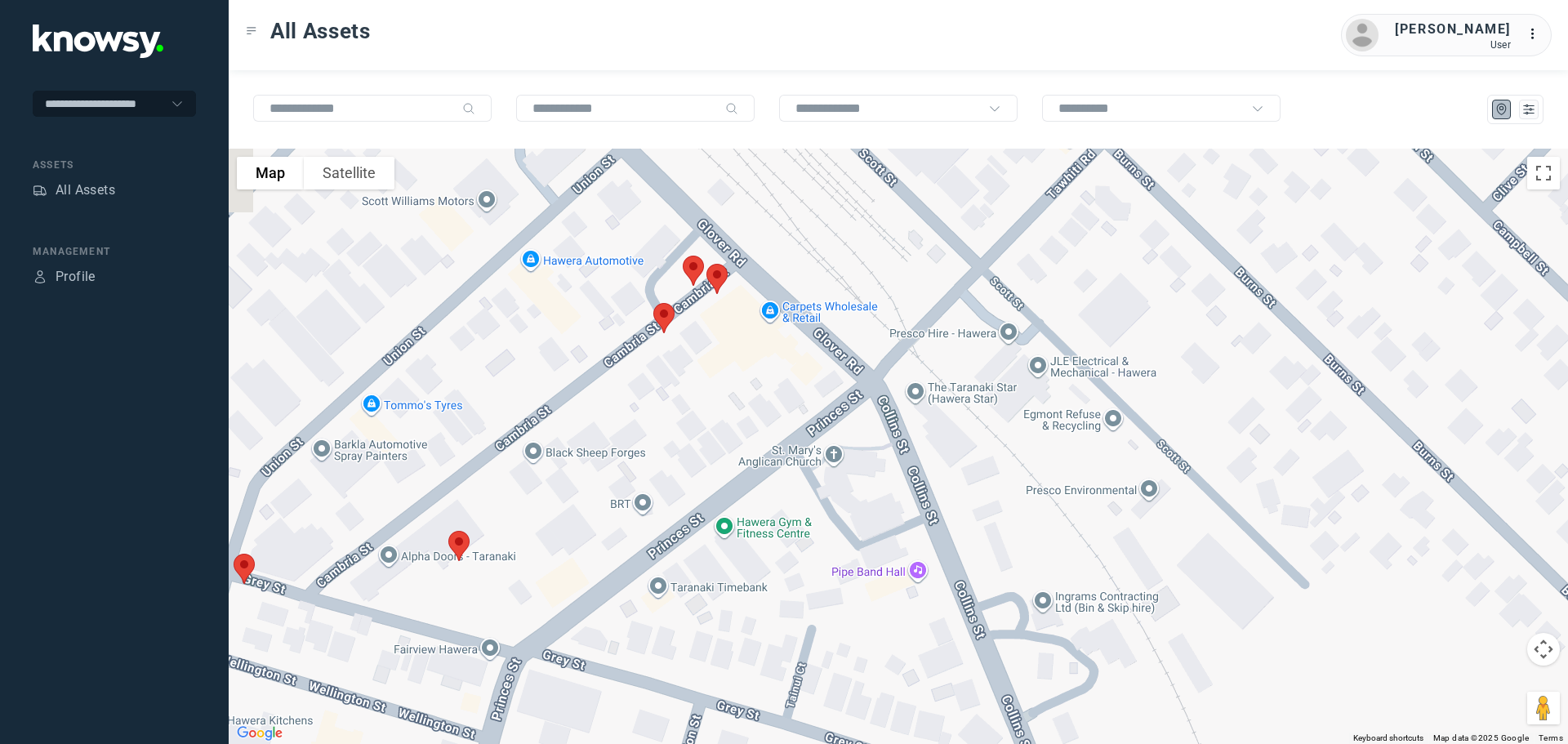
drag, startPoint x: 682, startPoint y: 286, endPoint x: 634, endPoint y: 398, distance: 121.9
click at [634, 398] on div at bounding box center [899, 446] width 1340 height 596
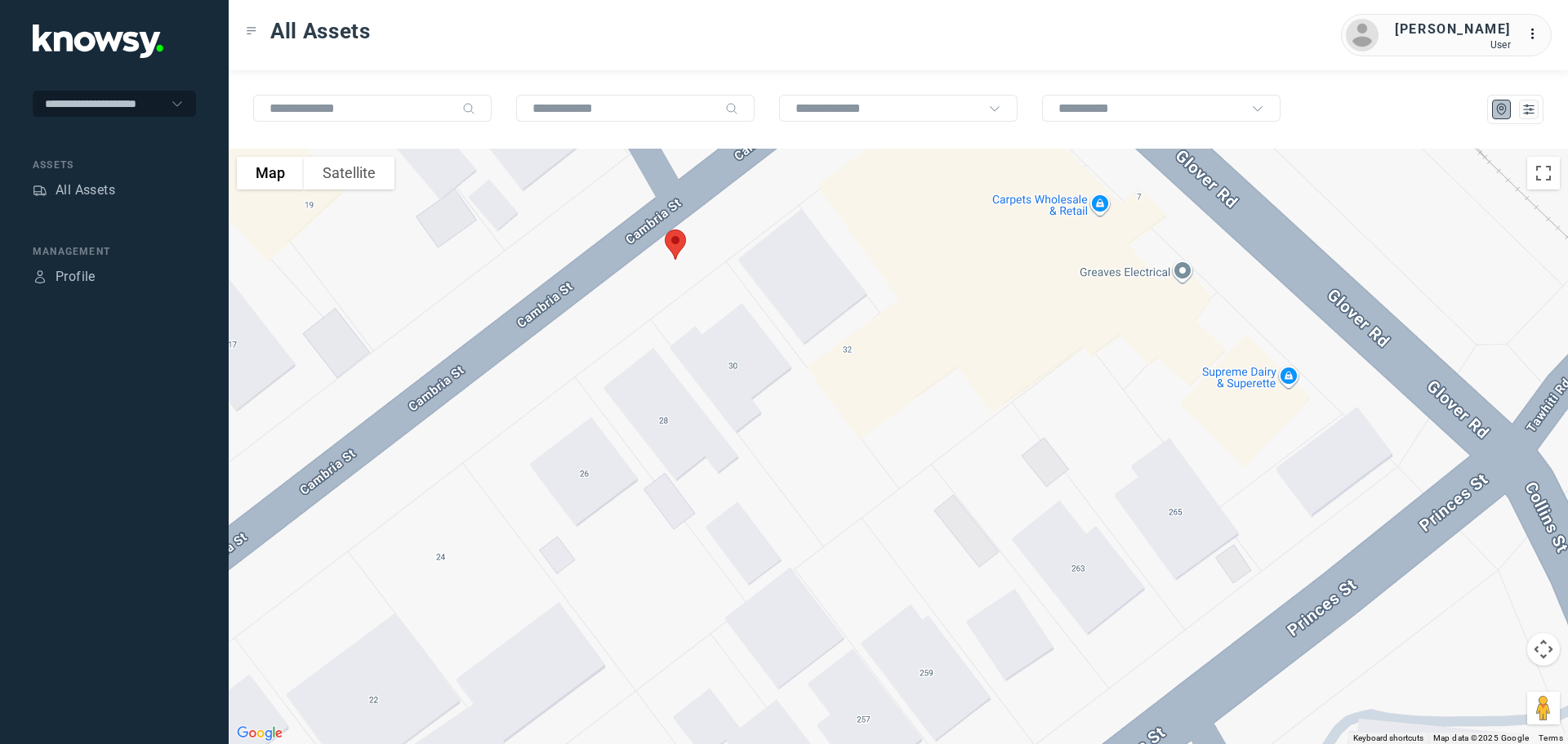
click at [673, 239] on img at bounding box center [676, 245] width 35 height 43
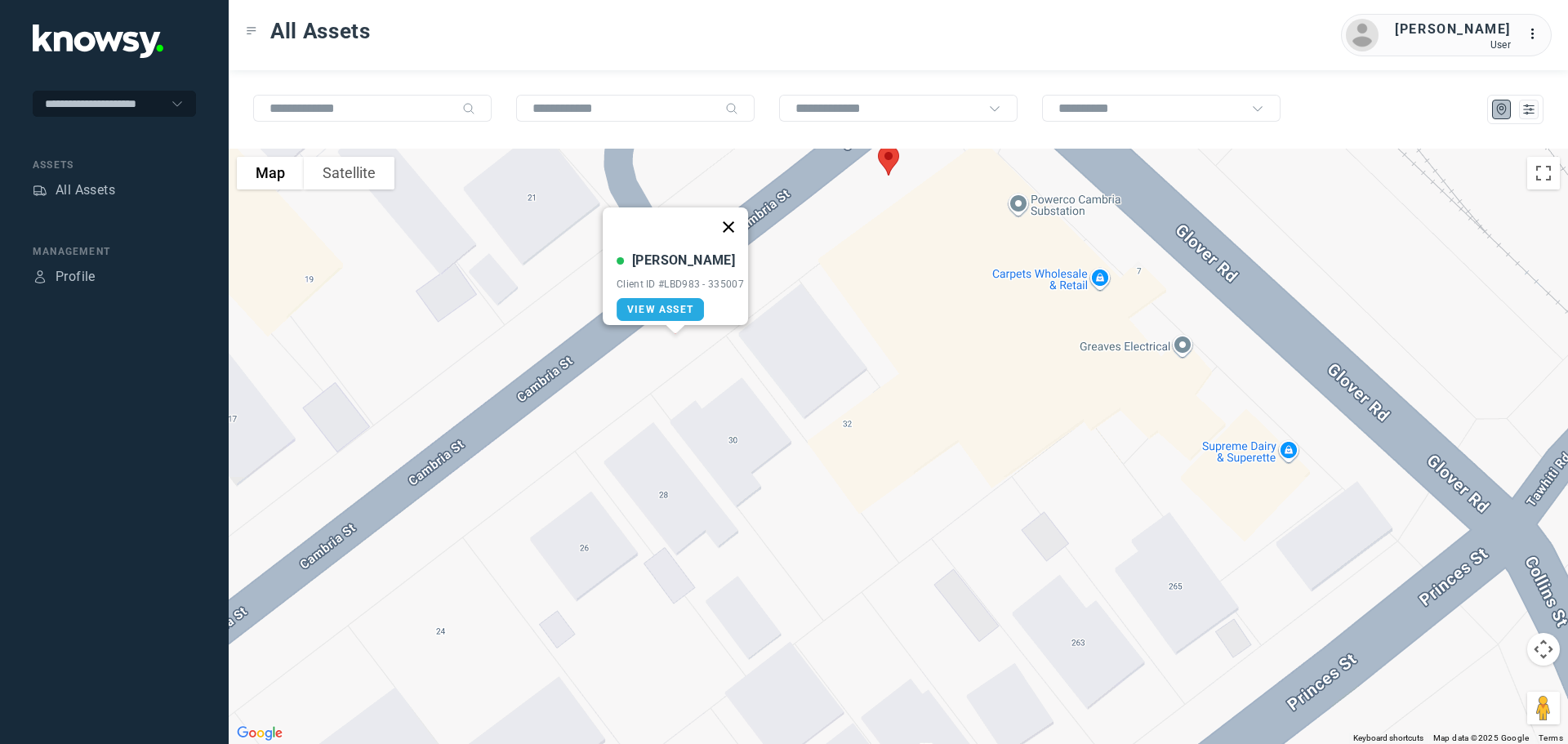
click at [738, 216] on button "Close" at bounding box center [728, 227] width 39 height 39
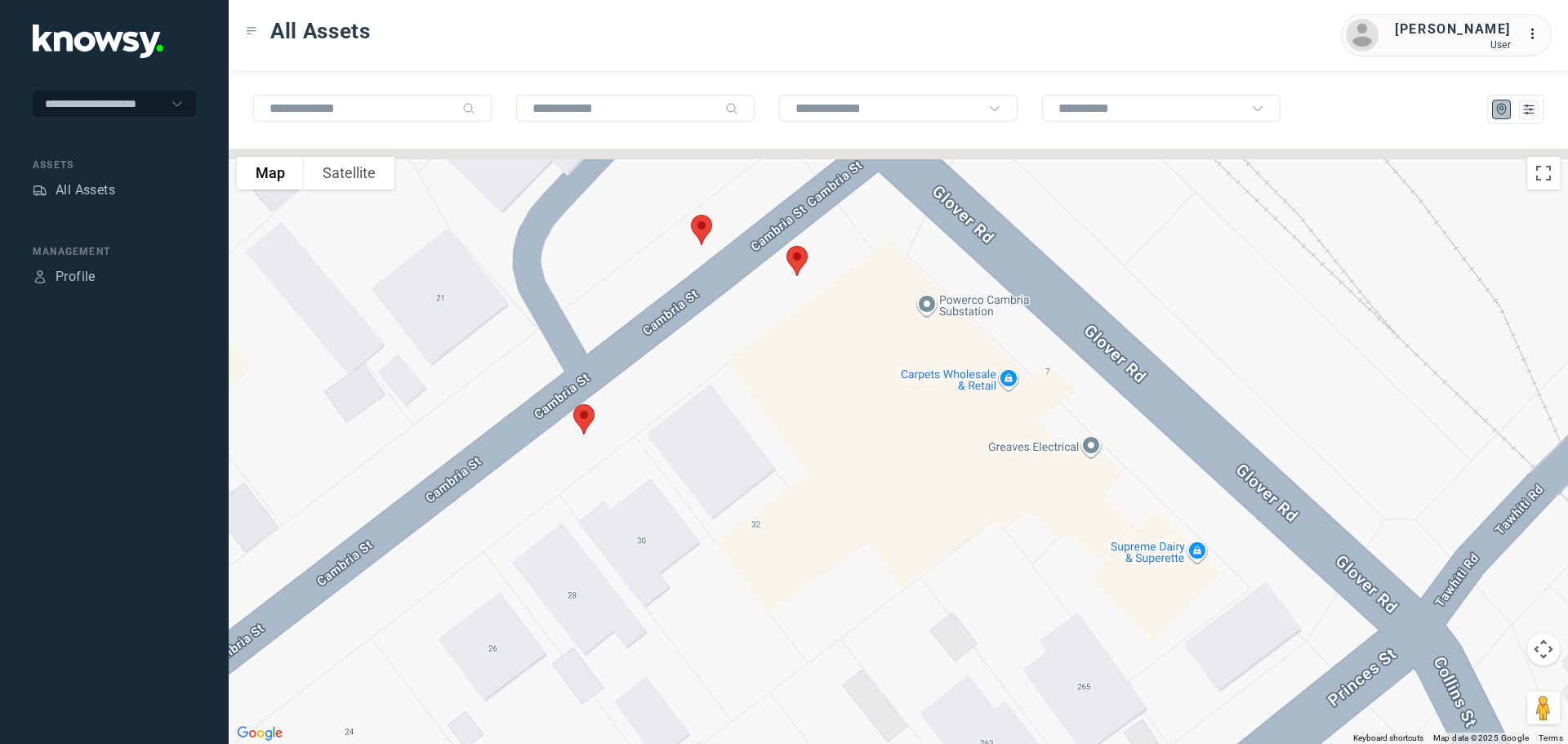
drag, startPoint x: 784, startPoint y: 223, endPoint x: 689, endPoint y: 326, distance: 140.1
click at [689, 326] on div at bounding box center [899, 446] width 1340 height 596
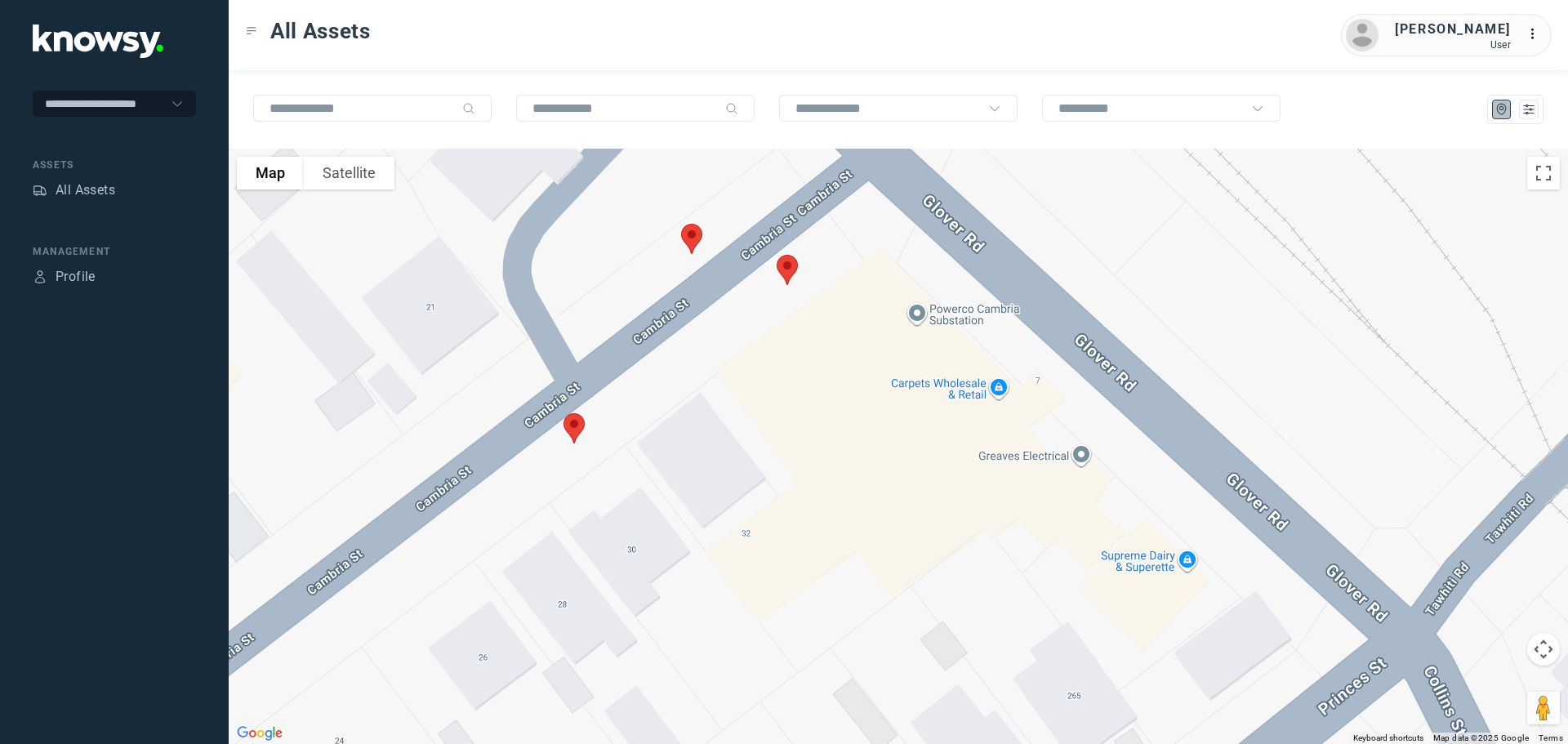
click at [784, 271] on img at bounding box center [788, 270] width 35 height 43
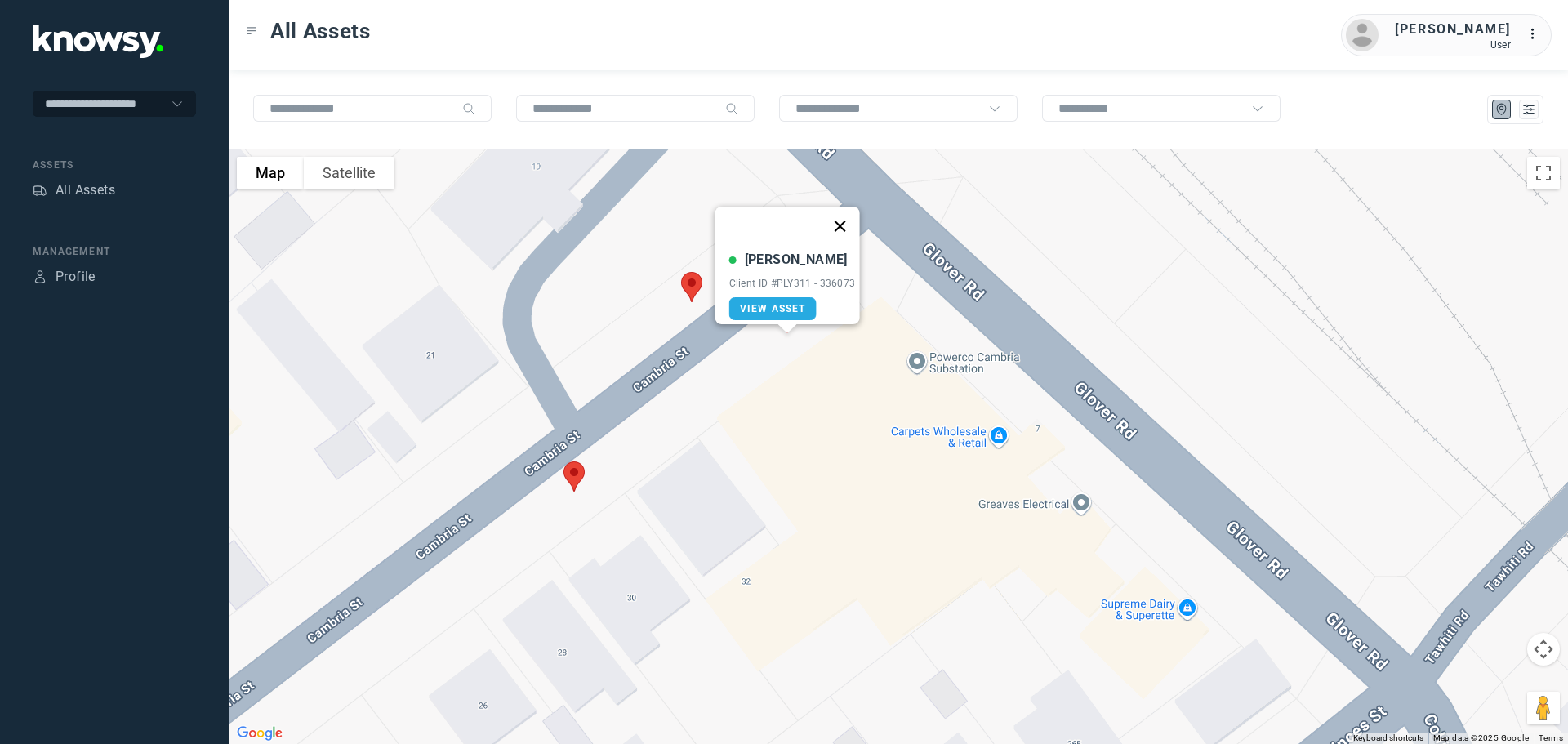
click at [843, 217] on button "Close" at bounding box center [839, 226] width 39 height 39
click at [691, 286] on img at bounding box center [692, 287] width 35 height 43
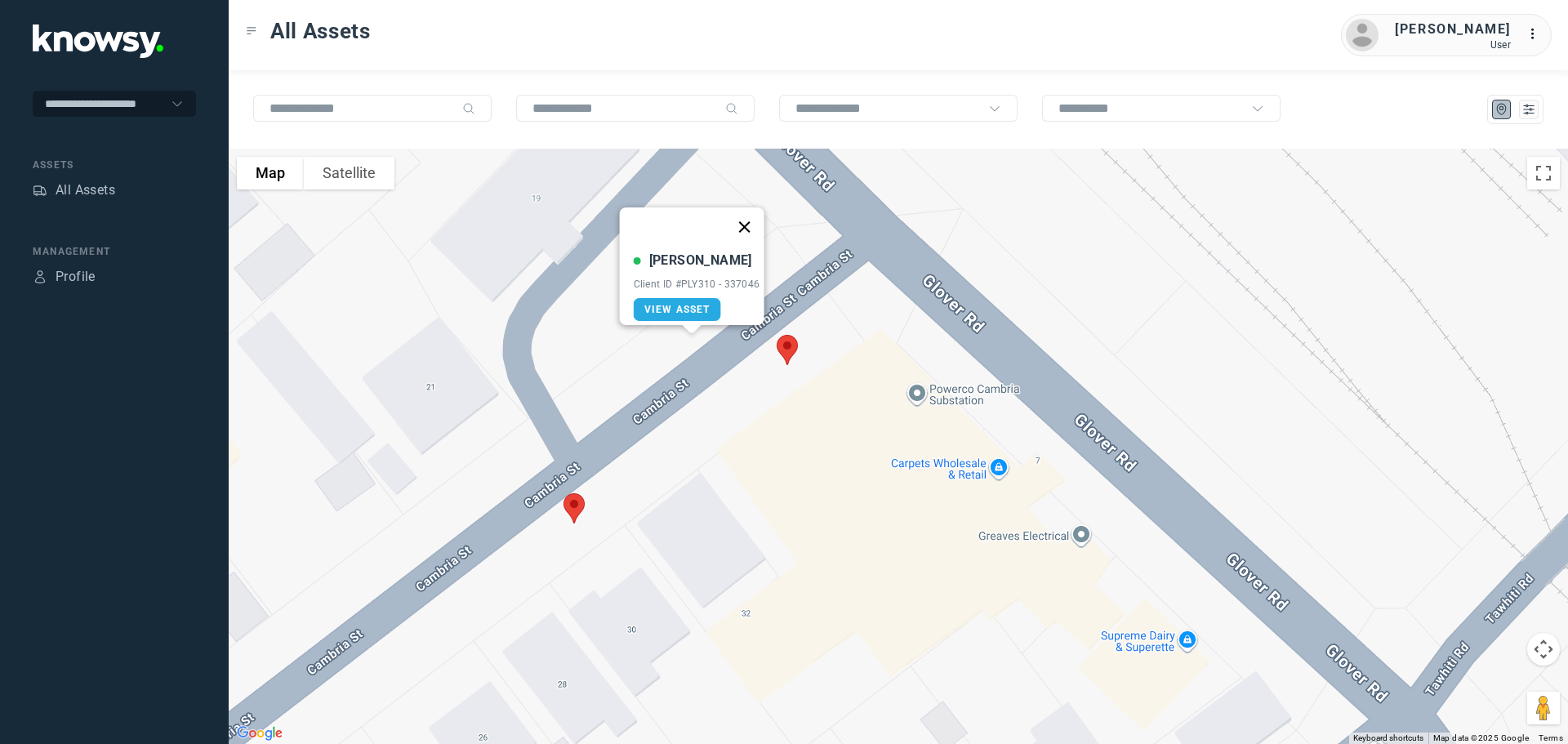
click at [750, 216] on button "Close" at bounding box center [744, 227] width 39 height 39
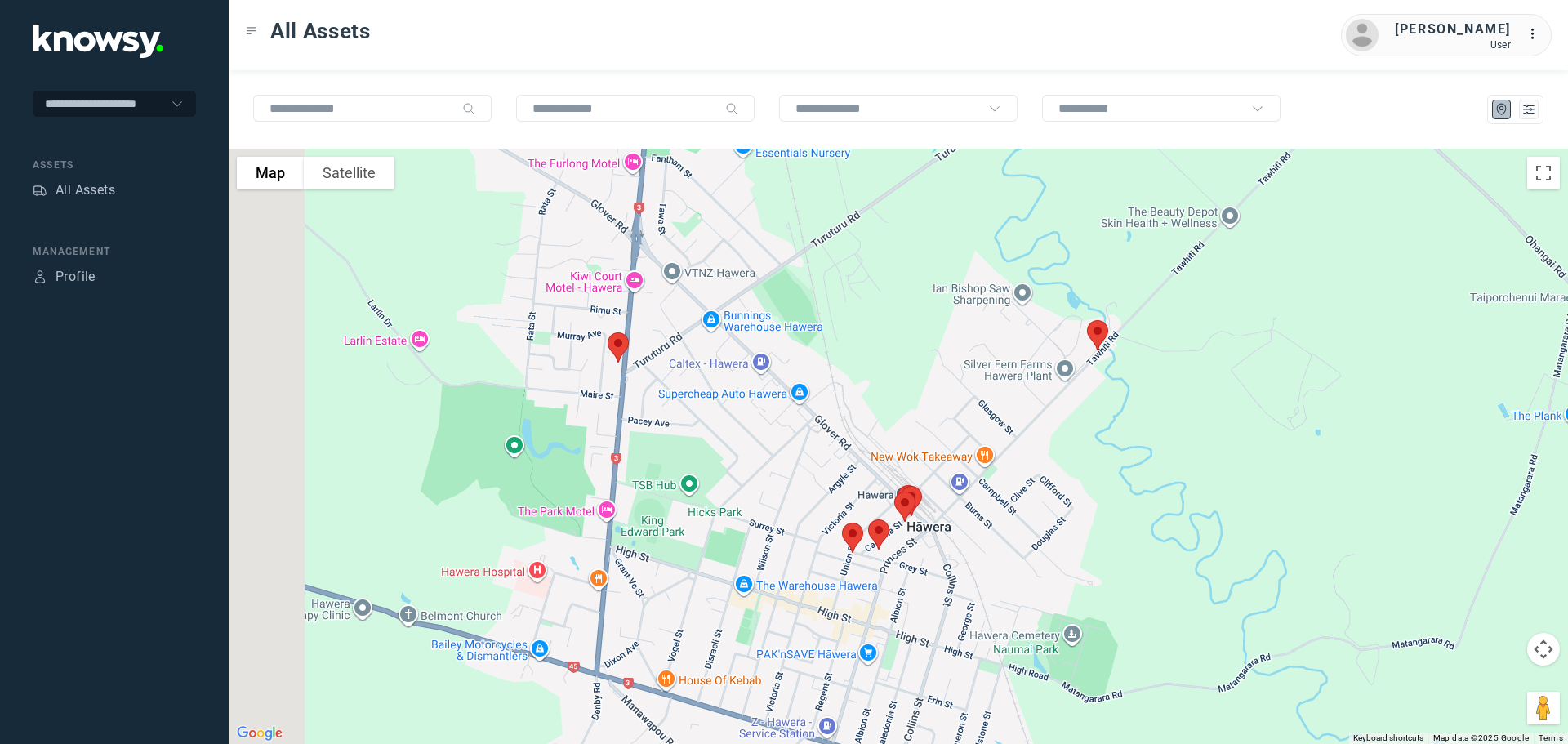
drag, startPoint x: 842, startPoint y: 240, endPoint x: 970, endPoint y: 396, distance: 201.8
click at [970, 396] on div at bounding box center [899, 446] width 1340 height 596
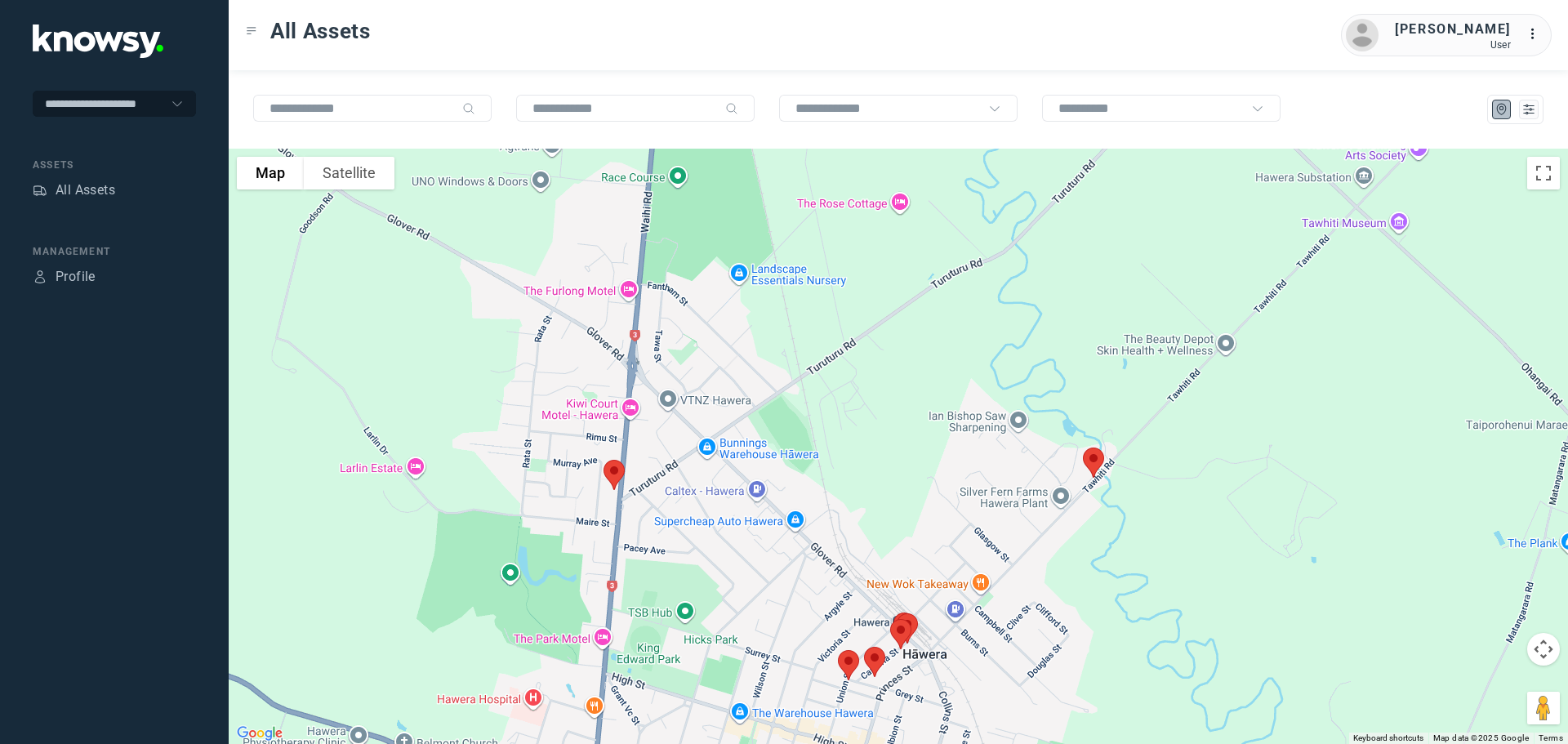
drag, startPoint x: 737, startPoint y: 366, endPoint x: 725, endPoint y: 438, distance: 73.0
click at [725, 471] on div at bounding box center [899, 446] width 1340 height 596
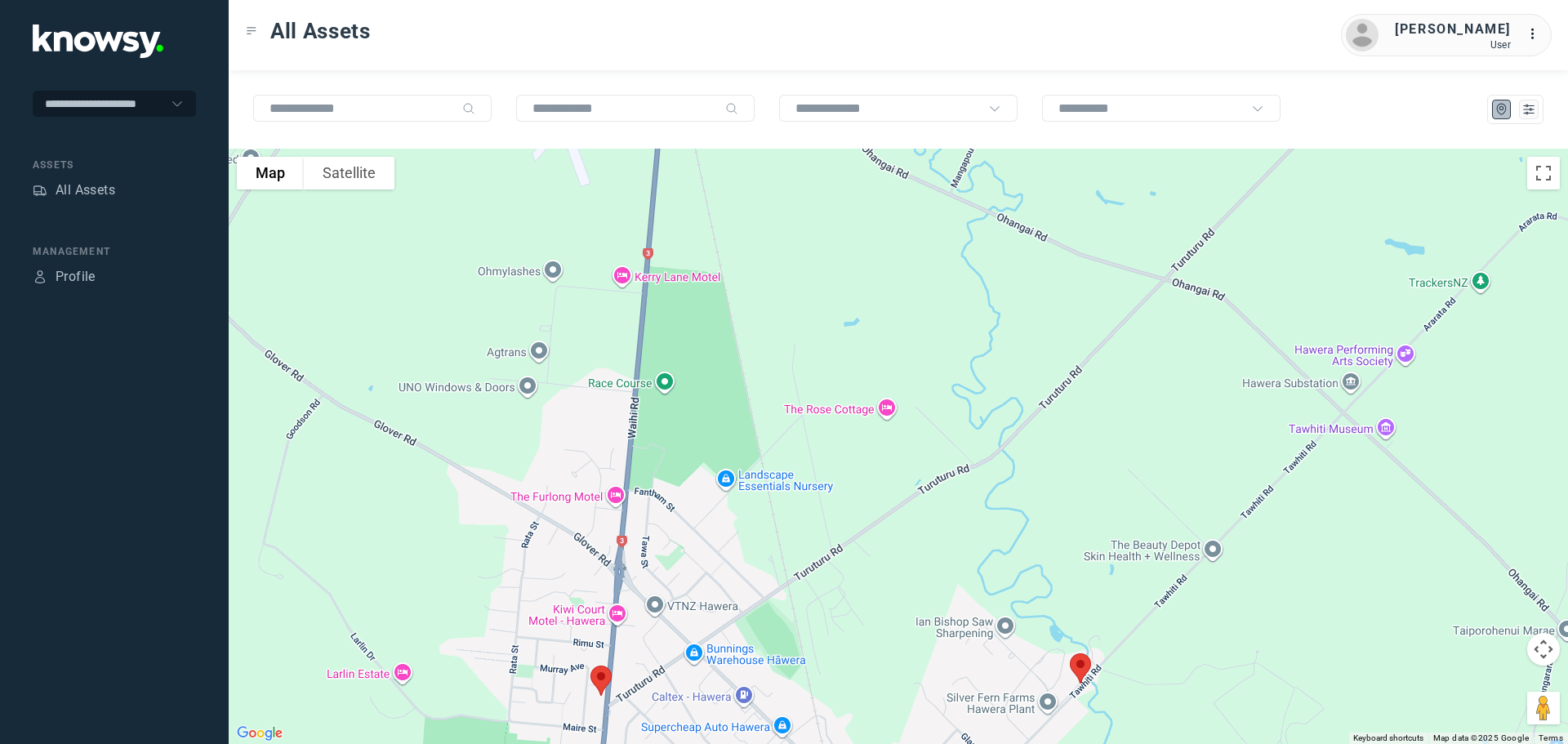
drag, startPoint x: 720, startPoint y: 427, endPoint x: 721, endPoint y: 472, distance: 45.0
click at [721, 472] on div at bounding box center [899, 446] width 1340 height 596
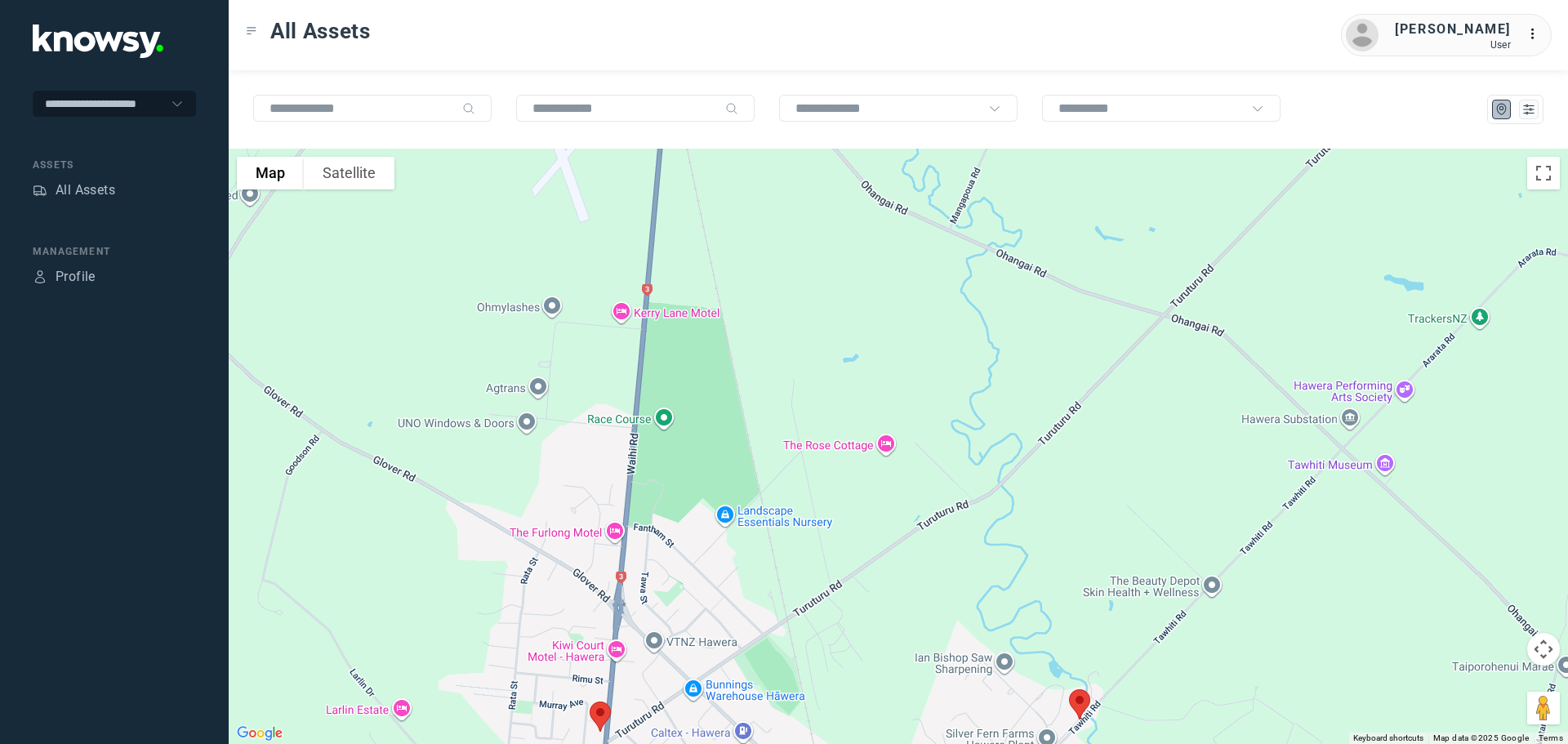
drag, startPoint x: 740, startPoint y: 376, endPoint x: 732, endPoint y: 487, distance: 111.3
click at [732, 490] on div at bounding box center [899, 446] width 1340 height 596
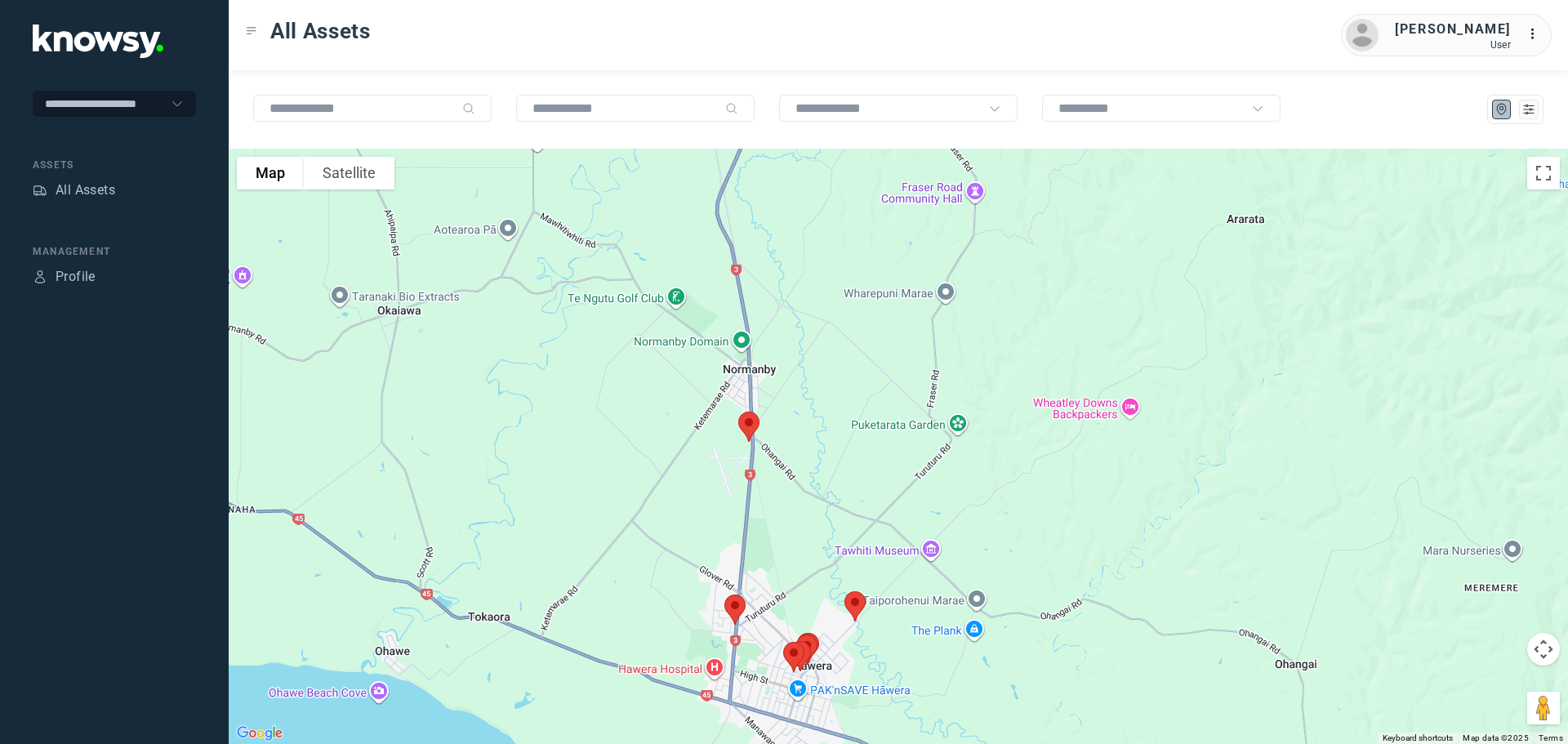
drag, startPoint x: 724, startPoint y: 387, endPoint x: 764, endPoint y: 477, distance: 98.5
click at [762, 480] on div at bounding box center [899, 446] width 1340 height 596
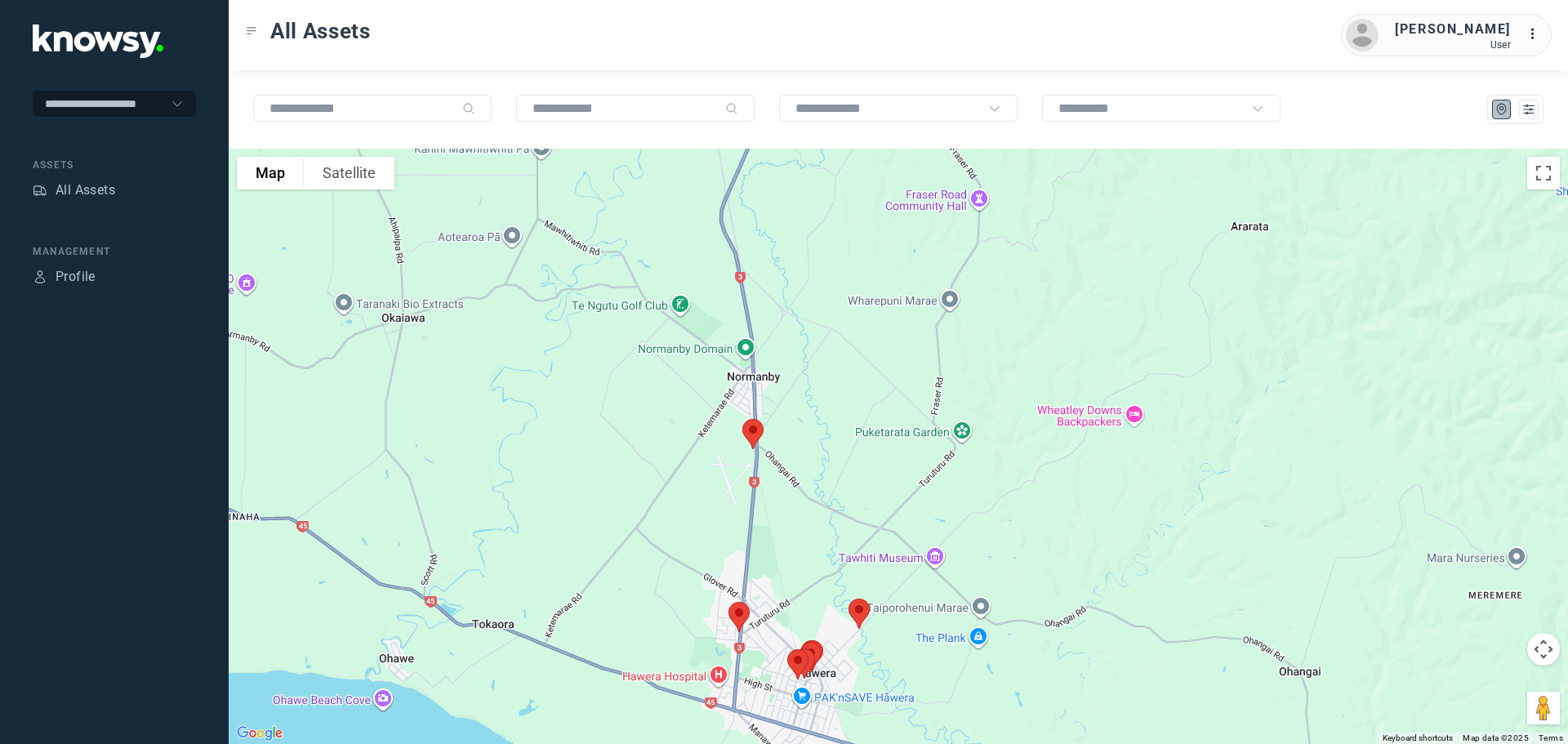
click at [753, 431] on img at bounding box center [753, 434] width 35 height 43
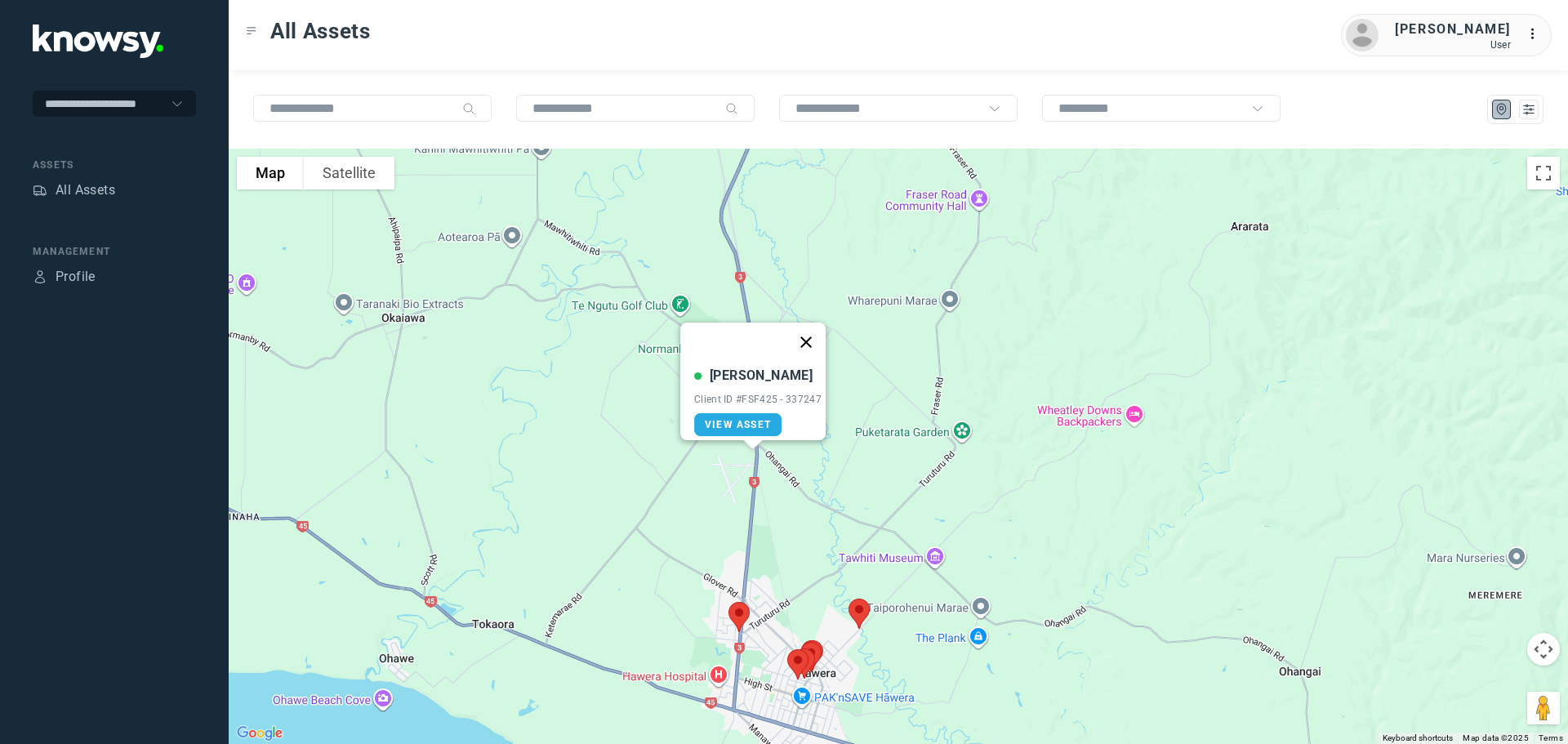
click at [817, 336] on button "Close" at bounding box center [805, 342] width 39 height 39
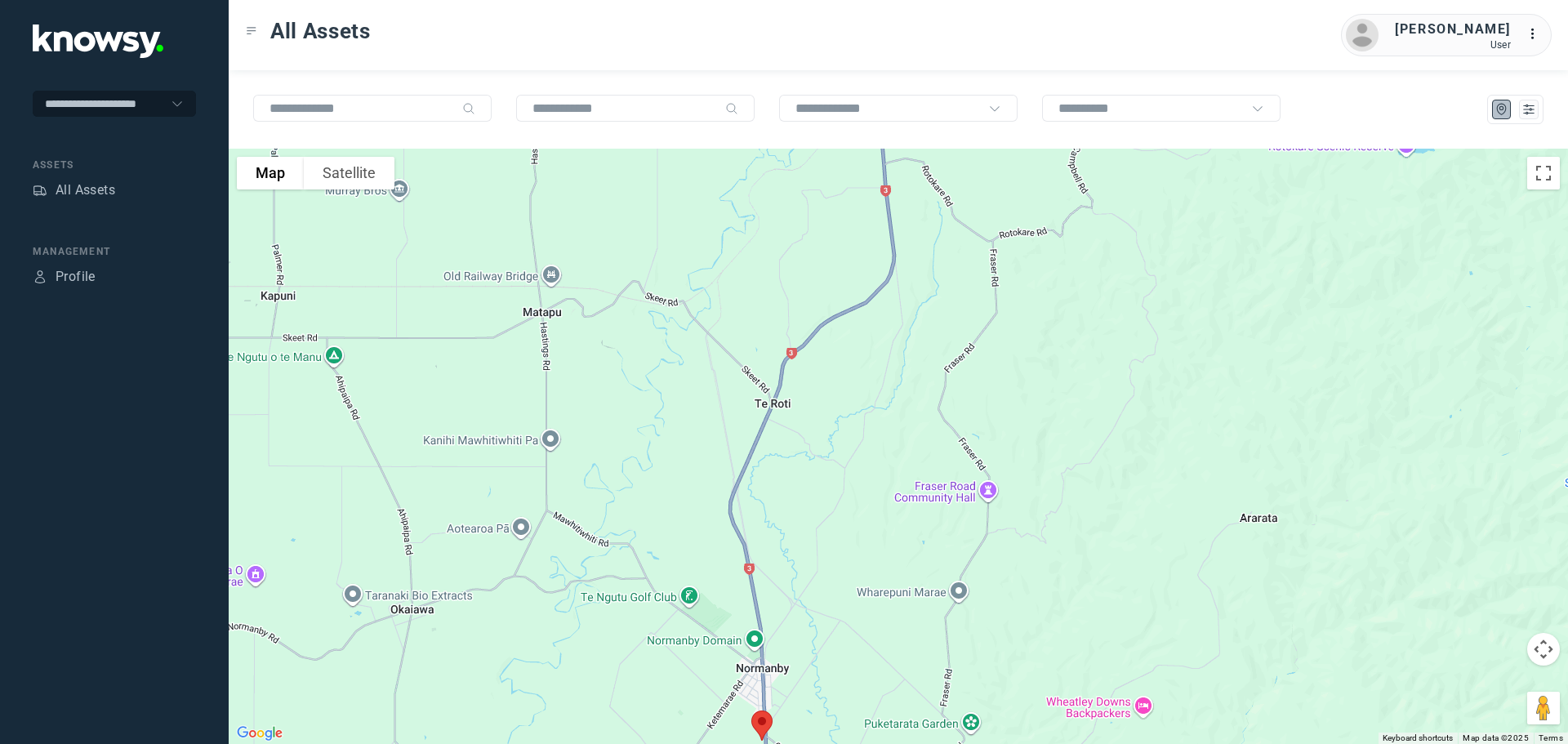
drag, startPoint x: 806, startPoint y: 299, endPoint x: 819, endPoint y: 575, distance: 276.3
click at [812, 635] on div at bounding box center [899, 446] width 1340 height 596
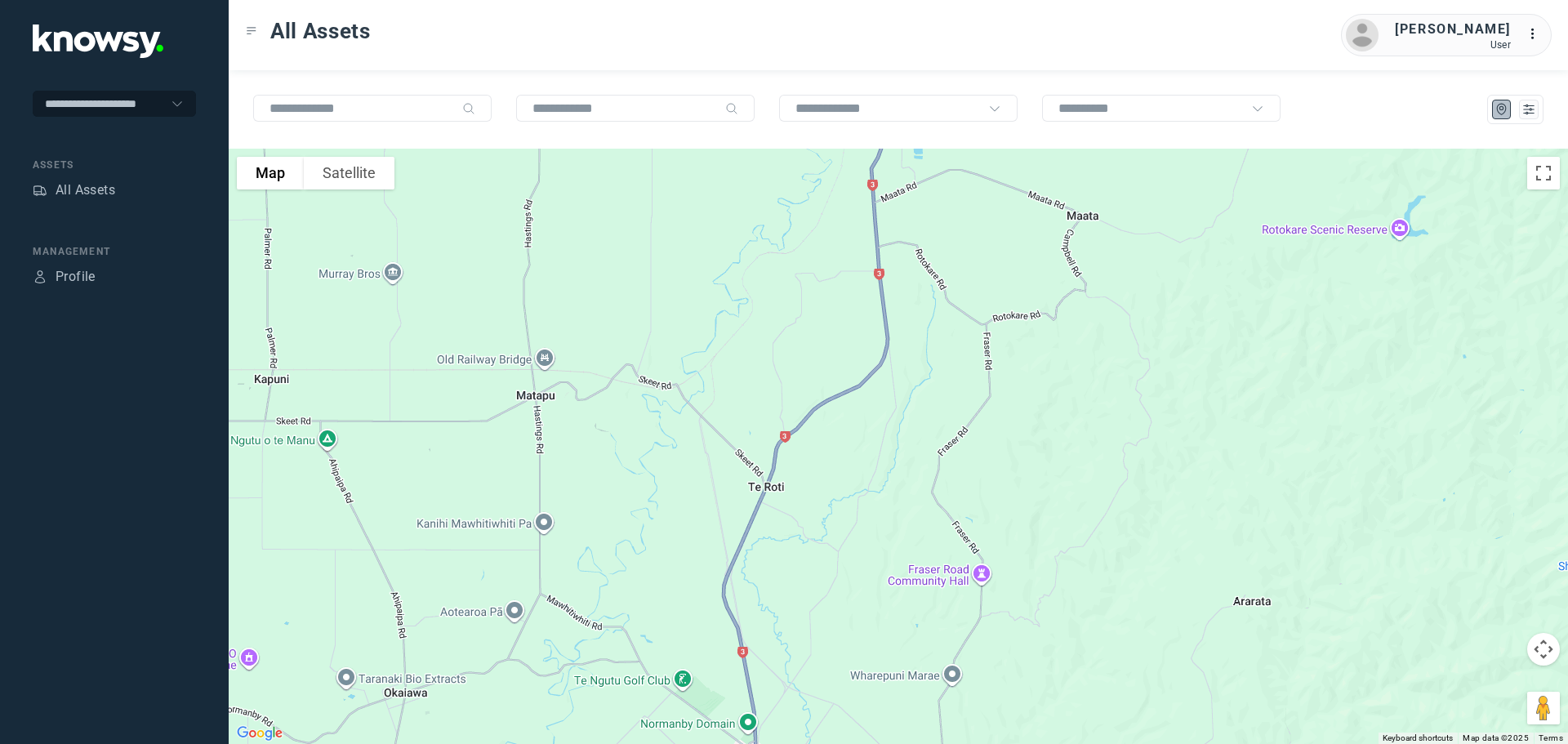
drag, startPoint x: 821, startPoint y: 425, endPoint x: 729, endPoint y: 640, distance: 233.9
click at [729, 640] on div at bounding box center [899, 446] width 1340 height 596
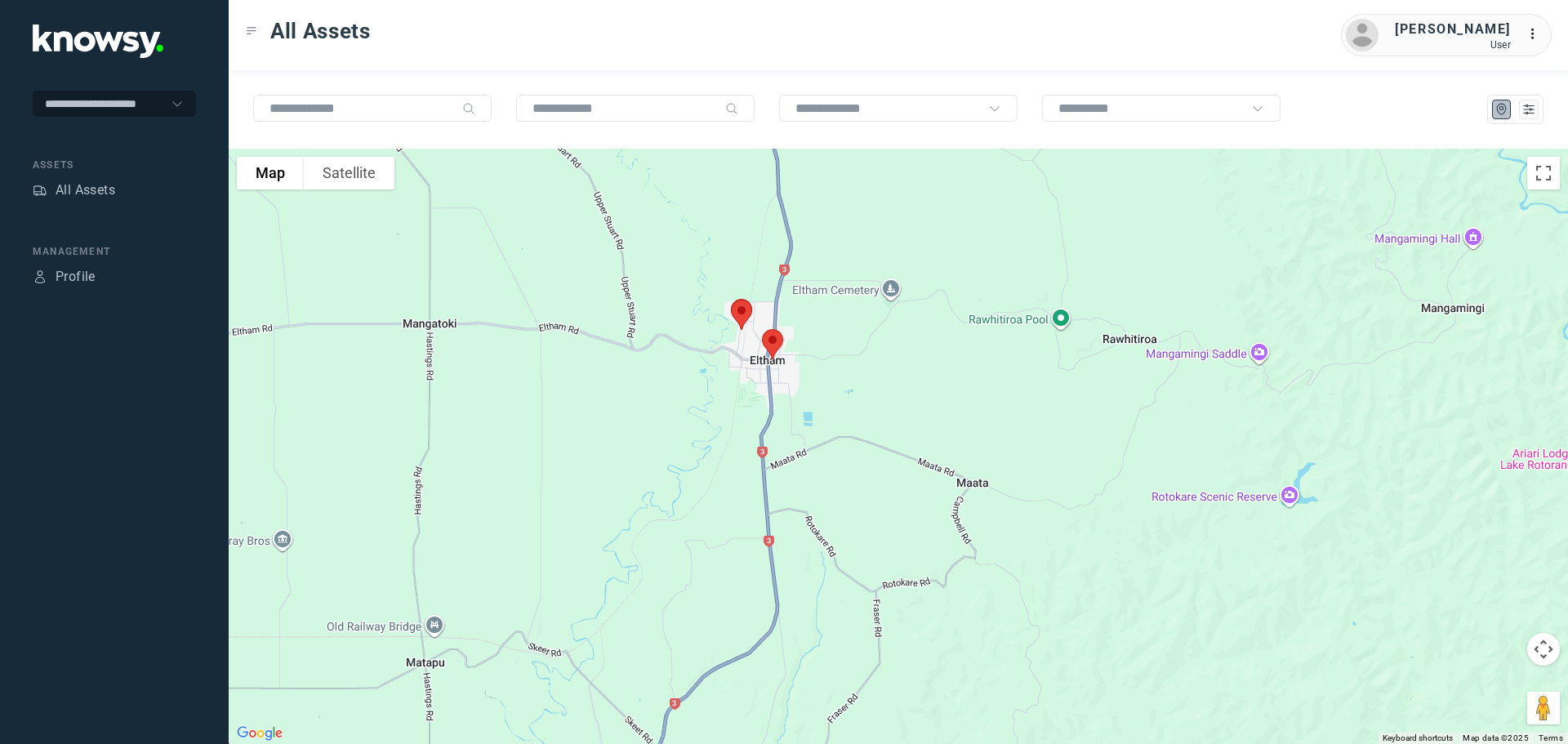
drag, startPoint x: 750, startPoint y: 560, endPoint x: 753, endPoint y: 610, distance: 50.1
click at [753, 610] on div at bounding box center [899, 446] width 1340 height 596
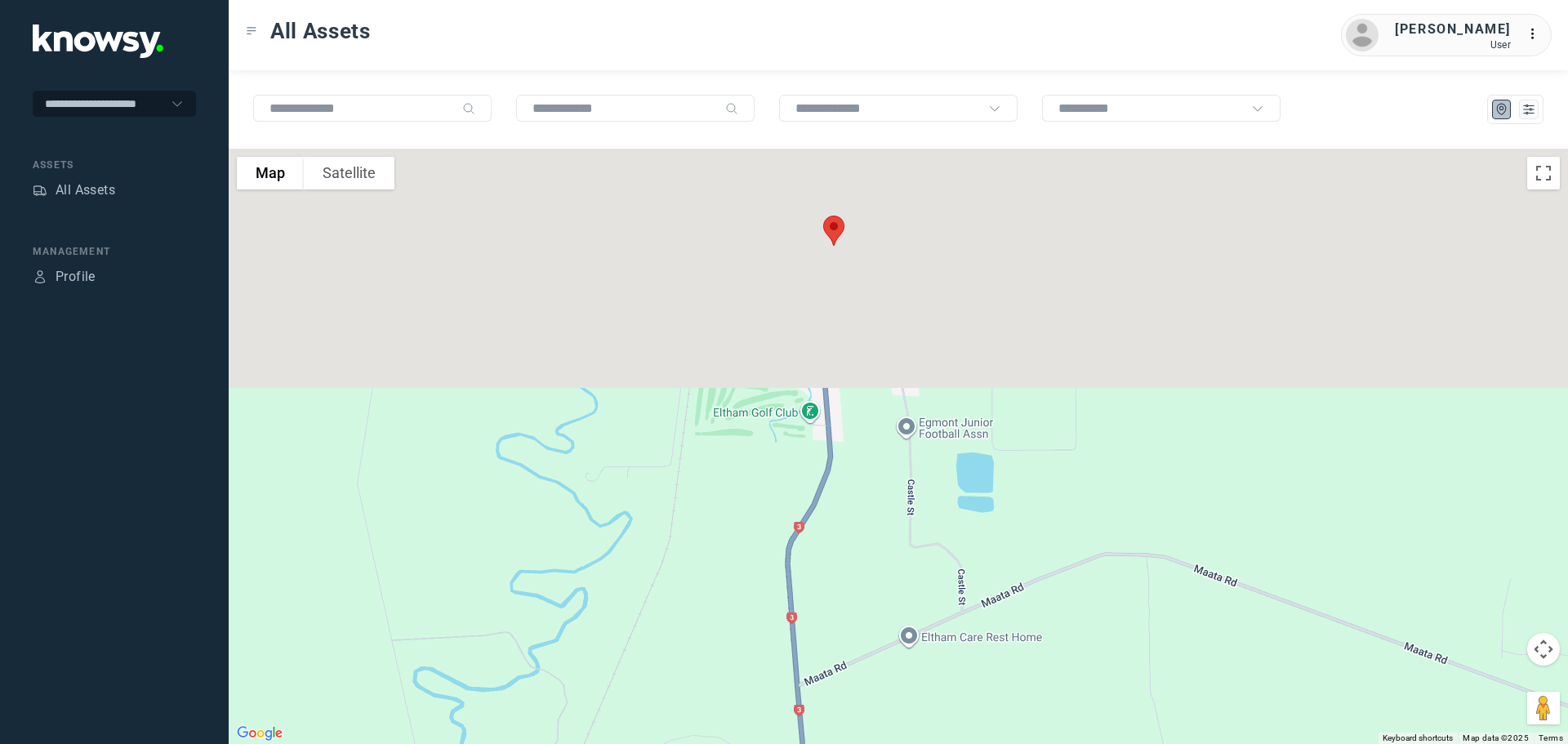
drag, startPoint x: 710, startPoint y: 341, endPoint x: 714, endPoint y: 643, distance: 302.0
click at [714, 643] on div at bounding box center [899, 446] width 1340 height 596
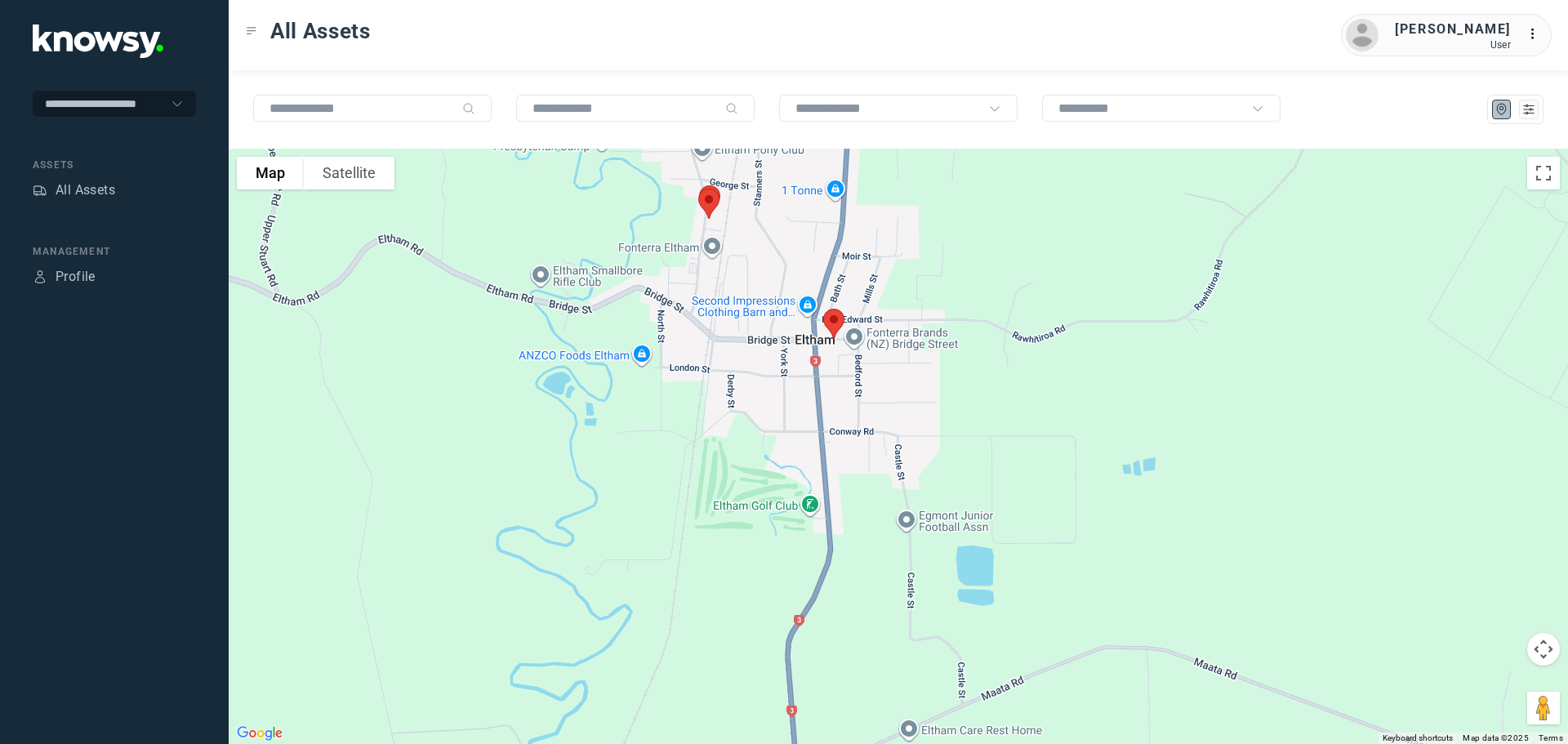
drag, startPoint x: 703, startPoint y: 477, endPoint x: 656, endPoint y: 638, distance: 167.7
click at [656, 638] on div at bounding box center [899, 446] width 1340 height 596
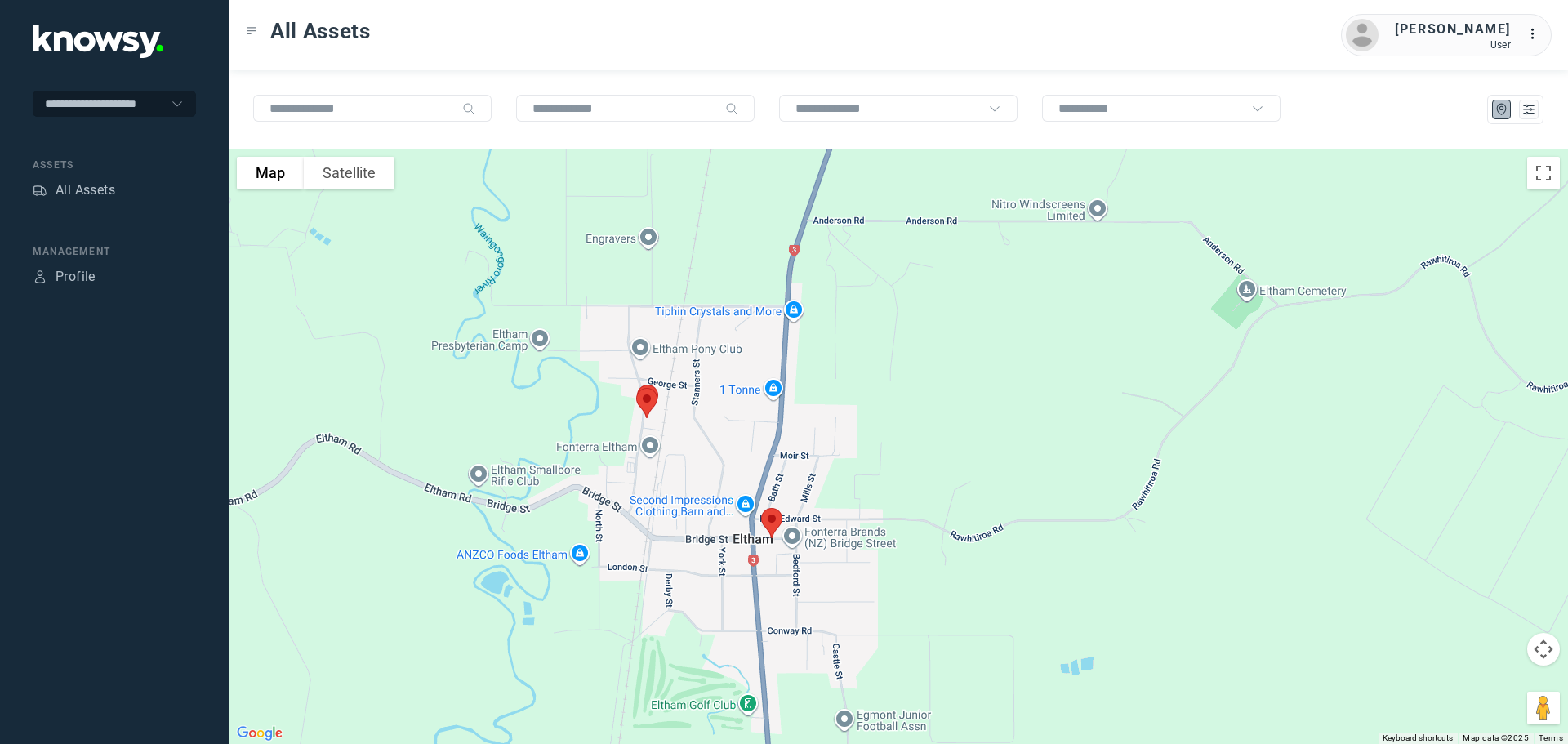
click at [773, 519] on img at bounding box center [772, 523] width 35 height 43
click at [830, 421] on button "Close" at bounding box center [825, 431] width 39 height 39
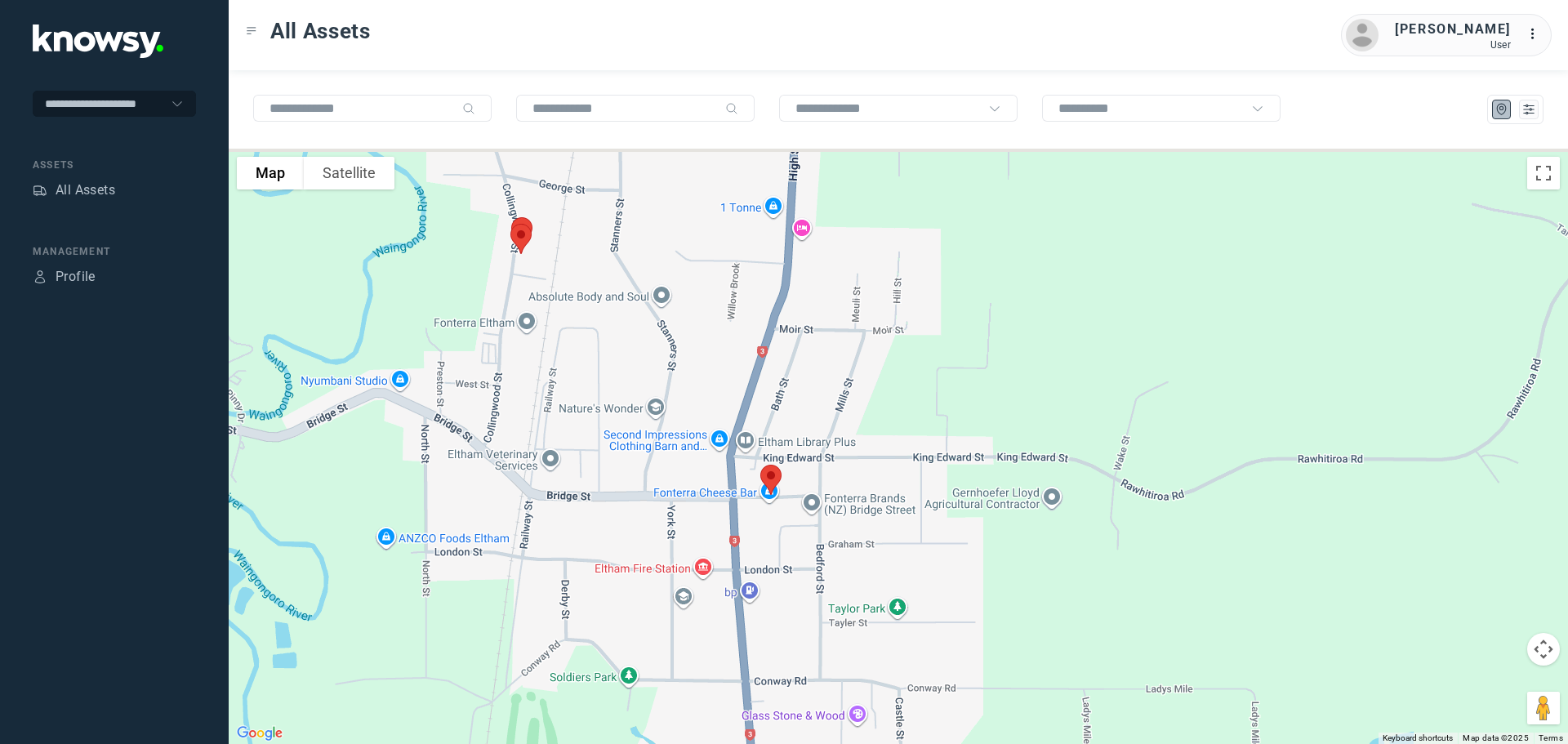
drag, startPoint x: 687, startPoint y: 302, endPoint x: 736, endPoint y: 551, distance: 253.8
click at [736, 556] on div at bounding box center [899, 446] width 1340 height 596
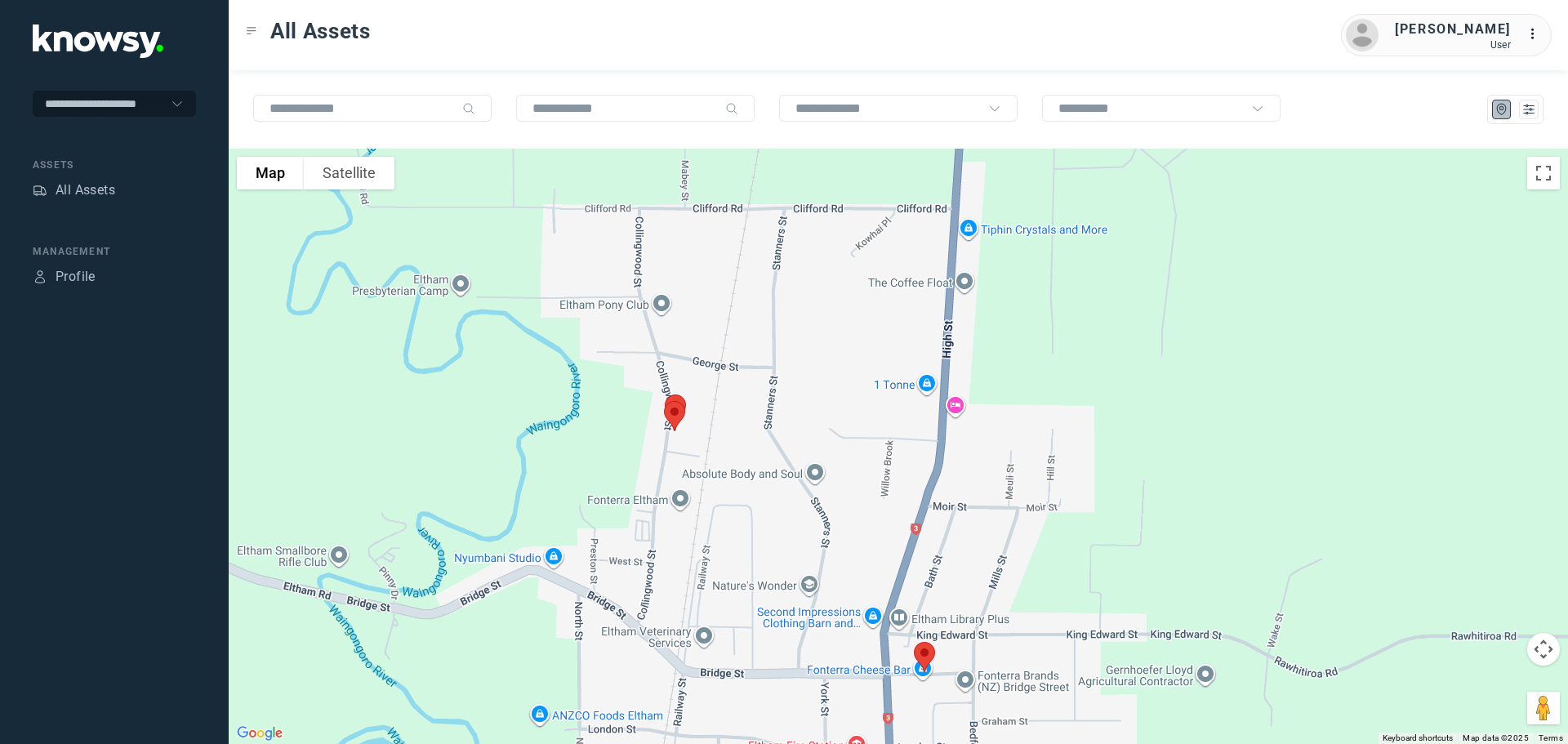
drag, startPoint x: 615, startPoint y: 456, endPoint x: 745, endPoint y: 395, distance: 143.6
click at [745, 395] on div at bounding box center [899, 446] width 1340 height 596
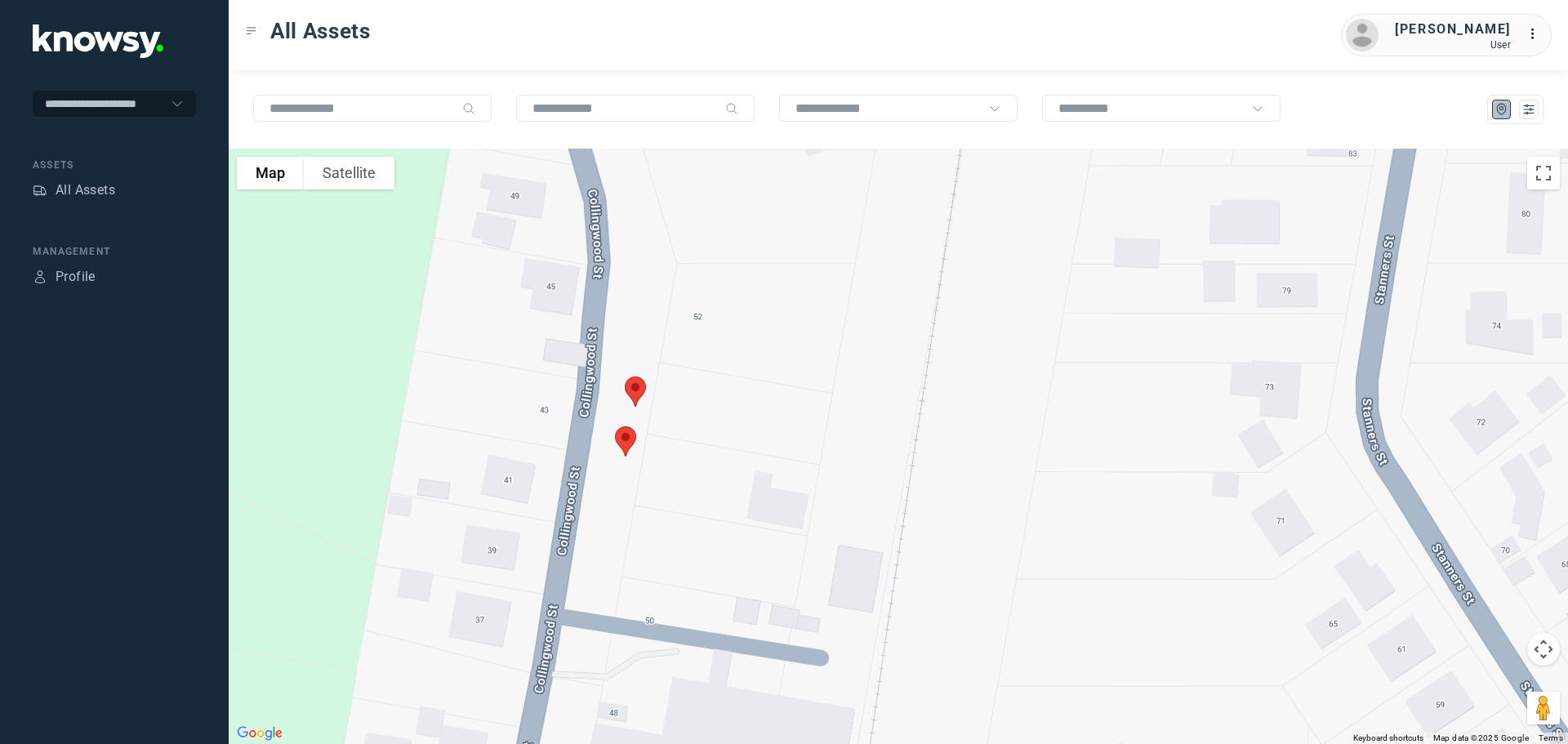
click at [628, 440] on img at bounding box center [626, 442] width 35 height 43
click at [684, 340] on button "Close" at bounding box center [680, 349] width 39 height 39
click at [637, 385] on img at bounding box center [635, 392] width 35 height 43
click at [692, 291] on button "Close" at bounding box center [688, 300] width 39 height 39
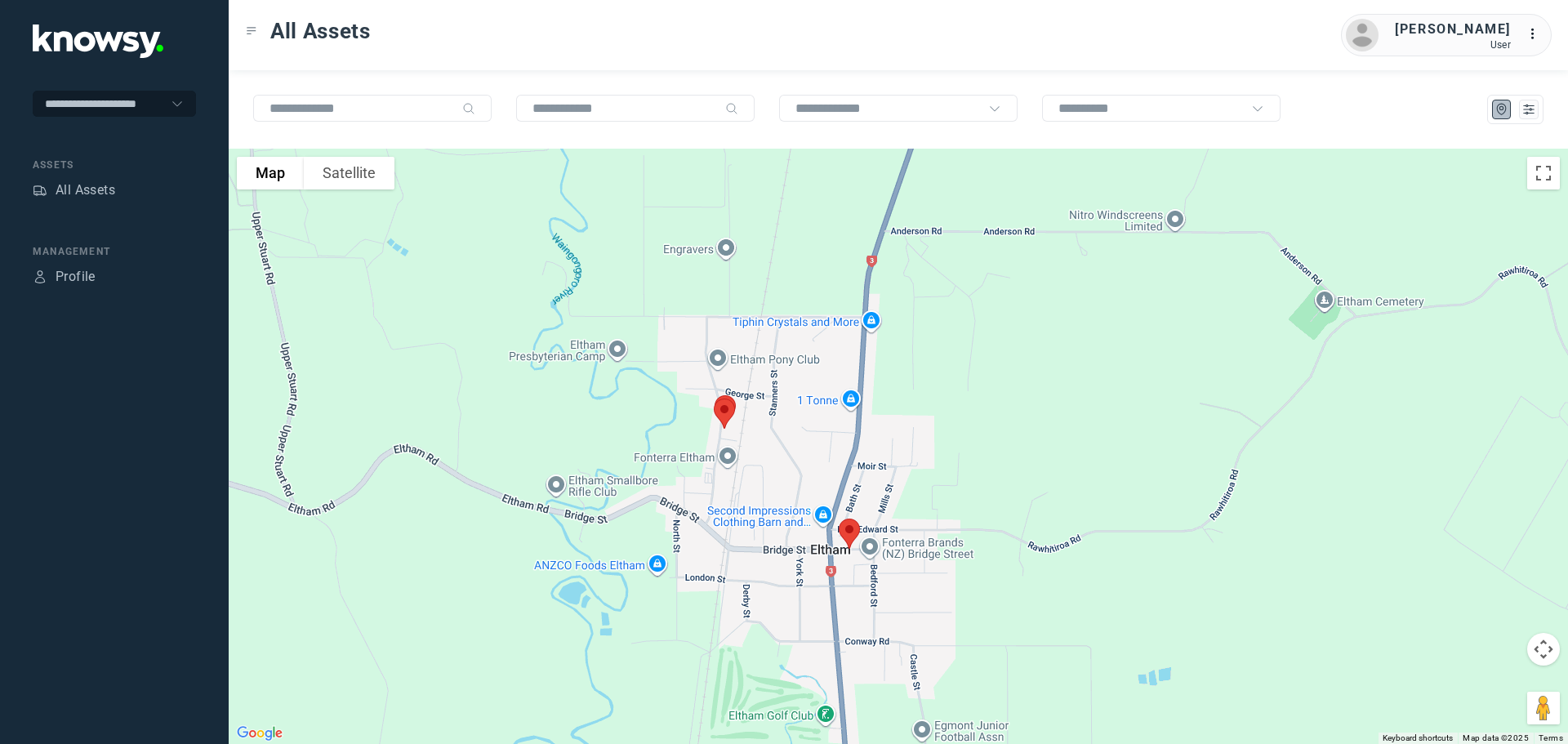
drag, startPoint x: 748, startPoint y: 359, endPoint x: 737, endPoint y: 528, distance: 169.4
click at [737, 528] on div "To navigate, press the arrow keys." at bounding box center [899, 446] width 1340 height 596
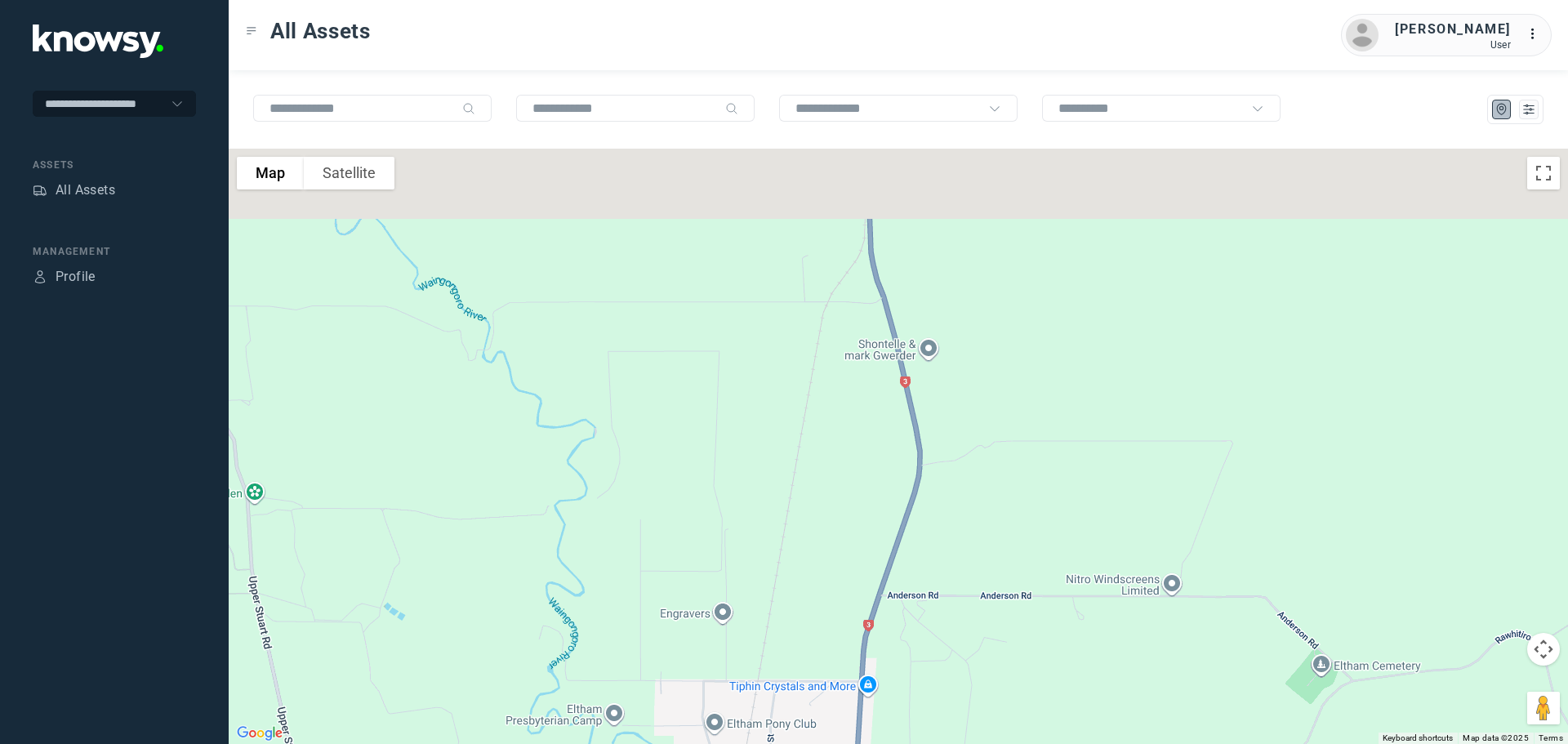
drag, startPoint x: 764, startPoint y: 510, endPoint x: 774, endPoint y: 570, distance: 60.8
click at [772, 574] on div at bounding box center [899, 446] width 1340 height 596
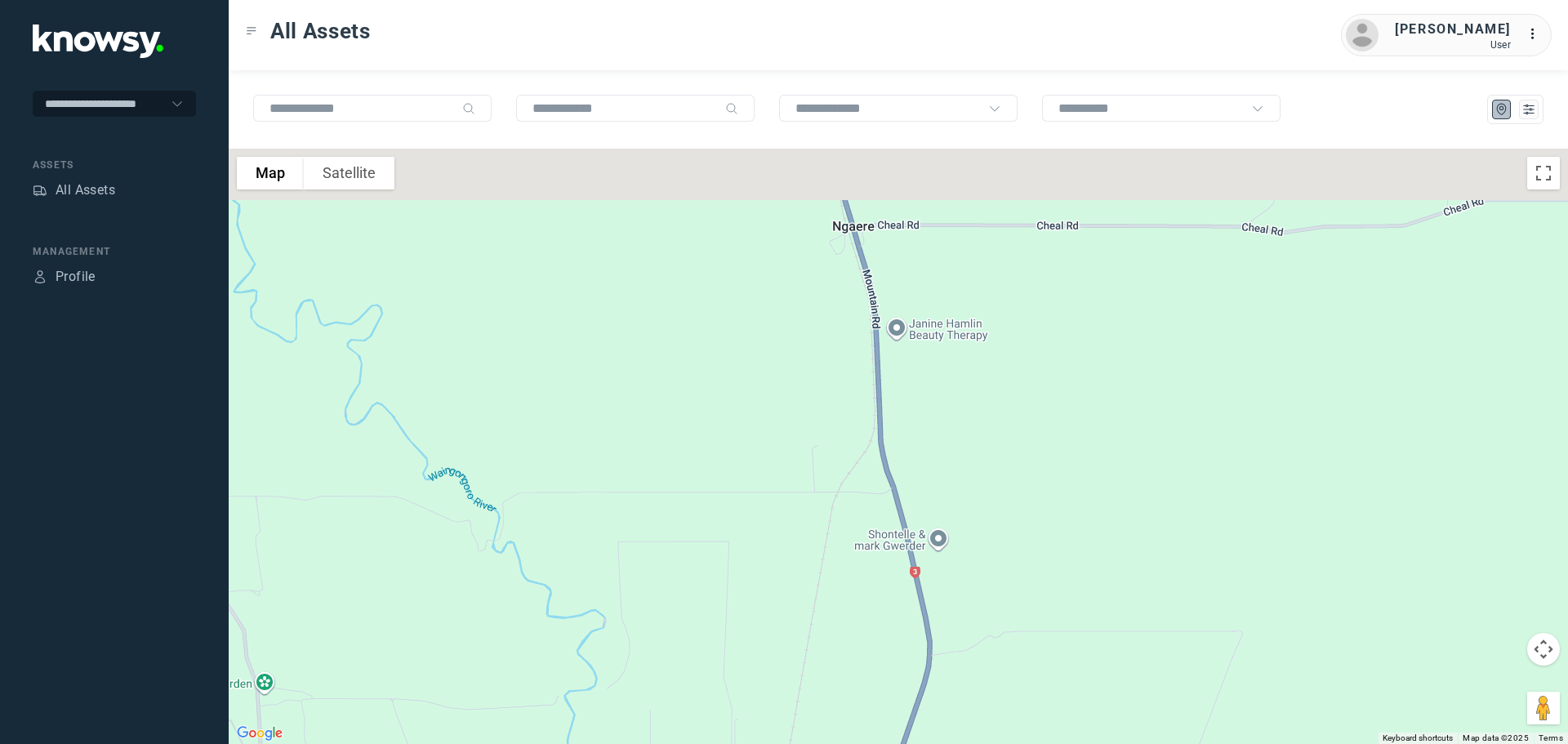
drag, startPoint x: 790, startPoint y: 424, endPoint x: 811, endPoint y: 642, distance: 219.0
click at [810, 641] on div at bounding box center [899, 446] width 1340 height 596
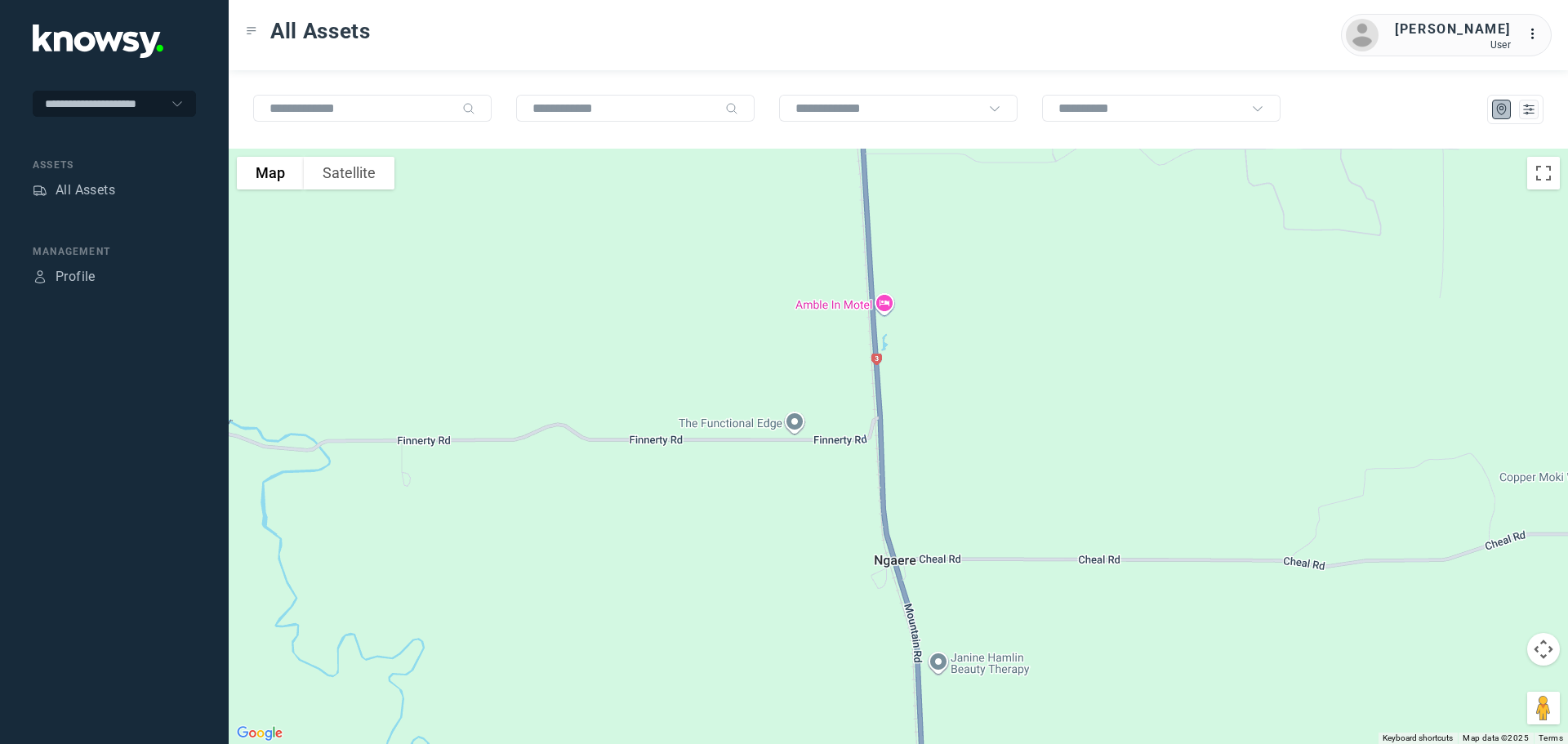
drag, startPoint x: 815, startPoint y: 483, endPoint x: 824, endPoint y: 661, distance: 178.2
click at [824, 661] on div at bounding box center [899, 446] width 1340 height 596
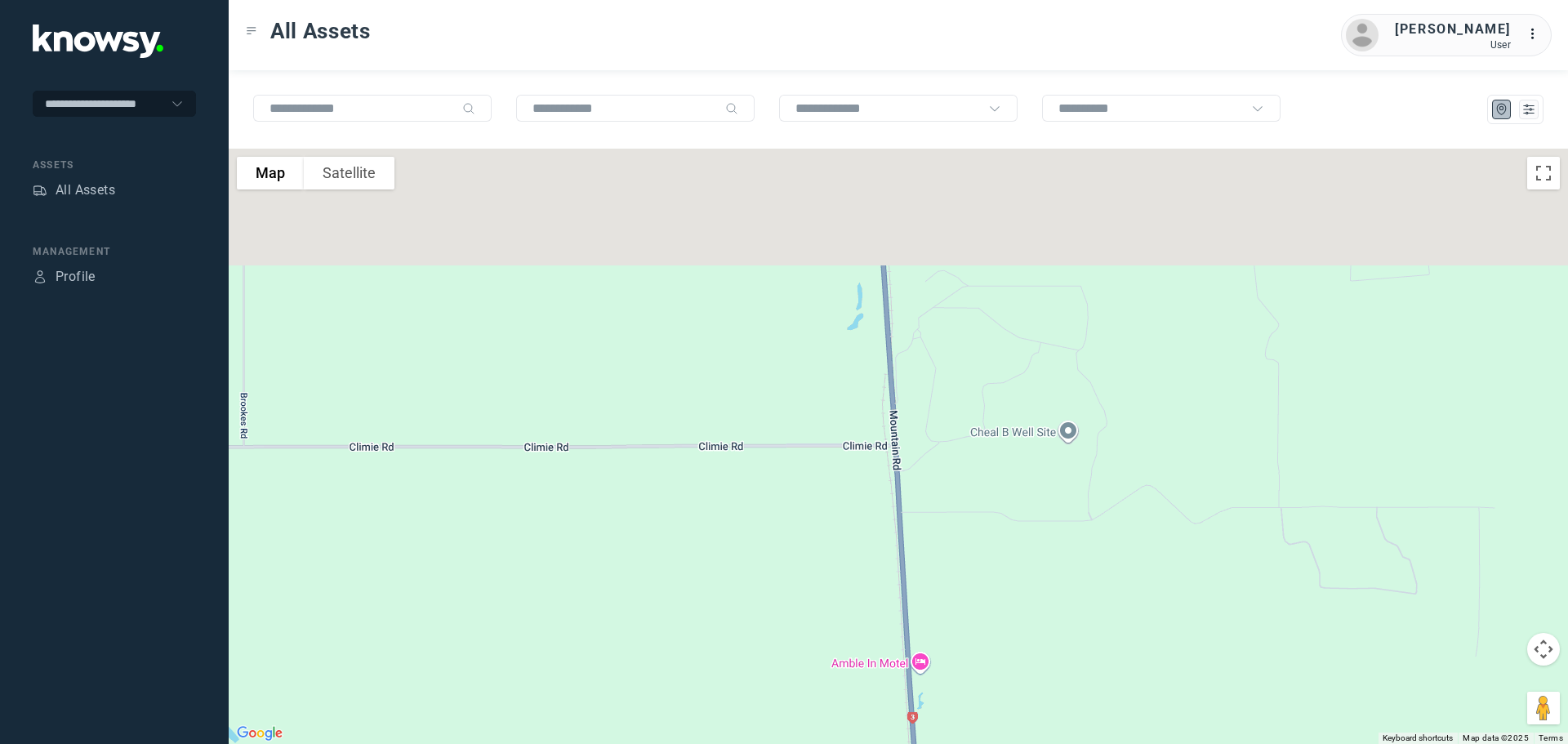
drag, startPoint x: 742, startPoint y: 284, endPoint x: 788, endPoint y: 540, distance: 260.1
click at [788, 539] on div at bounding box center [899, 446] width 1340 height 596
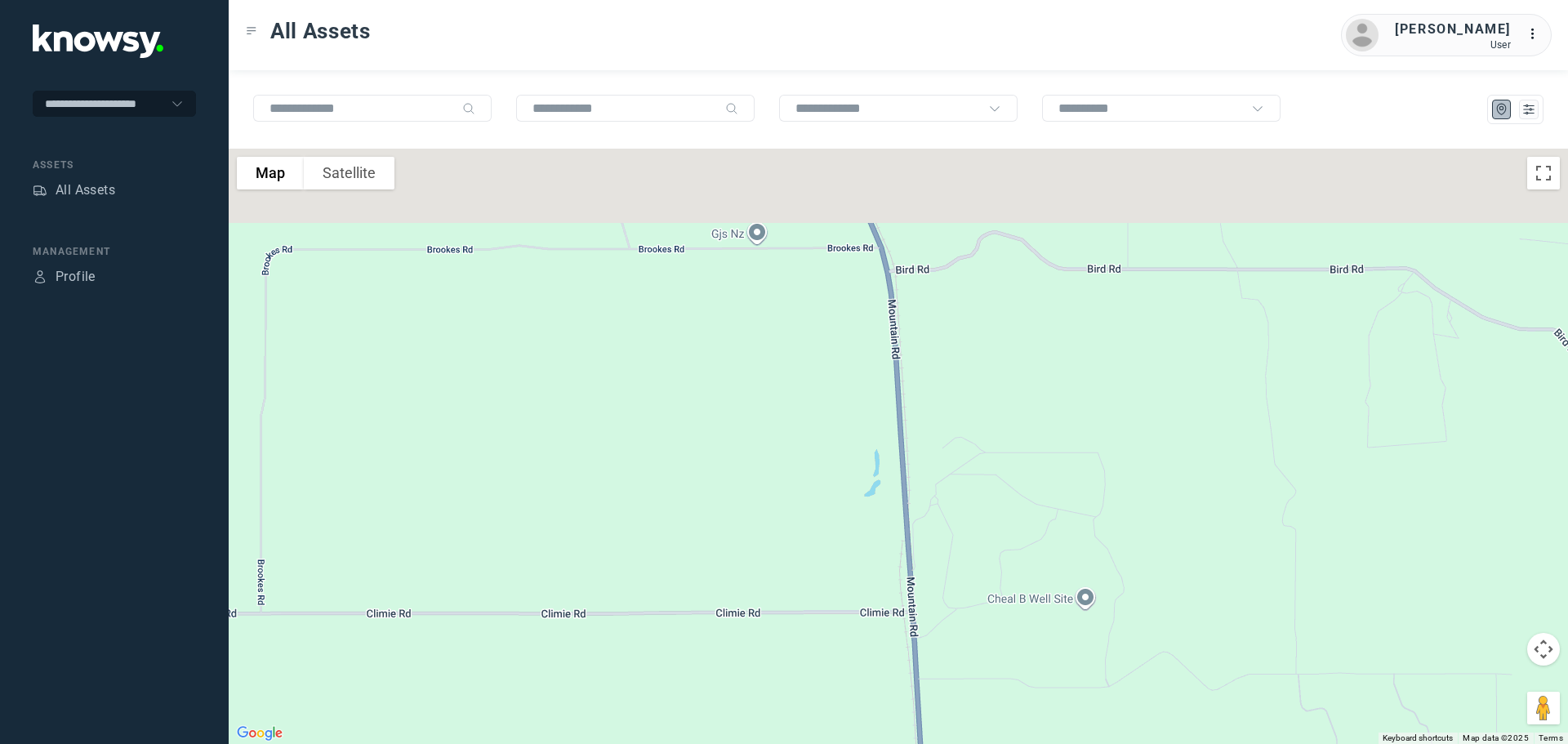
drag, startPoint x: 821, startPoint y: 380, endPoint x: 836, endPoint y: 513, distance: 133.8
click at [836, 514] on div at bounding box center [899, 446] width 1340 height 596
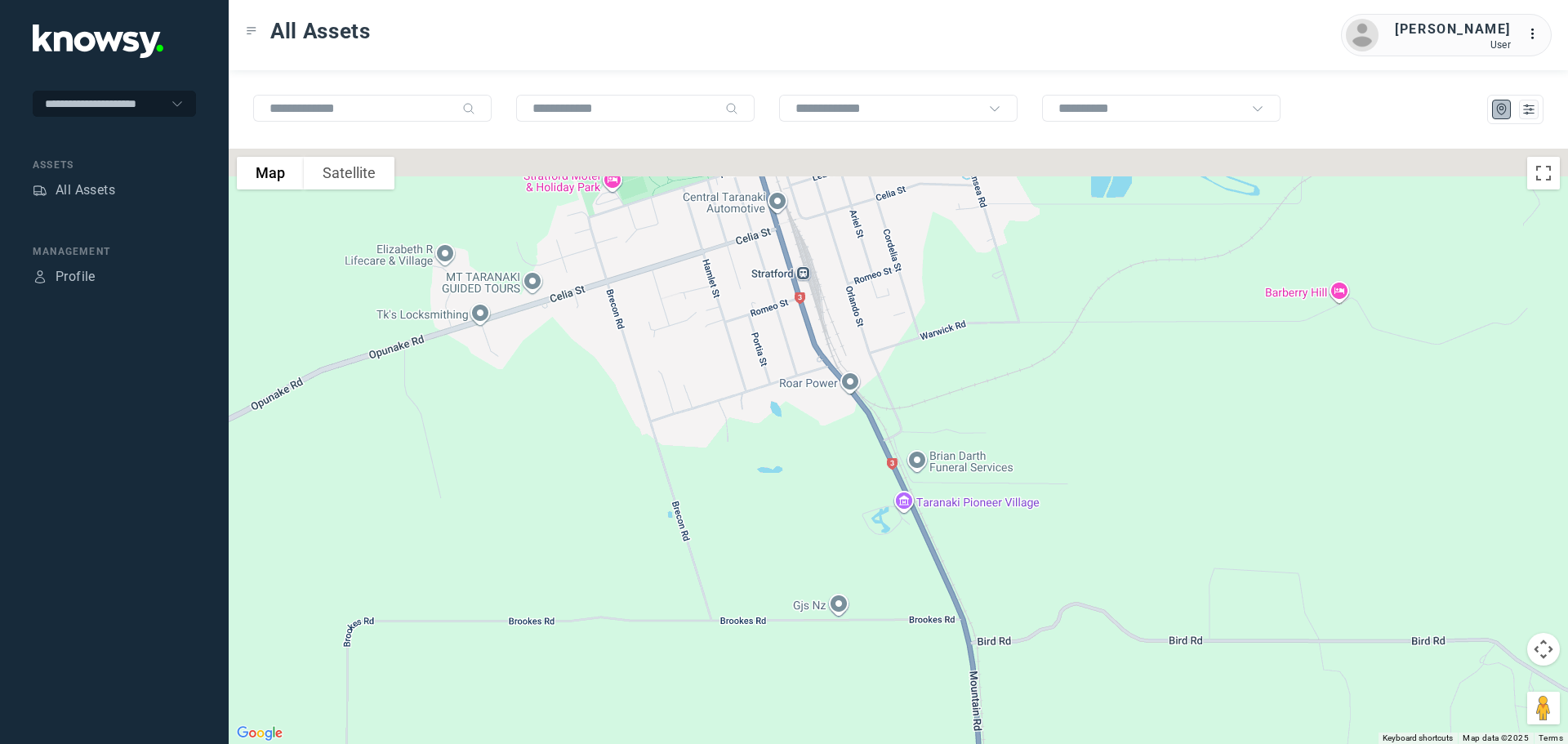
drag, startPoint x: 755, startPoint y: 323, endPoint x: 811, endPoint y: 547, distance: 230.9
click at [814, 549] on div at bounding box center [899, 446] width 1340 height 596
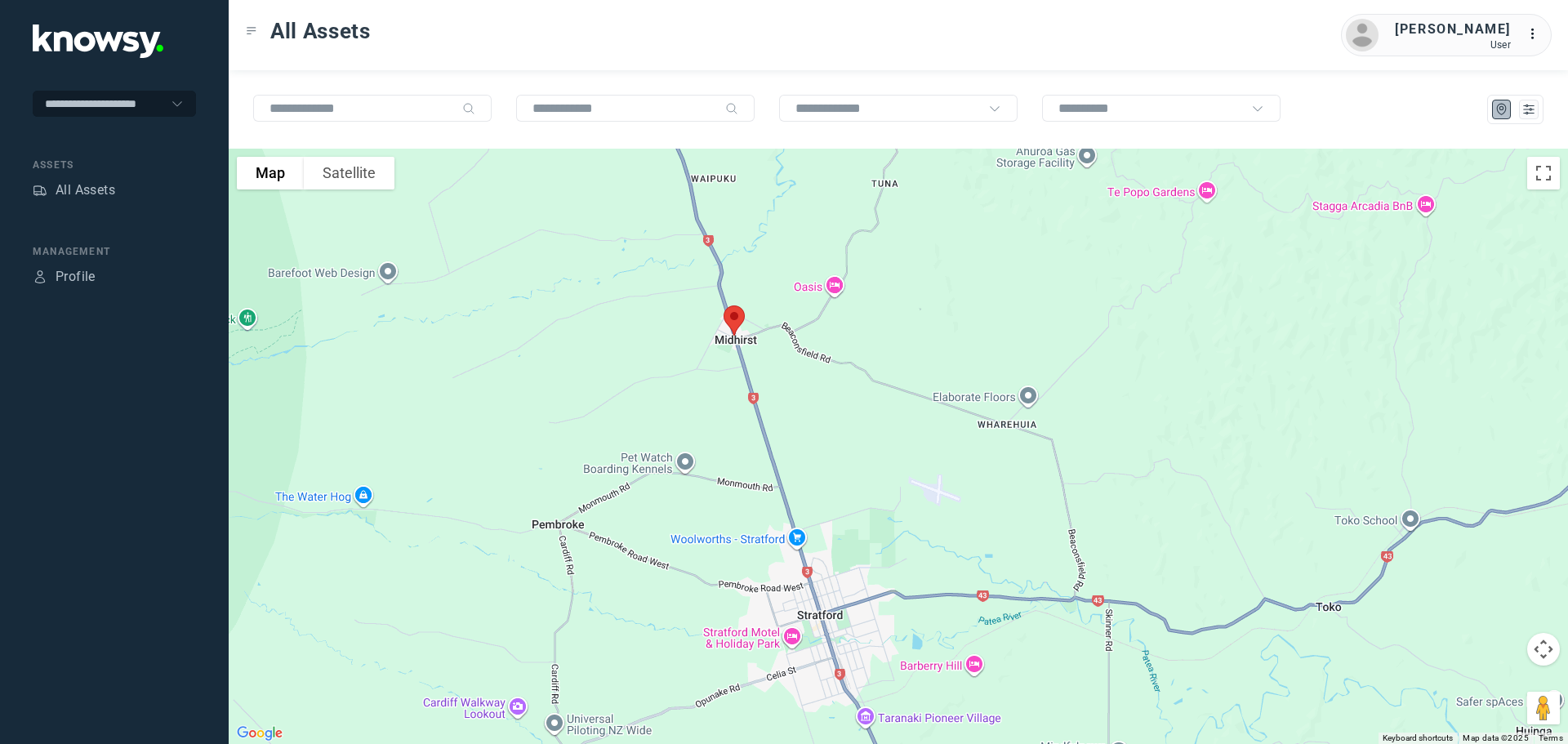
drag, startPoint x: 729, startPoint y: 379, endPoint x: 771, endPoint y: 578, distance: 203.4
click at [791, 621] on div at bounding box center [899, 446] width 1340 height 596
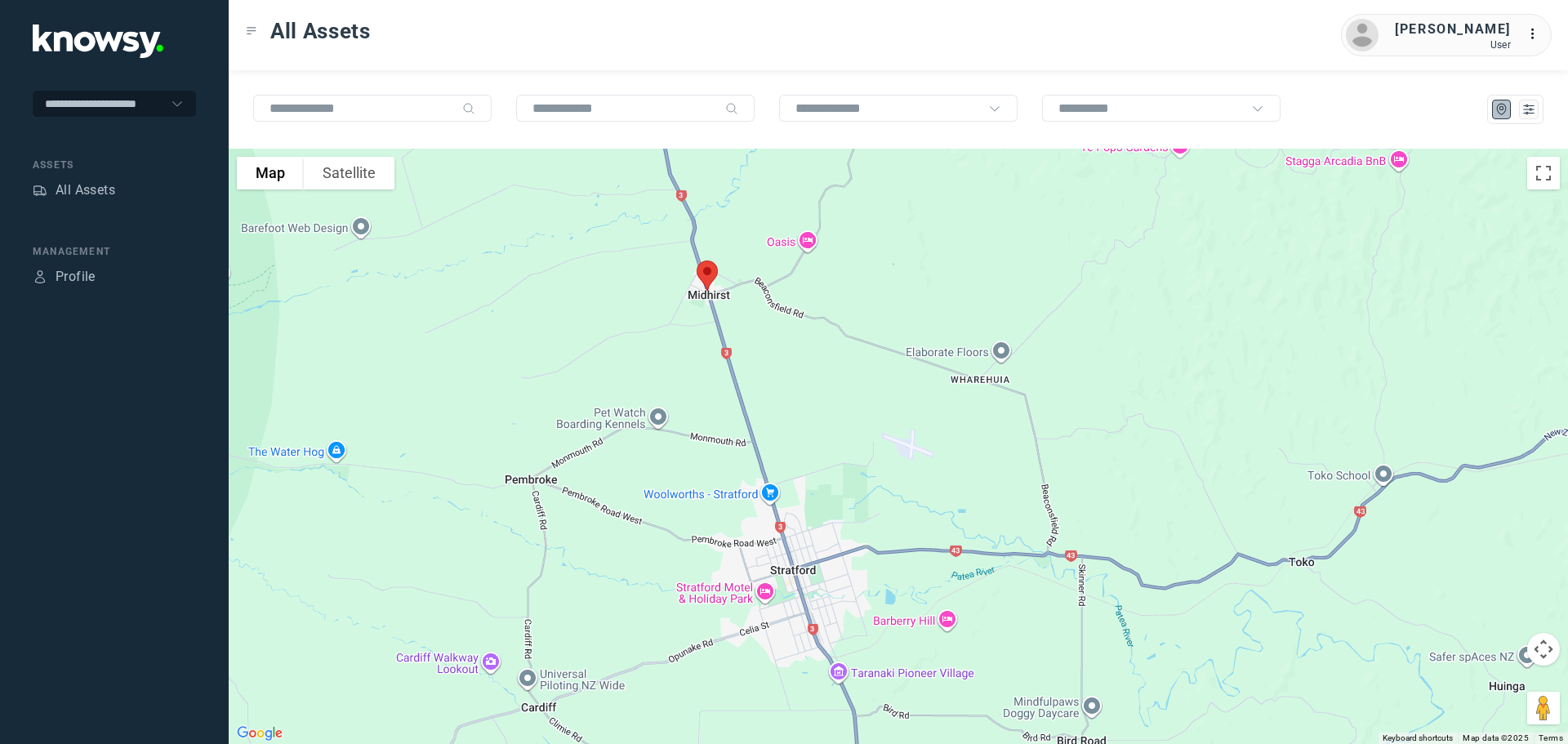
click at [708, 277] on img at bounding box center [707, 276] width 35 height 43
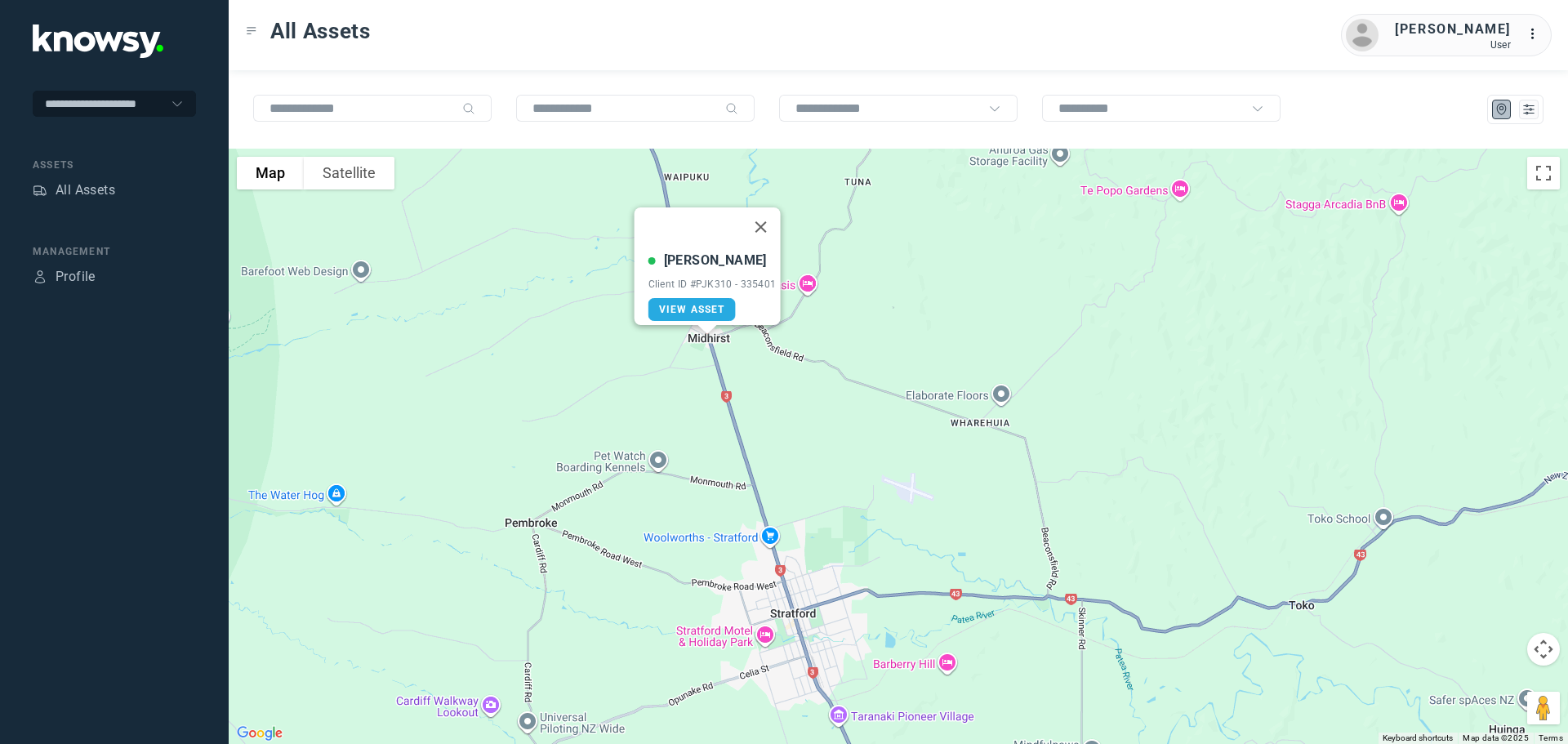
click at [762, 217] on button "Close" at bounding box center [760, 227] width 39 height 39
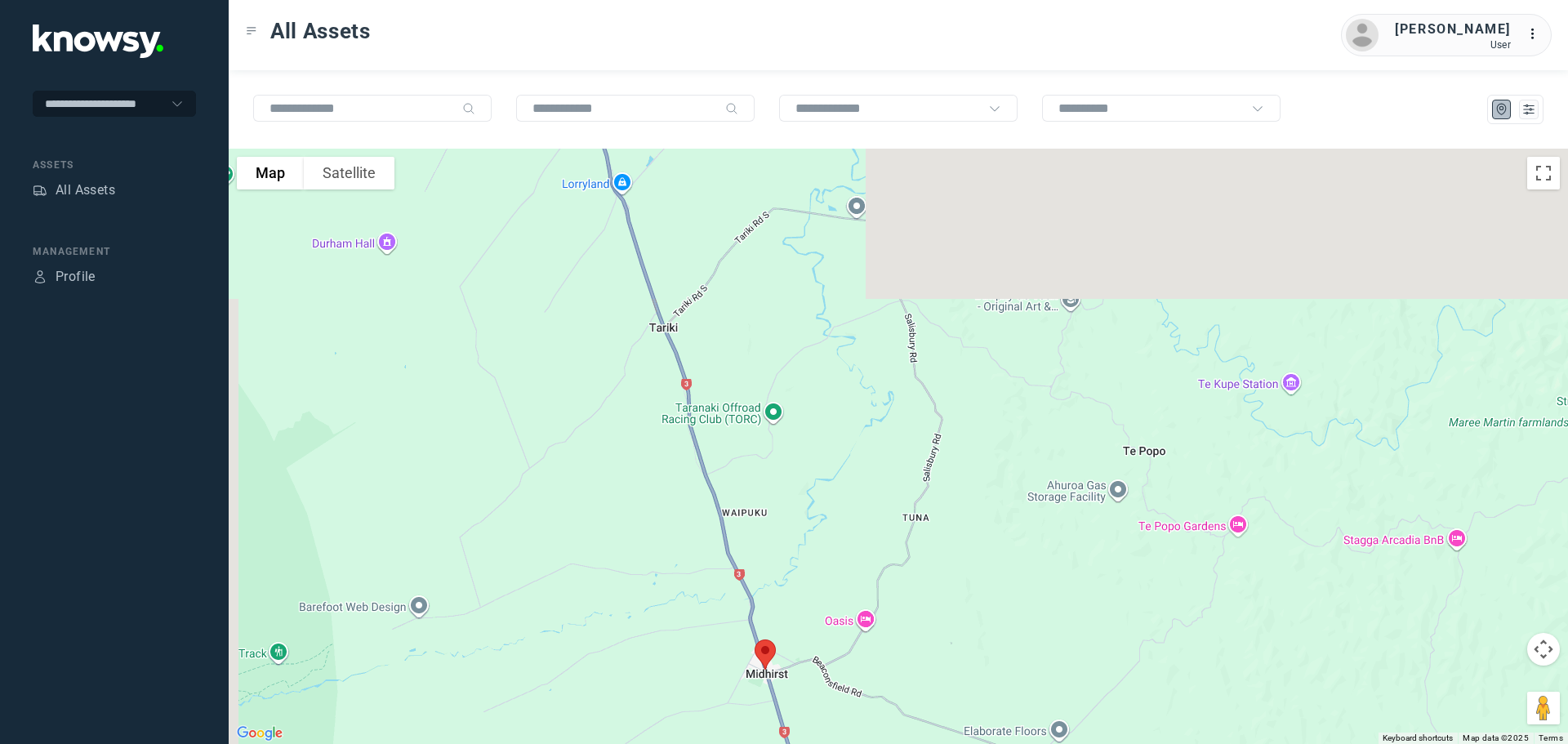
drag, startPoint x: 612, startPoint y: 252, endPoint x: 671, endPoint y: 563, distance: 316.5
click at [671, 563] on div at bounding box center [899, 446] width 1340 height 596
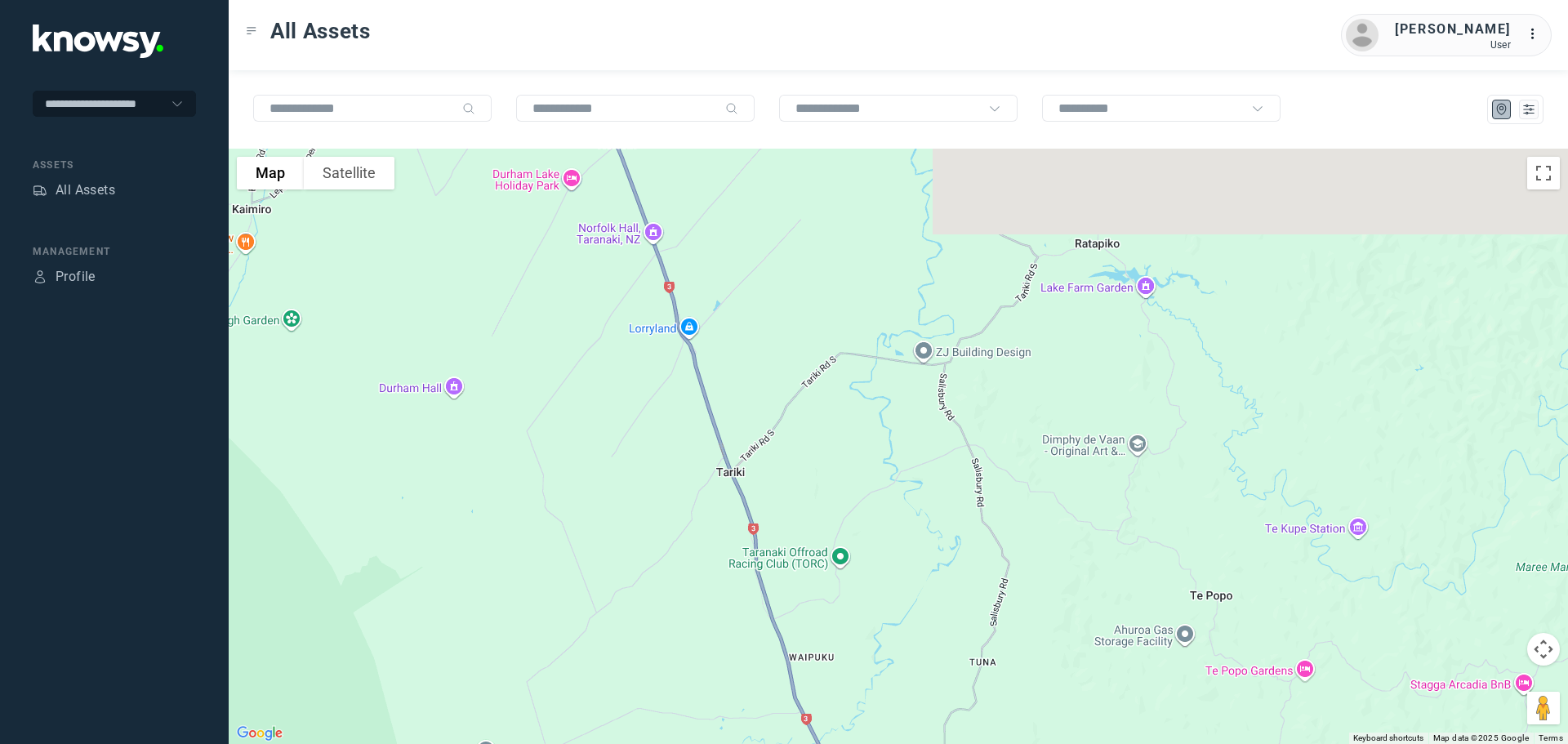
drag, startPoint x: 608, startPoint y: 356, endPoint x: 710, endPoint y: 547, distance: 216.5
click at [710, 547] on div at bounding box center [899, 446] width 1340 height 596
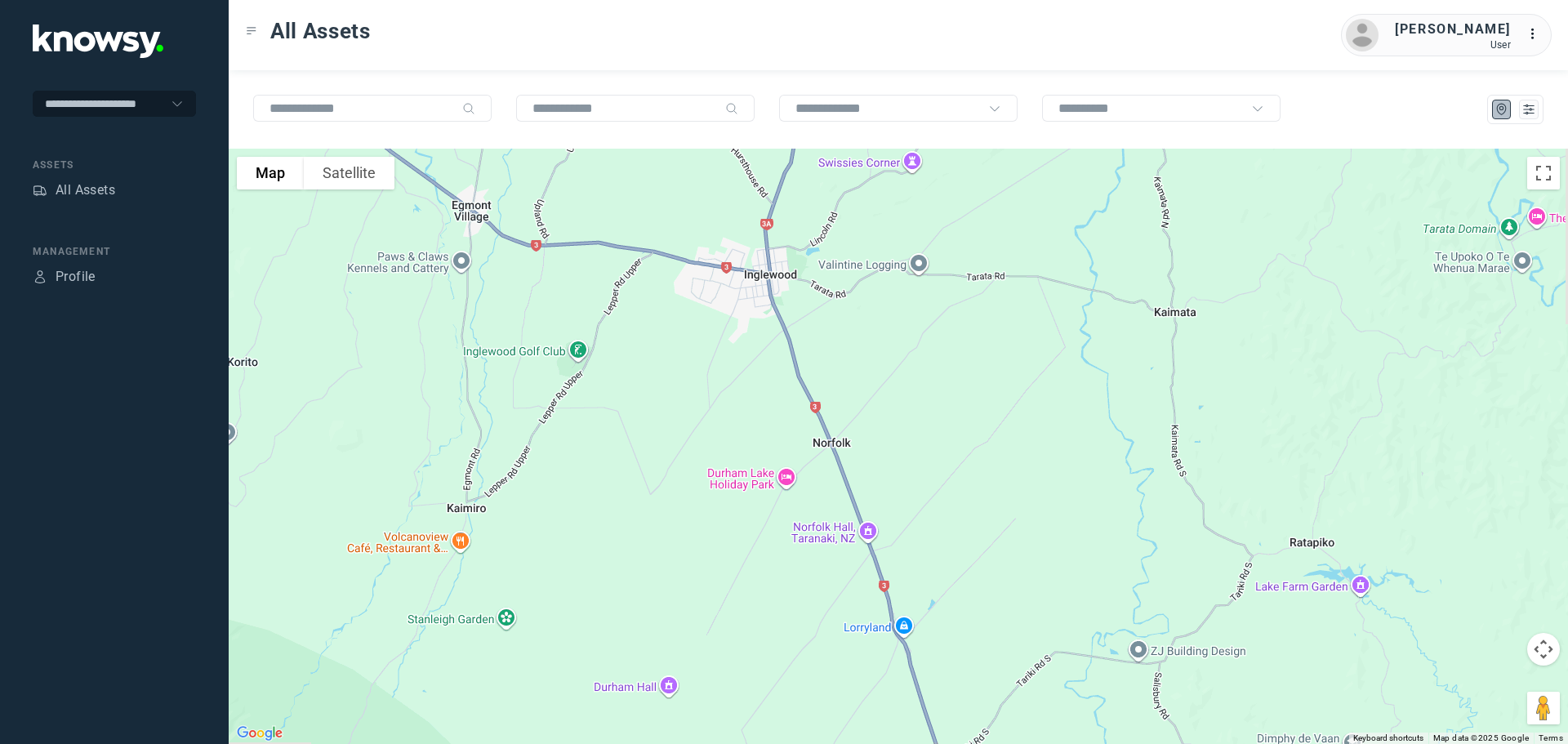
drag, startPoint x: 635, startPoint y: 369, endPoint x: 772, endPoint y: 549, distance: 226.2
click at [772, 550] on div at bounding box center [899, 446] width 1340 height 596
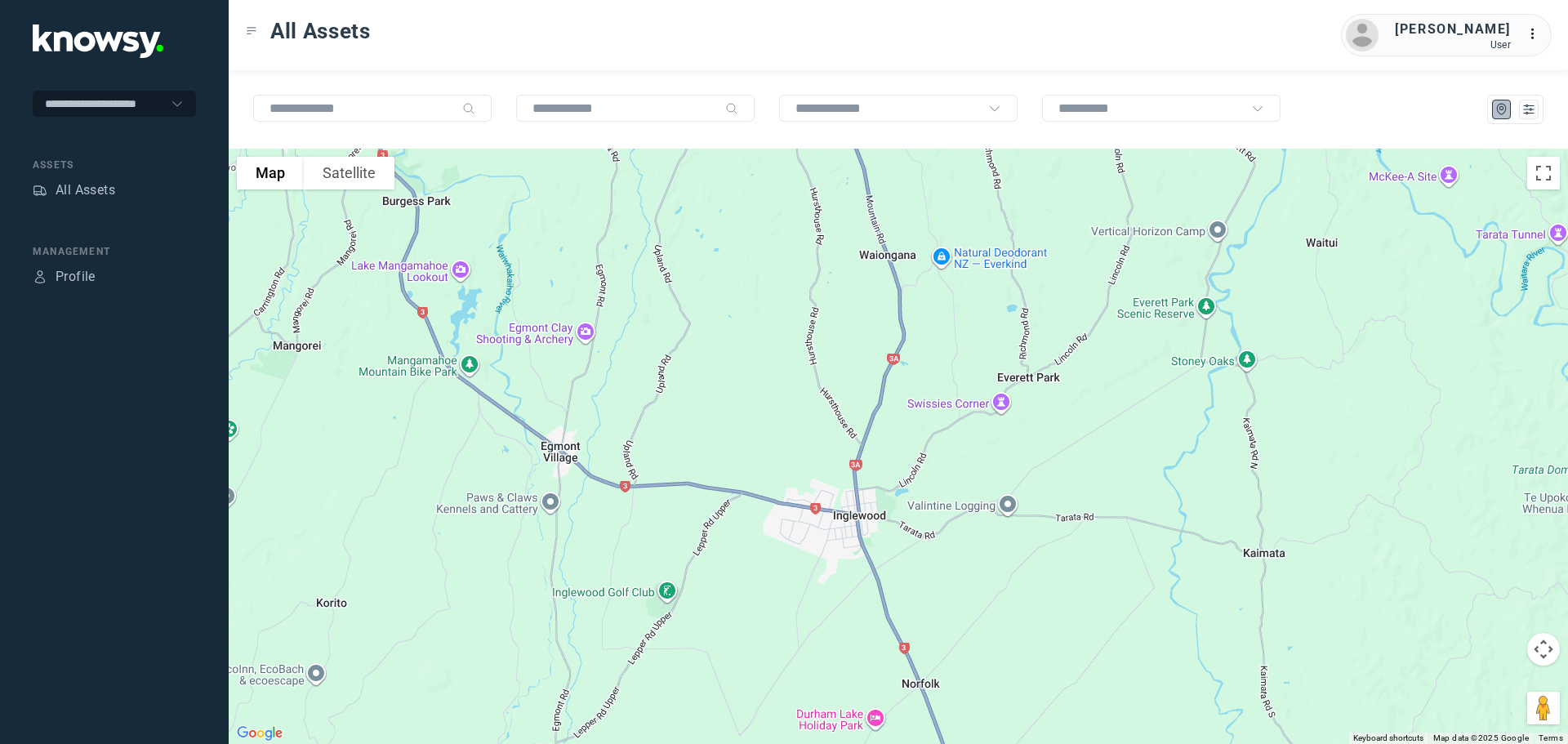
drag, startPoint x: 686, startPoint y: 365, endPoint x: 729, endPoint y: 526, distance: 166.6
click at [729, 526] on div at bounding box center [899, 446] width 1340 height 596
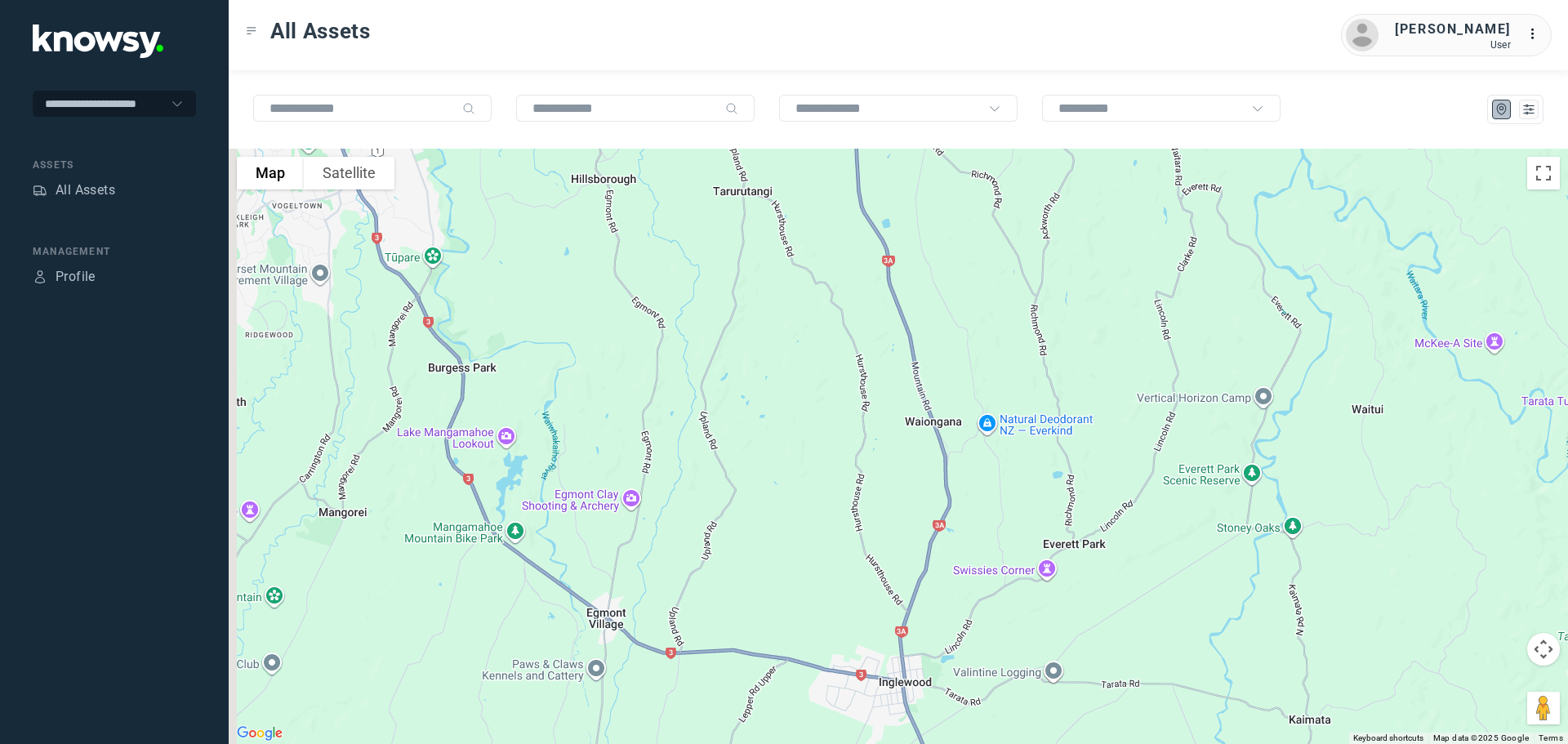
drag, startPoint x: 687, startPoint y: 363, endPoint x: 755, endPoint y: 559, distance: 207.5
click at [757, 566] on div at bounding box center [899, 446] width 1340 height 596
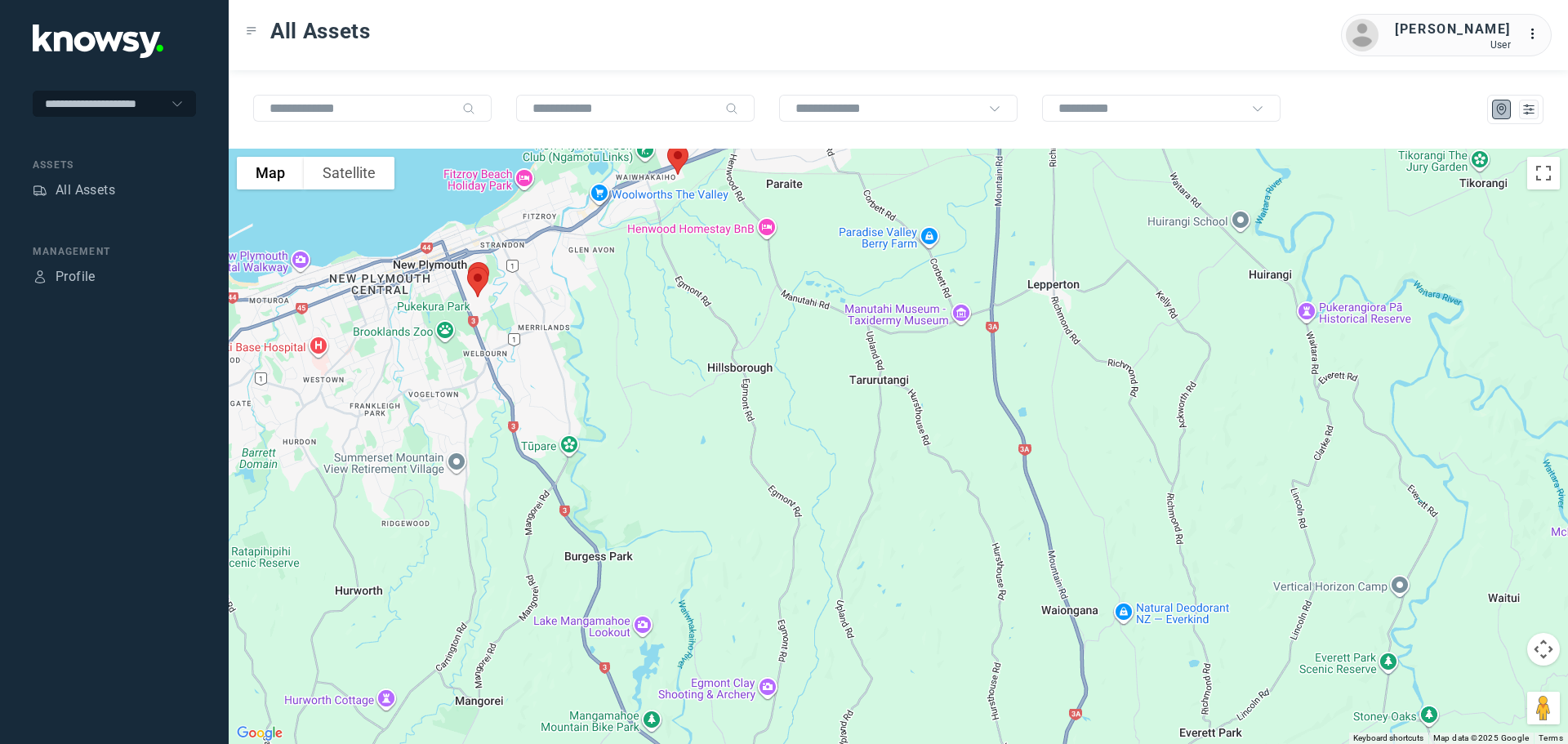
drag, startPoint x: 559, startPoint y: 301, endPoint x: 663, endPoint y: 297, distance: 104.1
click at [663, 297] on div at bounding box center [899, 446] width 1340 height 596
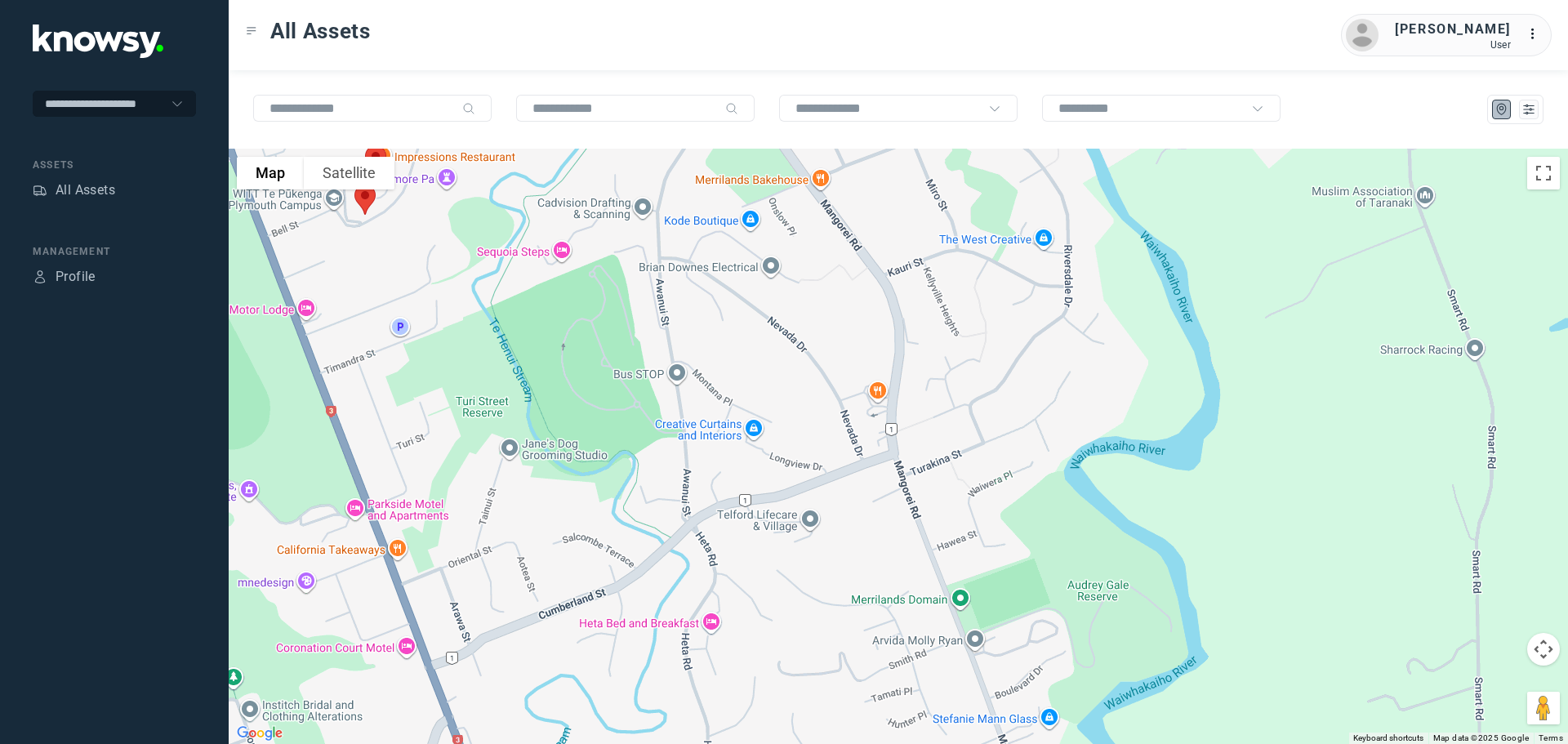
drag, startPoint x: 408, startPoint y: 247, endPoint x: 658, endPoint y: 276, distance: 251.7
click at [658, 274] on div at bounding box center [899, 446] width 1340 height 596
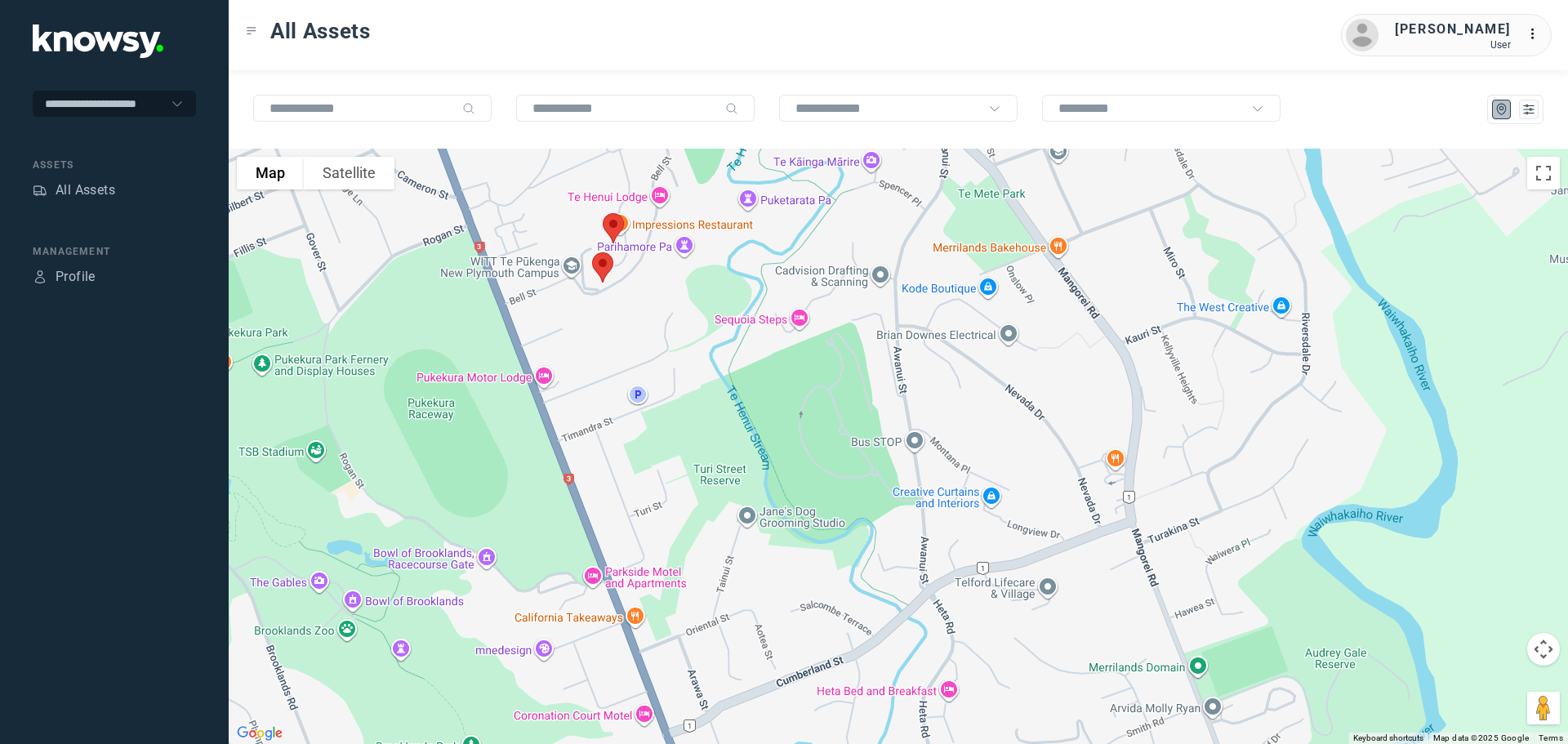
drag, startPoint x: 604, startPoint y: 285, endPoint x: 659, endPoint y: 313, distance: 61.7
click at [661, 313] on div at bounding box center [899, 446] width 1340 height 596
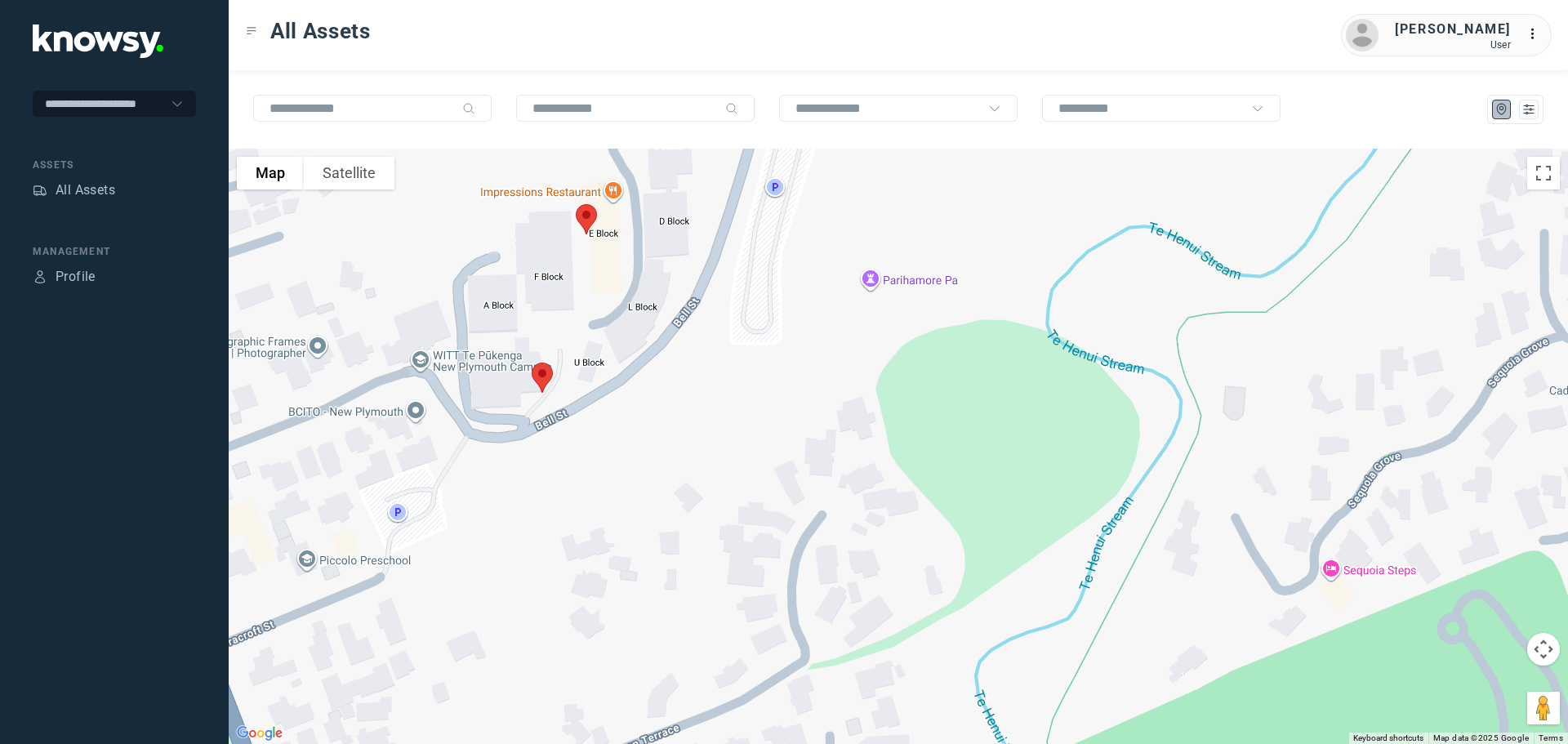
drag, startPoint x: 574, startPoint y: 246, endPoint x: 592, endPoint y: 396, distance: 151.1
click at [592, 396] on div at bounding box center [899, 446] width 1340 height 596
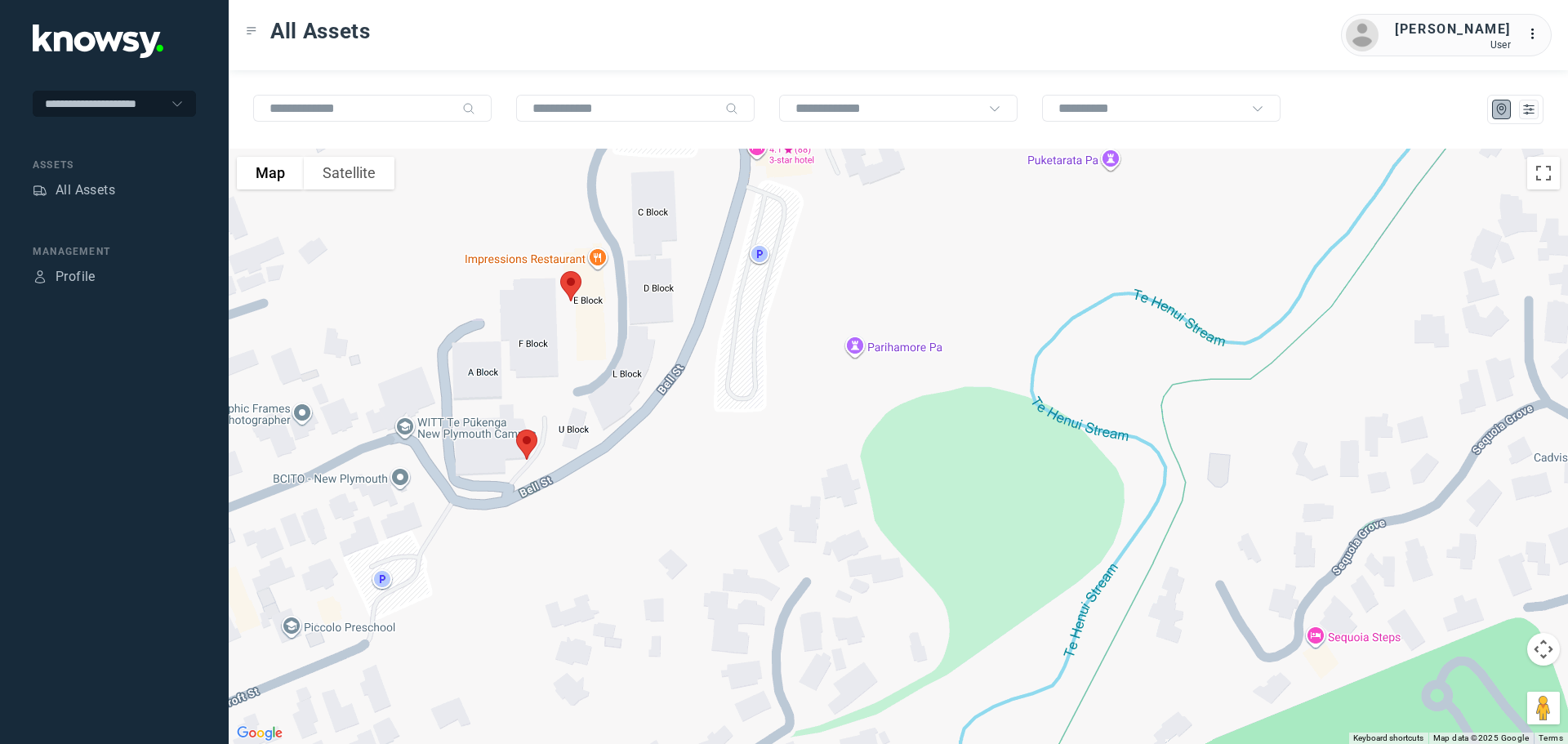
drag, startPoint x: 596, startPoint y: 251, endPoint x: 581, endPoint y: 320, distance: 70.6
click at [581, 320] on div at bounding box center [899, 446] width 1340 height 596
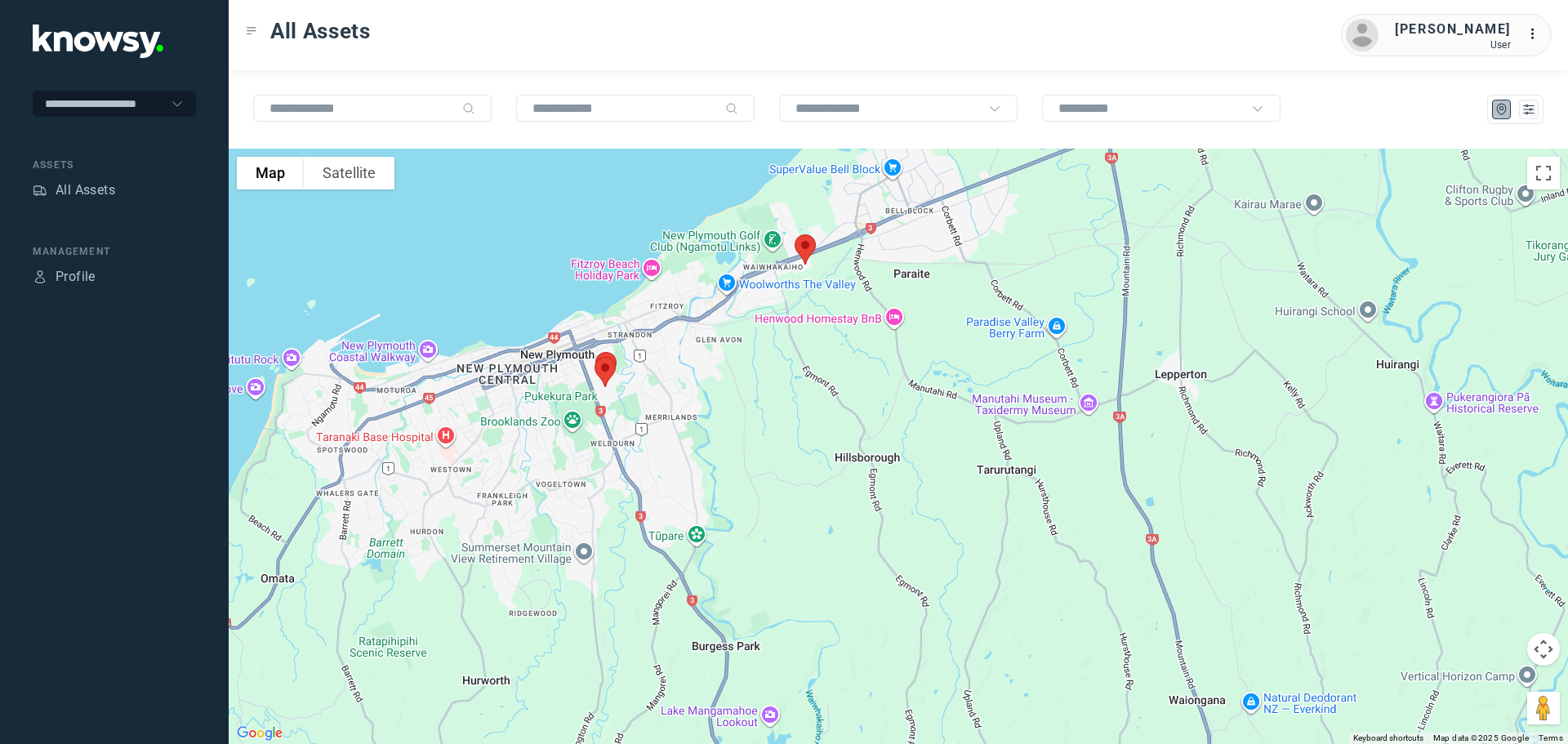
click at [804, 252] on img at bounding box center [805, 250] width 35 height 43
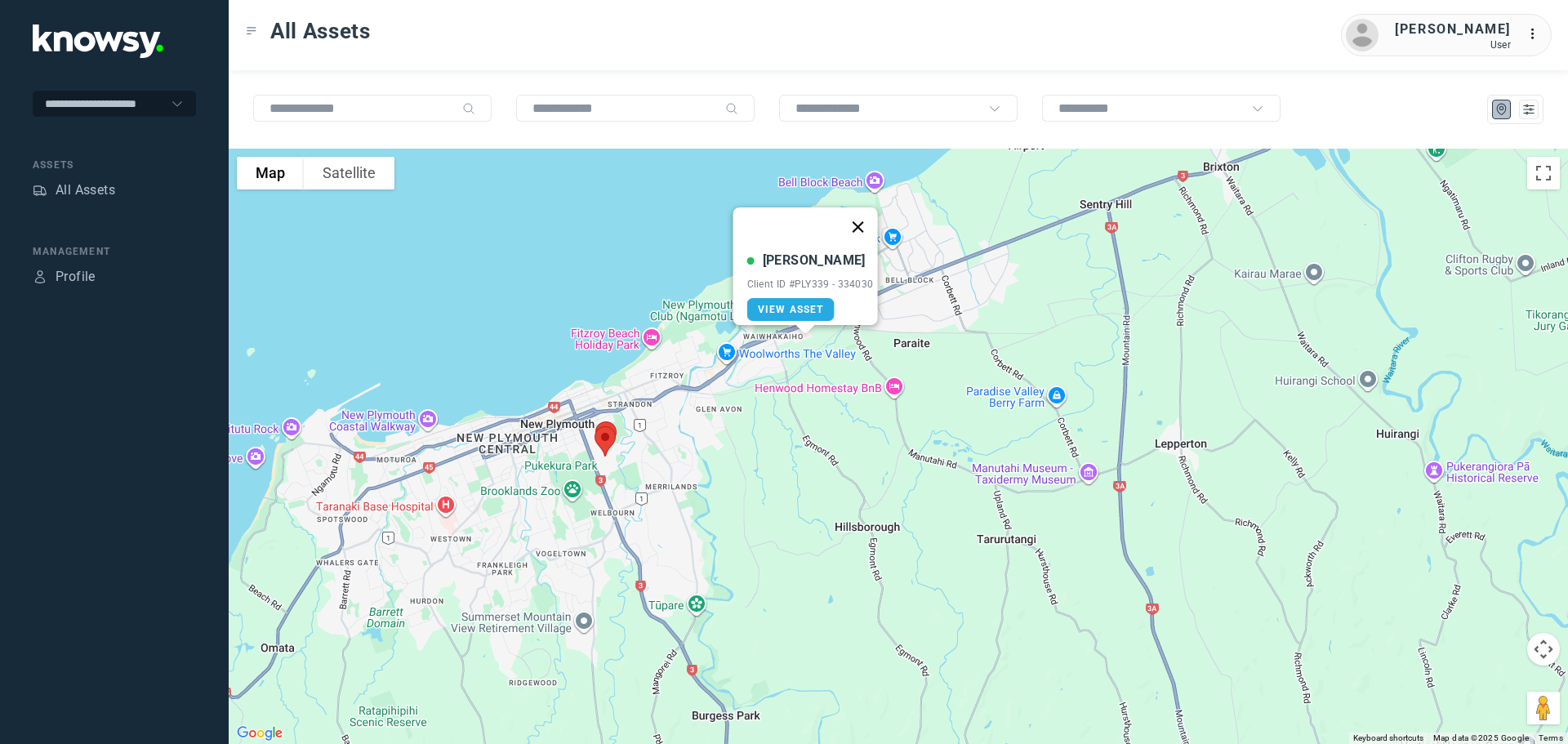
click at [864, 216] on button "Close" at bounding box center [857, 227] width 39 height 39
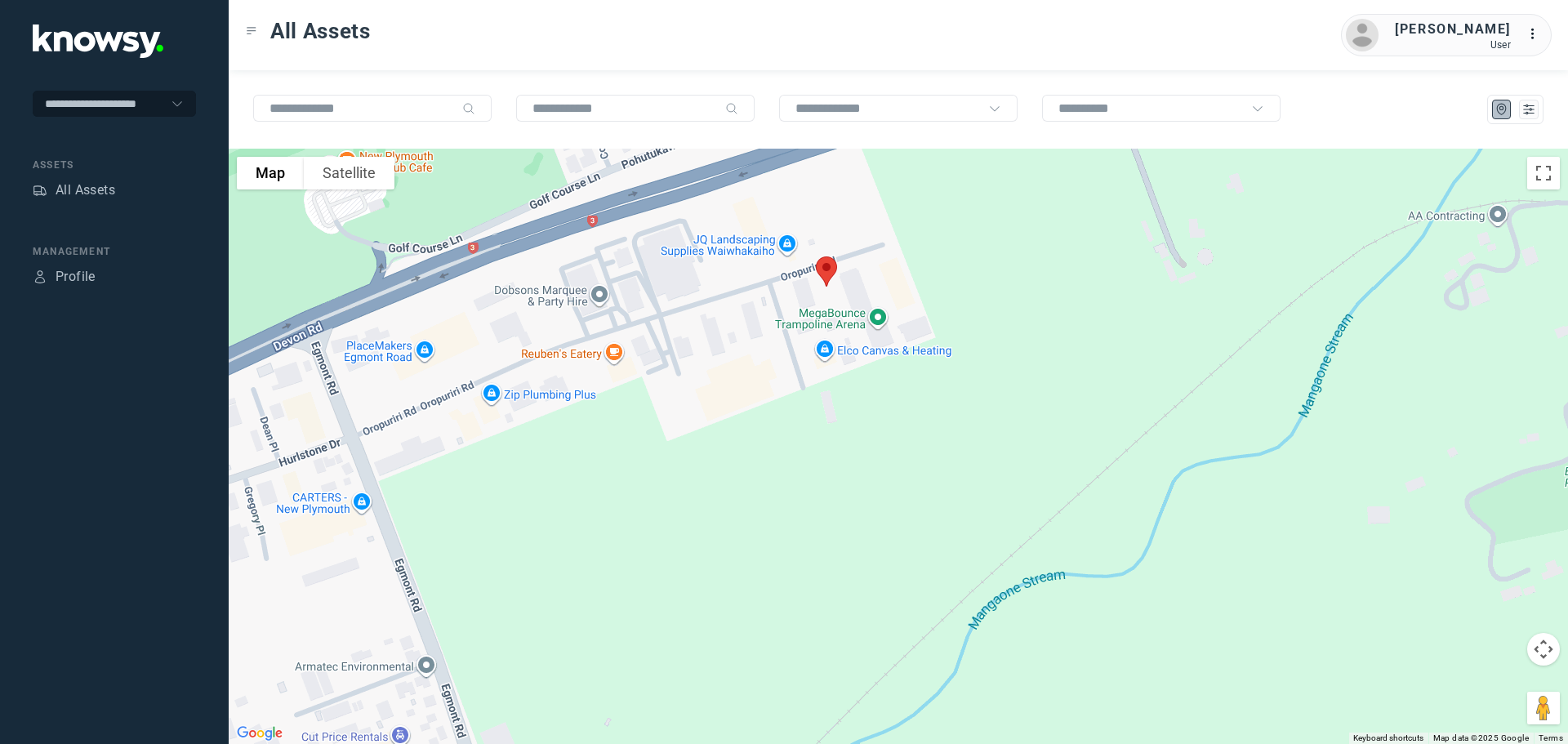
drag, startPoint x: 568, startPoint y: 212, endPoint x: 826, endPoint y: 279, distance: 266.6
click at [826, 279] on img at bounding box center [827, 272] width 35 height 43
